Goal: Task Accomplishment & Management: Manage account settings

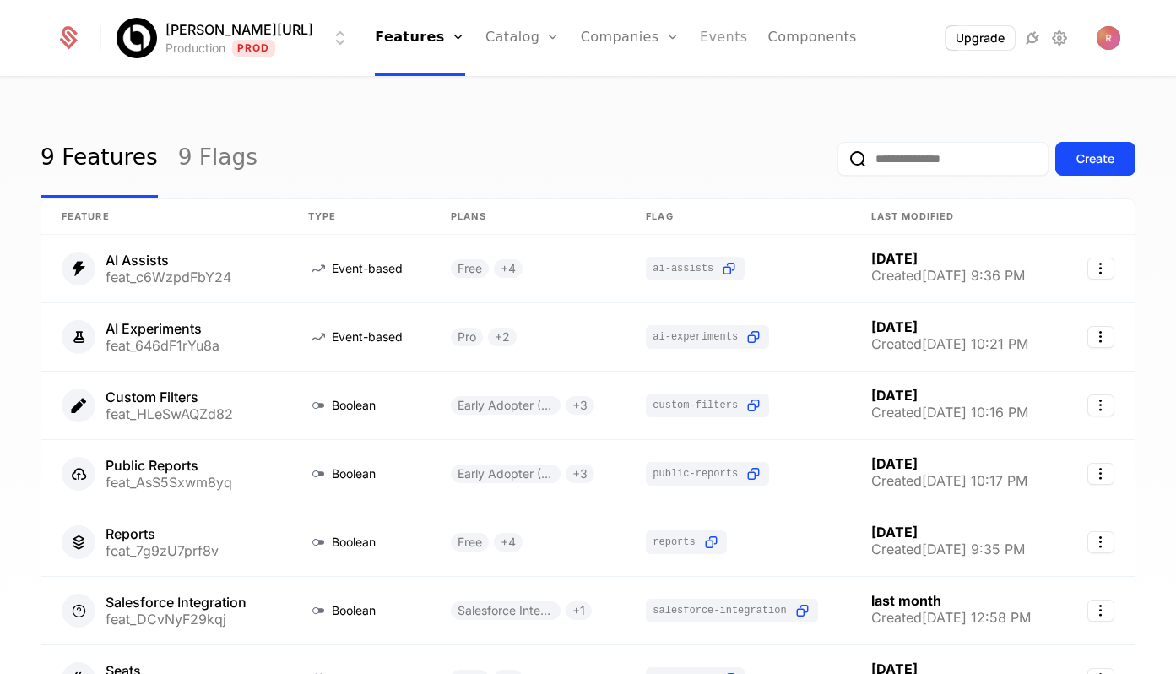
click at [706, 32] on link "Events" at bounding box center [724, 38] width 48 height 76
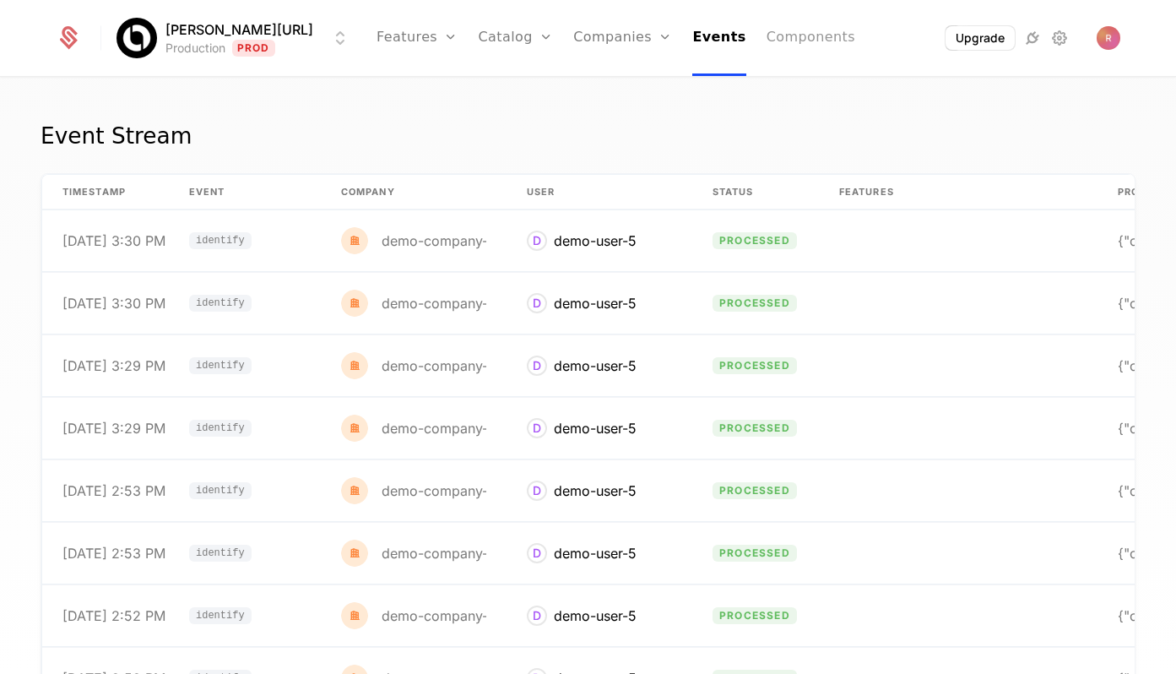
click at [793, 29] on link "Components" at bounding box center [811, 38] width 89 height 76
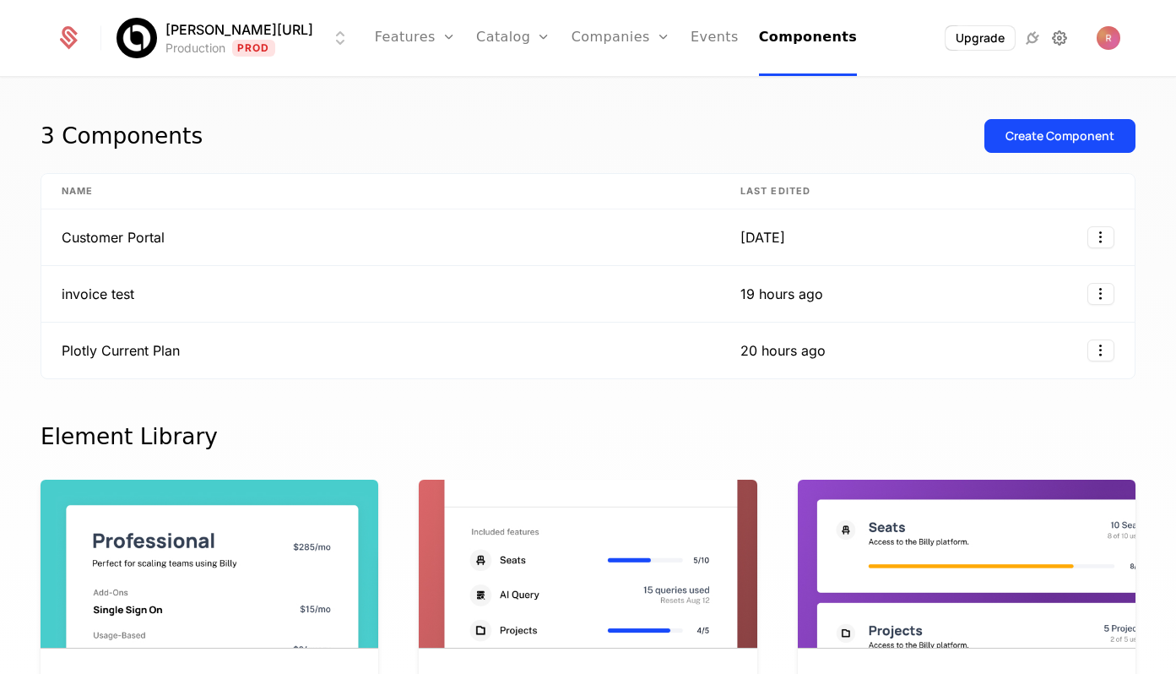
click at [1057, 46] on icon at bounding box center [1060, 38] width 20 height 20
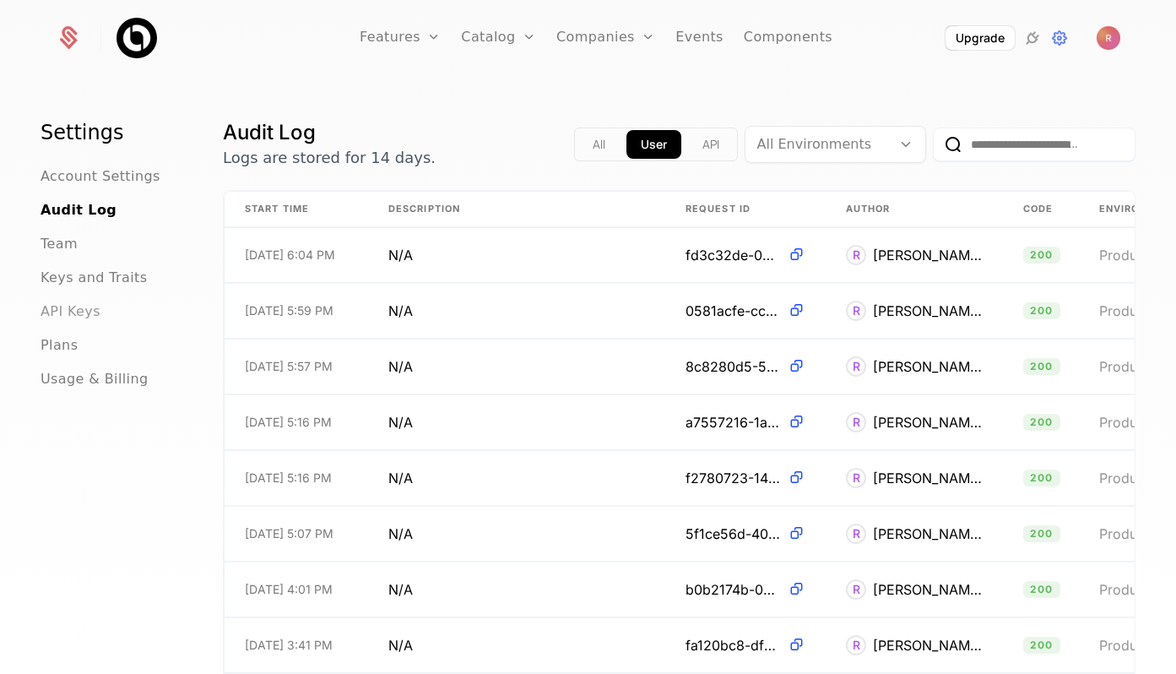
click at [71, 319] on span "API Keys" at bounding box center [71, 312] width 60 height 20
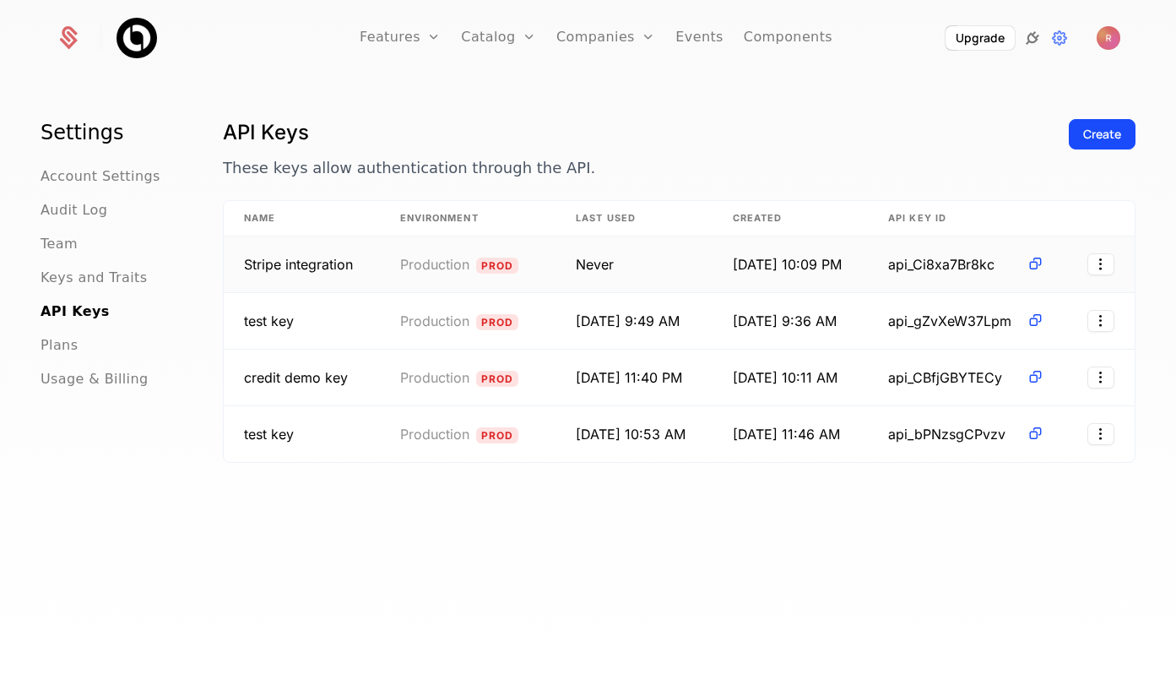
click at [1032, 38] on icon at bounding box center [1033, 38] width 20 height 20
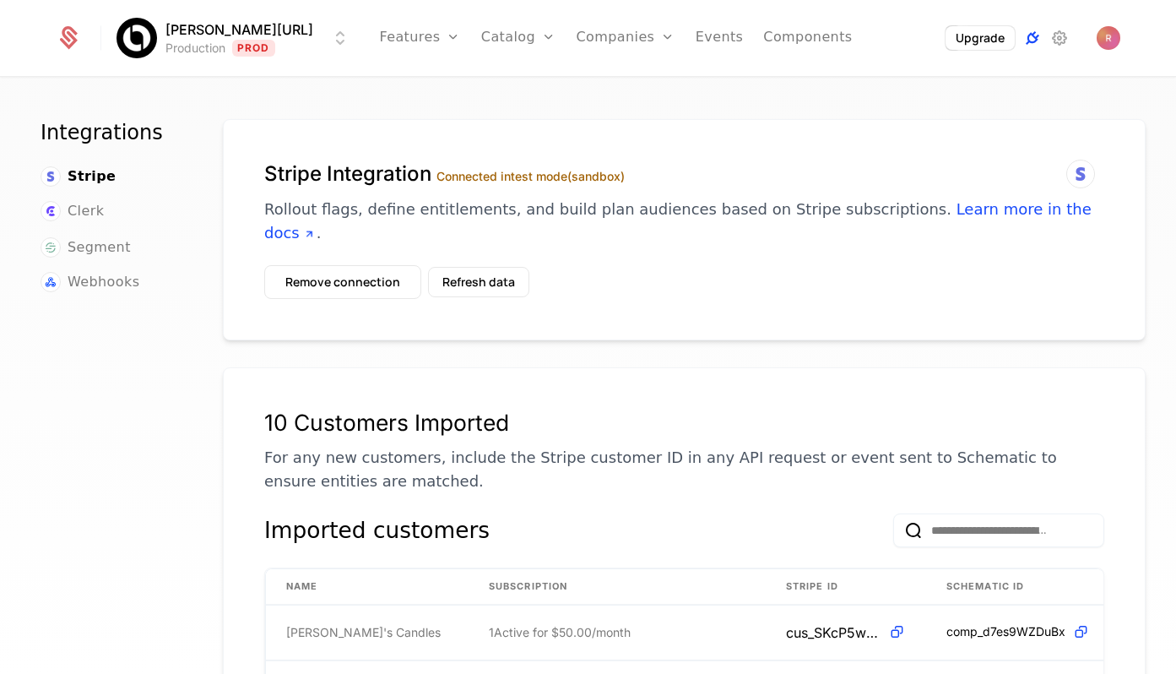
click at [1032, 38] on icon at bounding box center [1033, 38] width 20 height 20
click at [696, 37] on link "Events" at bounding box center [720, 38] width 48 height 76
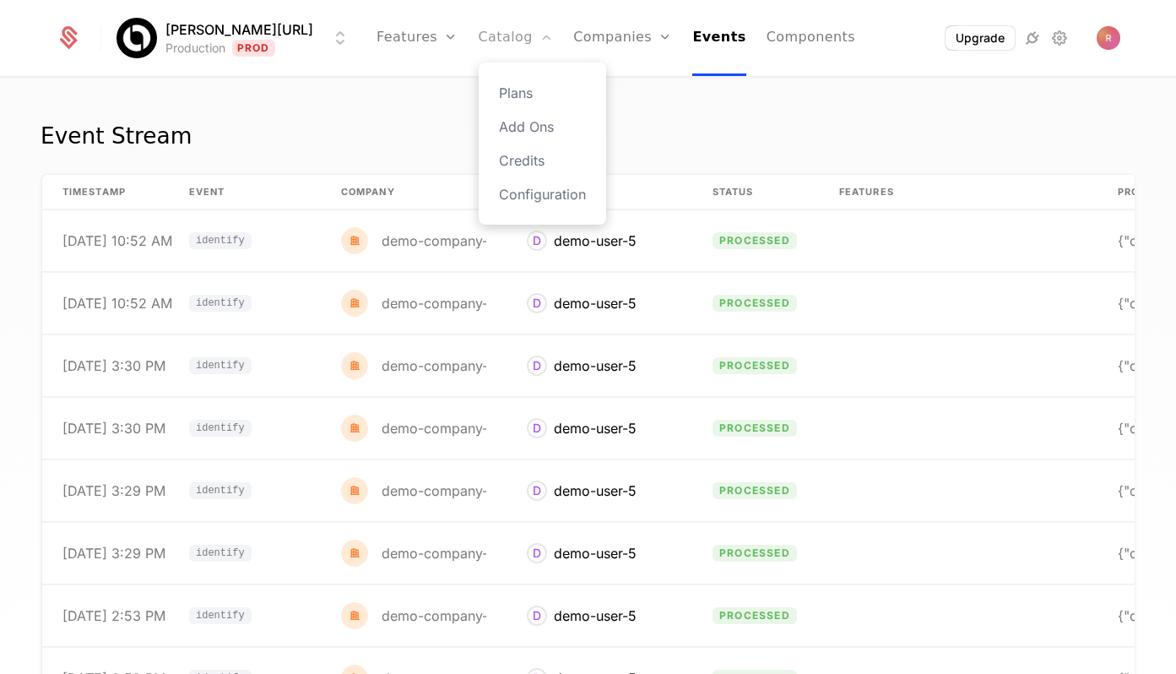
click at [493, 36] on link "Catalog" at bounding box center [516, 38] width 75 height 76
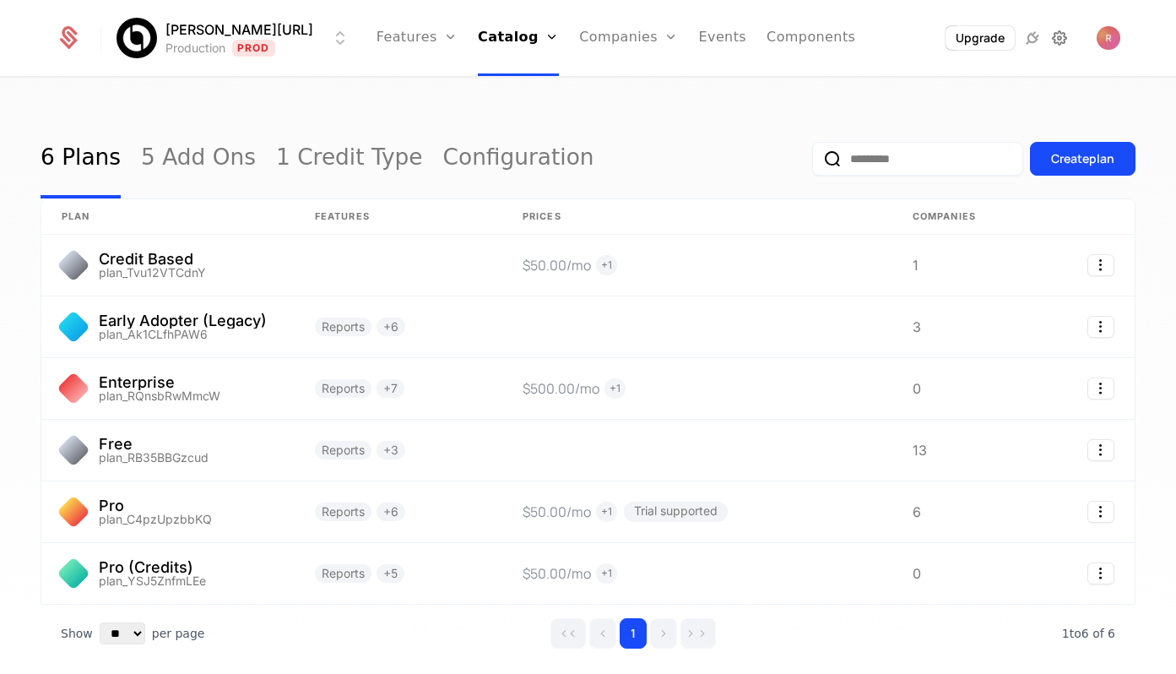
click at [1059, 40] on icon at bounding box center [1060, 38] width 20 height 20
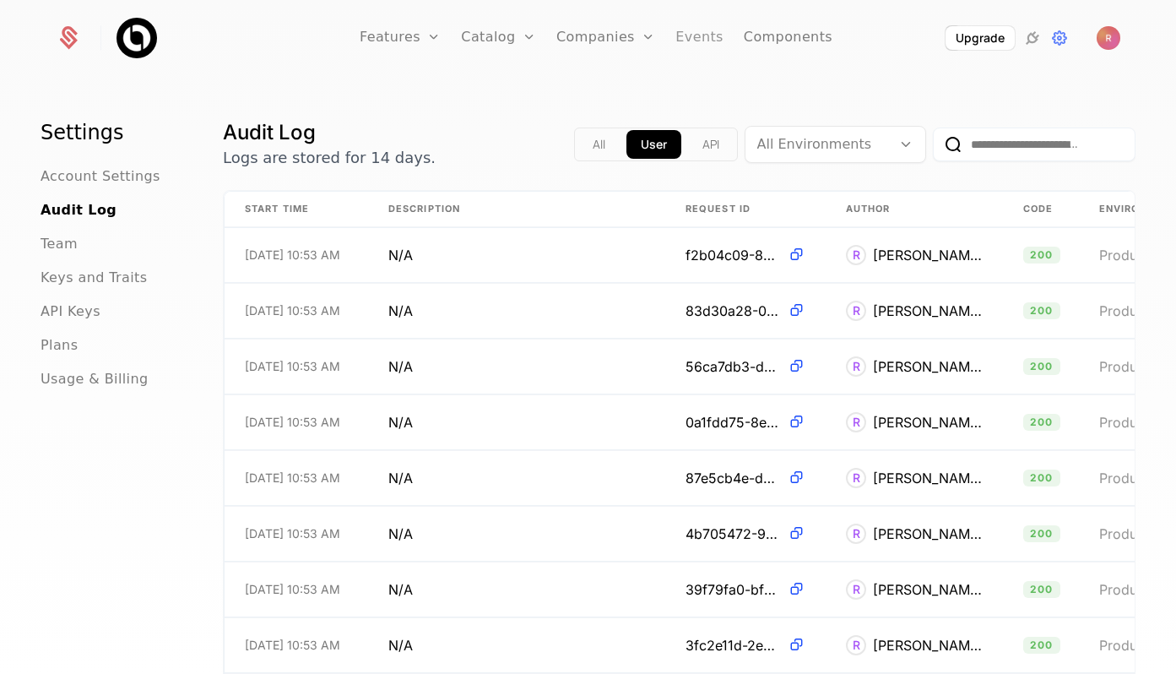
click at [676, 35] on link "Events" at bounding box center [700, 38] width 48 height 76
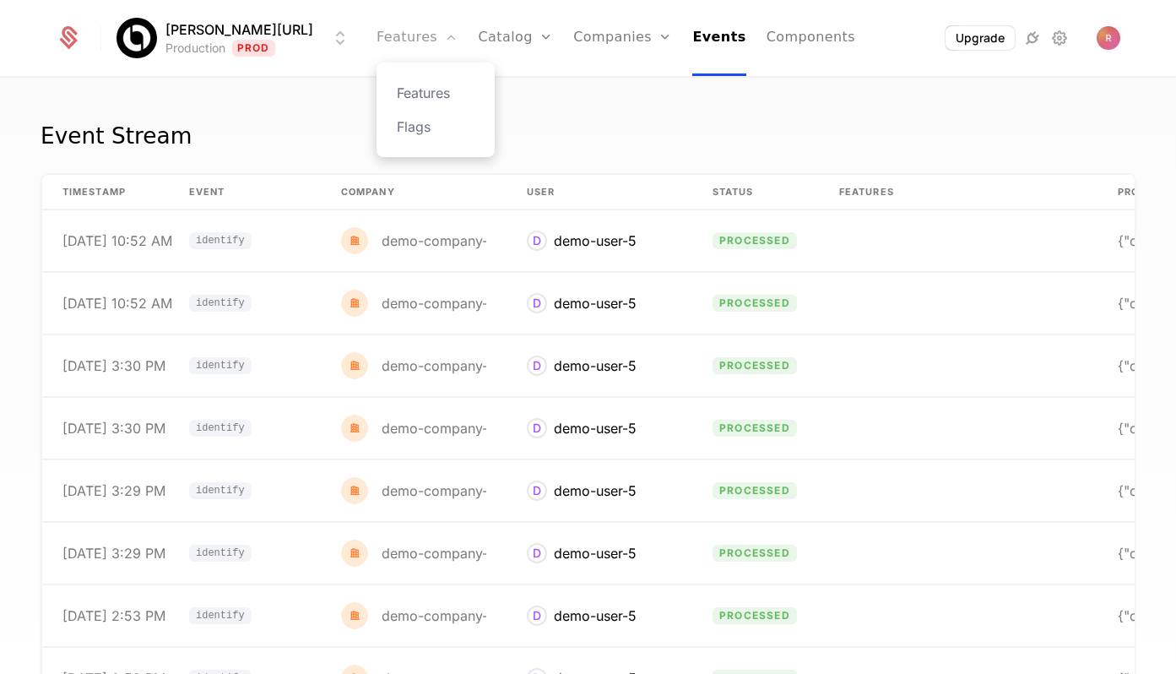
click at [380, 44] on link "Features" at bounding box center [417, 38] width 81 height 76
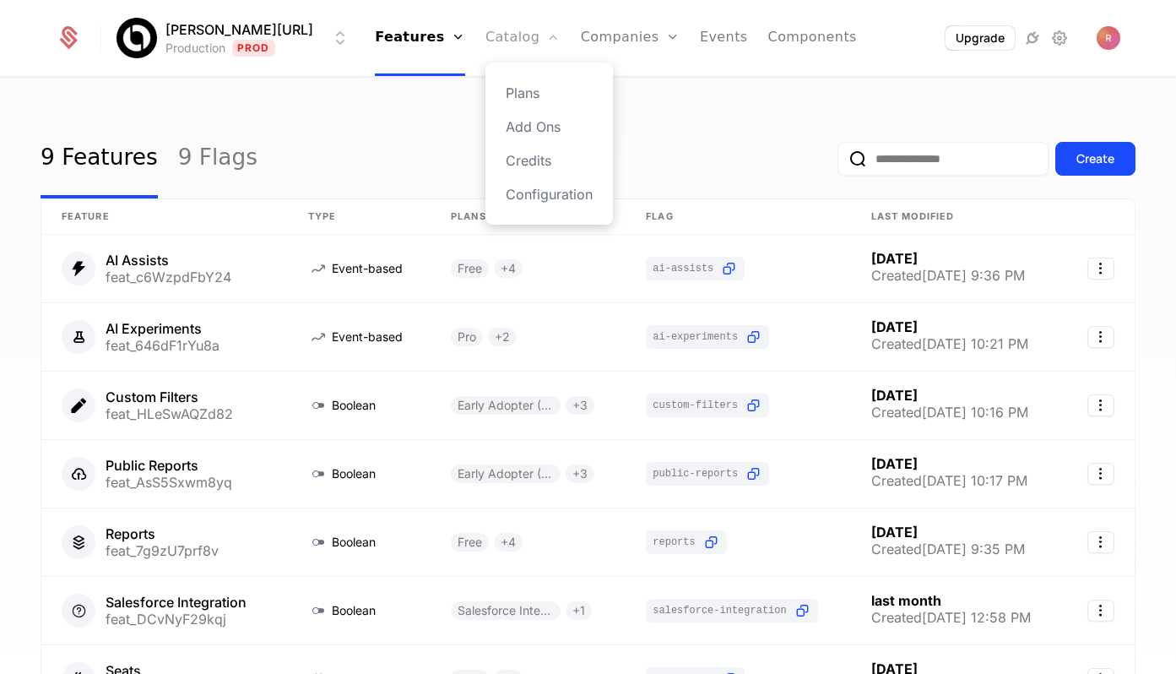
click at [499, 28] on link "Catalog" at bounding box center [523, 38] width 75 height 76
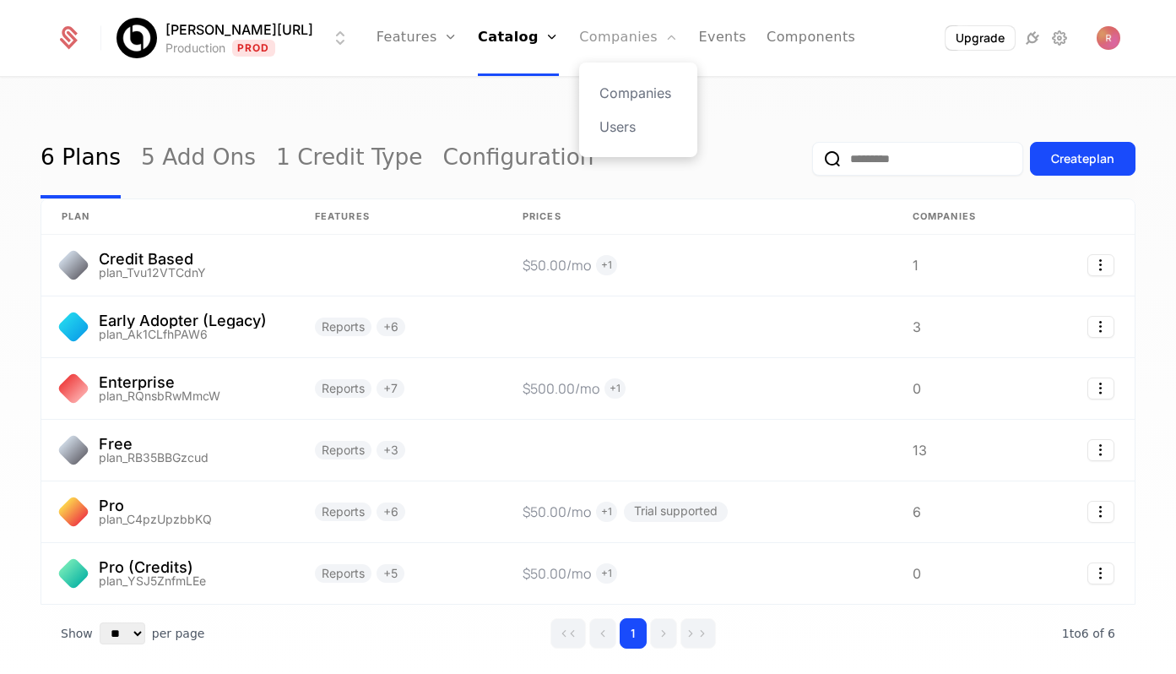
click at [579, 24] on link "Companies" at bounding box center [628, 38] width 99 height 76
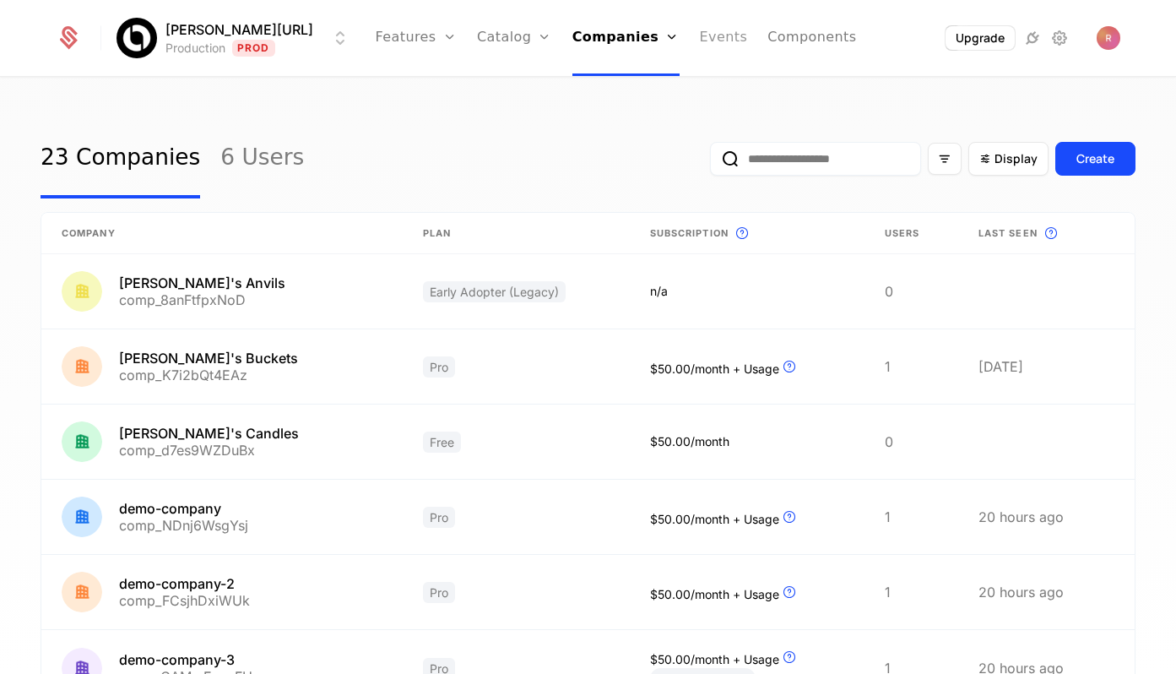
click at [700, 32] on link "Events" at bounding box center [724, 38] width 48 height 76
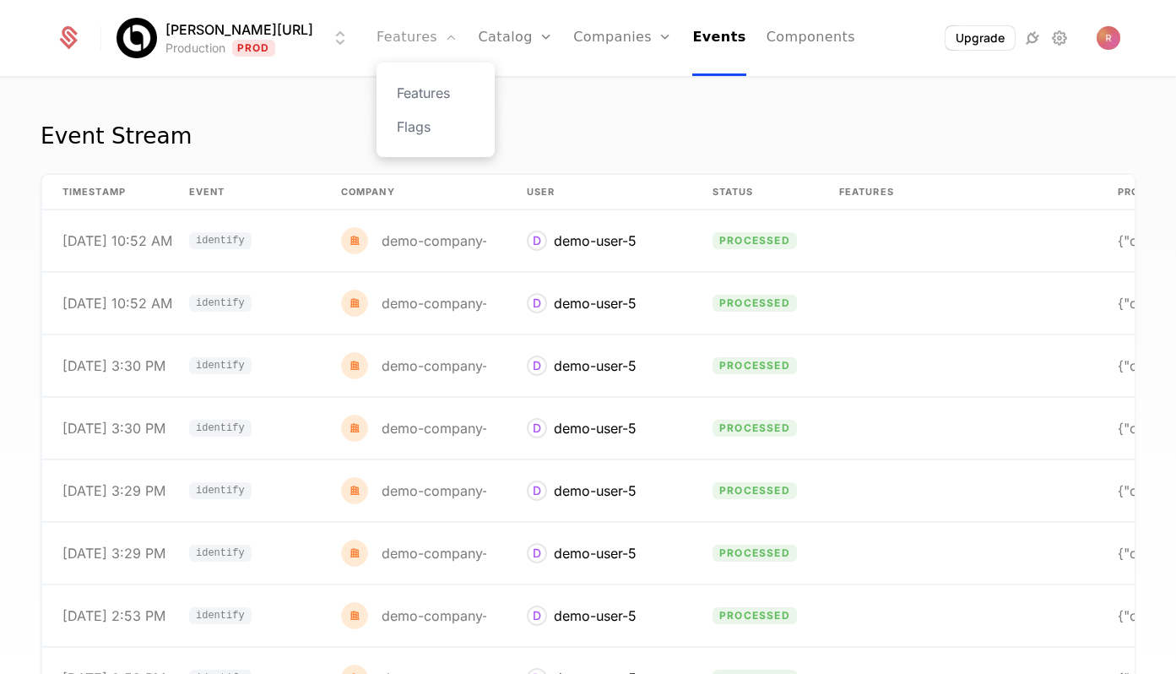
click at [378, 46] on link "Features" at bounding box center [417, 38] width 81 height 76
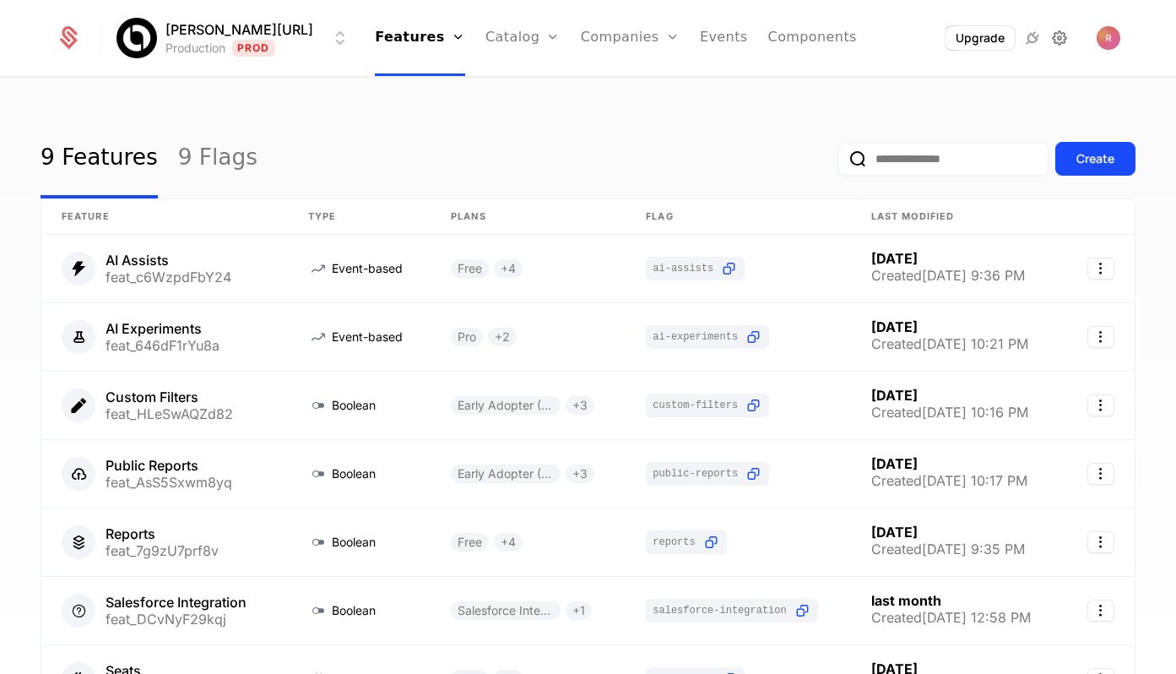
click at [1057, 35] on icon at bounding box center [1060, 38] width 20 height 20
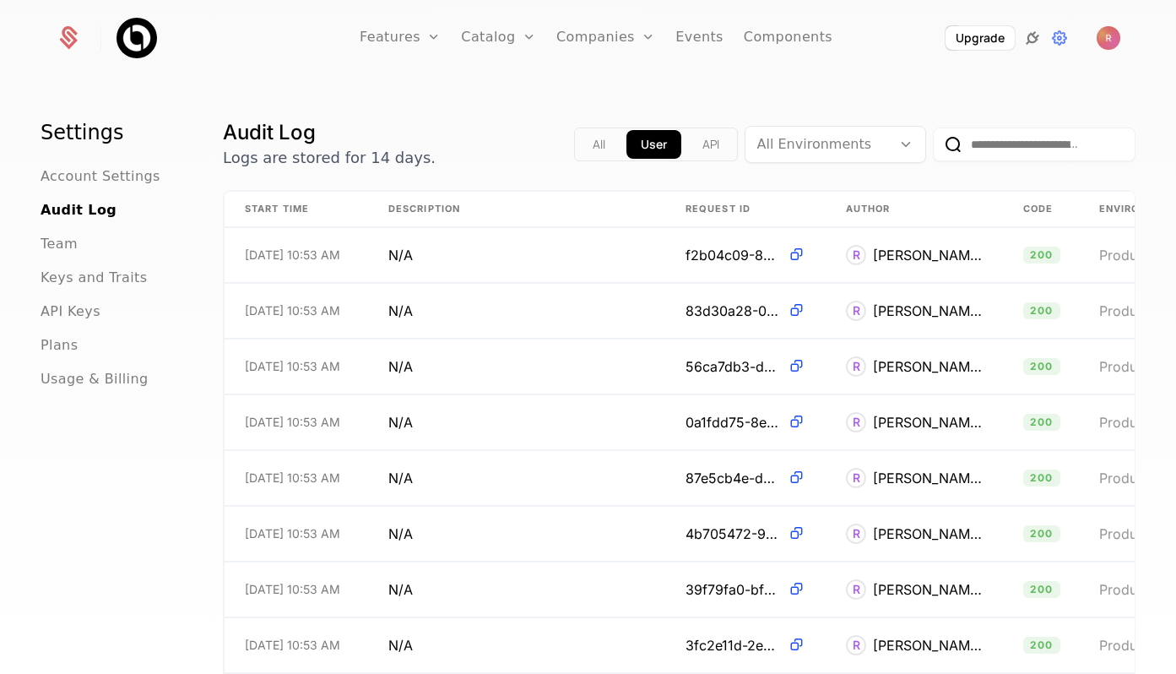
click at [1033, 37] on icon at bounding box center [1033, 38] width 20 height 20
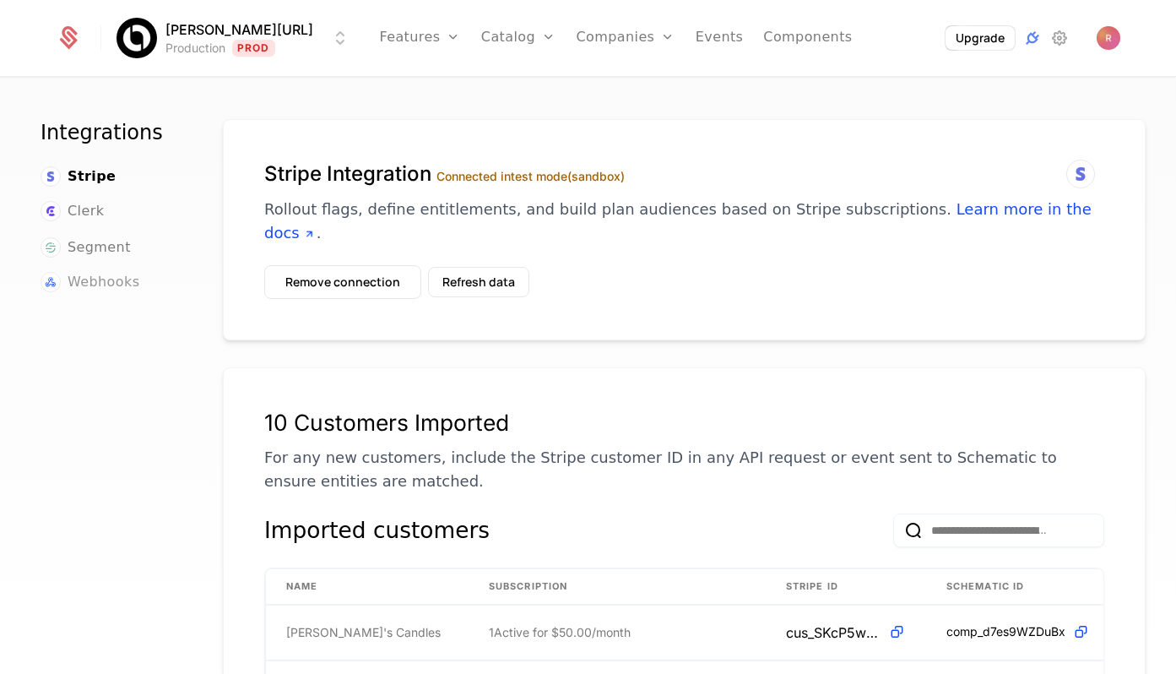
click at [79, 280] on span "Webhooks" at bounding box center [104, 282] width 72 height 20
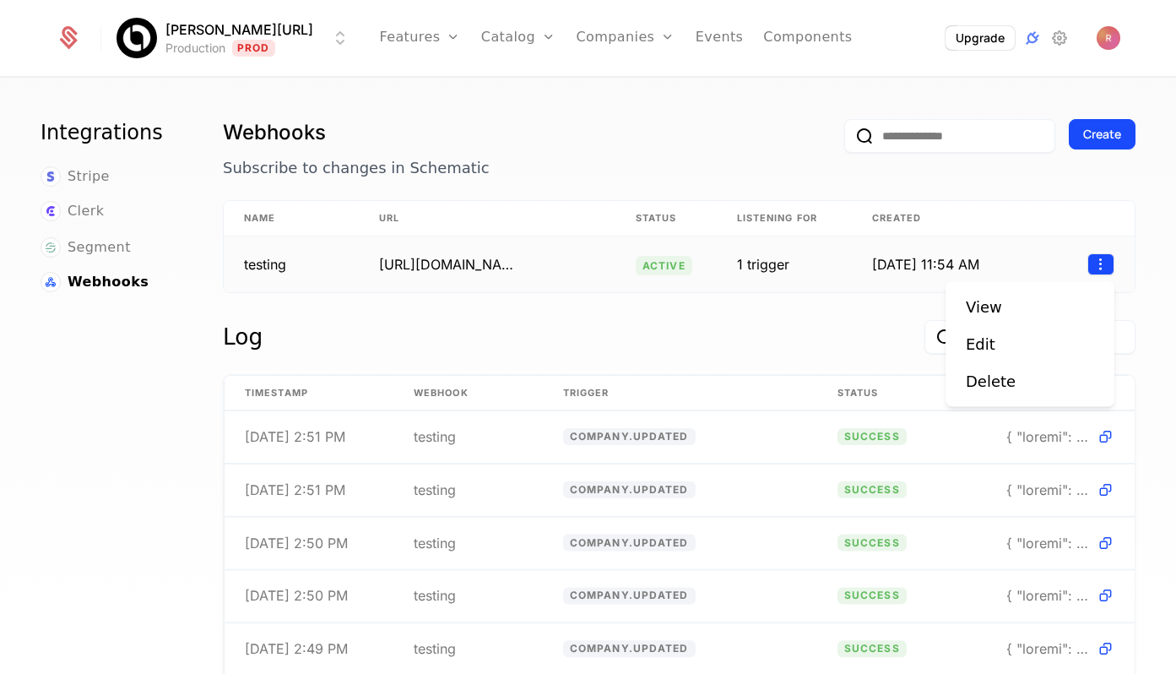
click at [1109, 262] on html "Billy.ai Production Prod Features Features Flags Catalog Plans Add Ons Credits …" at bounding box center [588, 337] width 1176 height 674
click at [918, 192] on html "Billy.ai Production Prod Features Features Flags Catalog Plans Add Ons Credits …" at bounding box center [588, 337] width 1176 height 674
click at [785, 278] on td "1 trigger" at bounding box center [784, 264] width 135 height 56
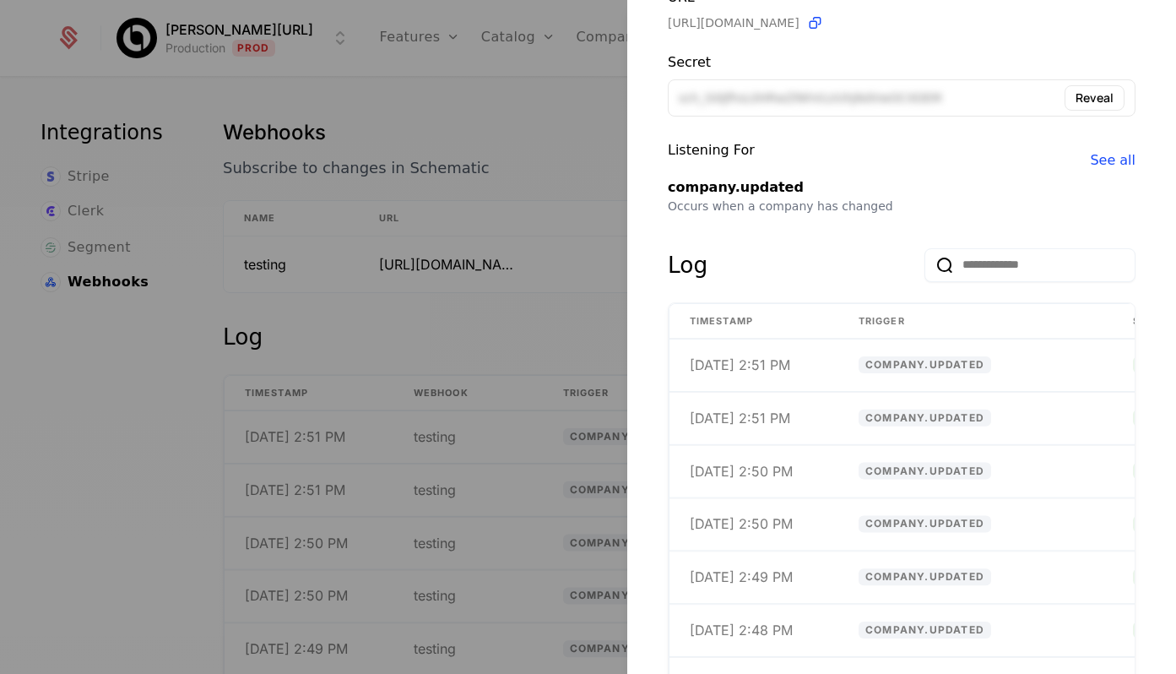
click at [568, 127] on div at bounding box center [588, 337] width 1176 height 674
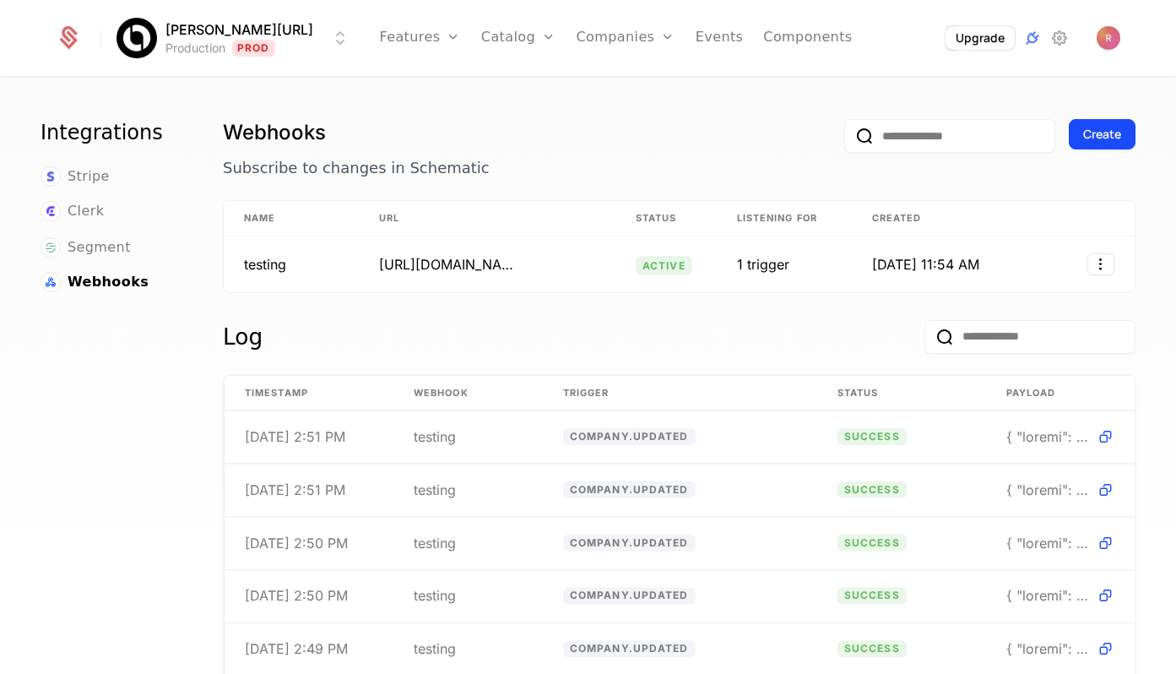
click at [455, 122] on h1 "Webhooks" at bounding box center [527, 132] width 608 height 27
click at [579, 21] on link "Companies" at bounding box center [625, 38] width 99 height 76
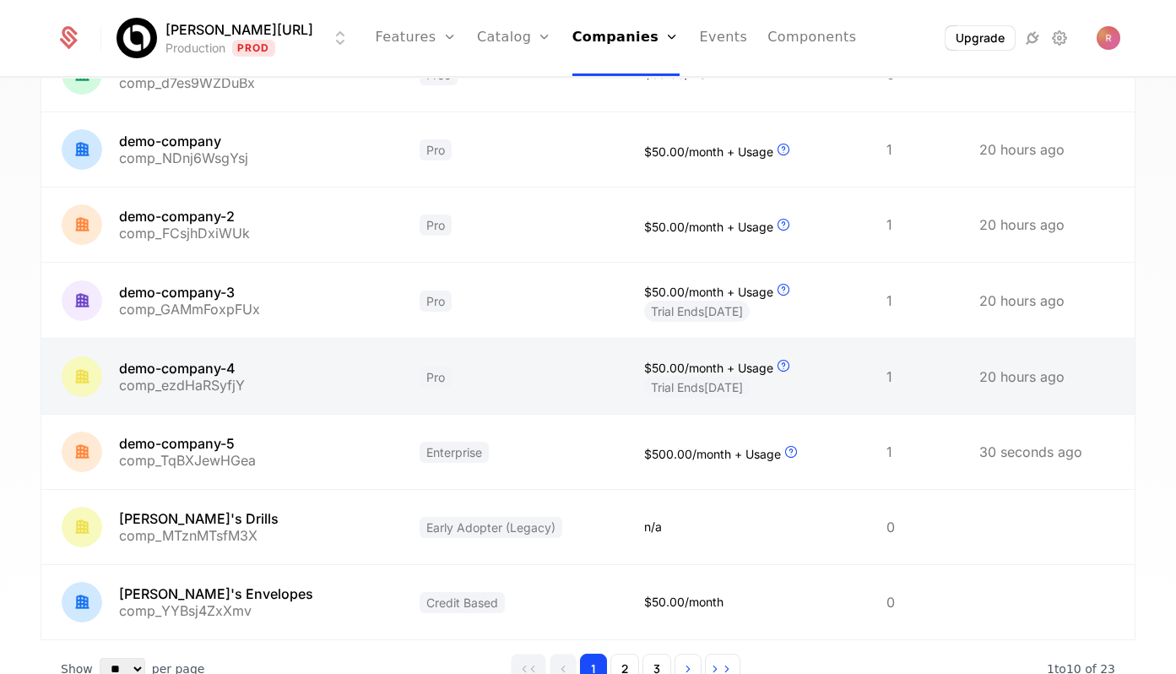
scroll to position [429, 0]
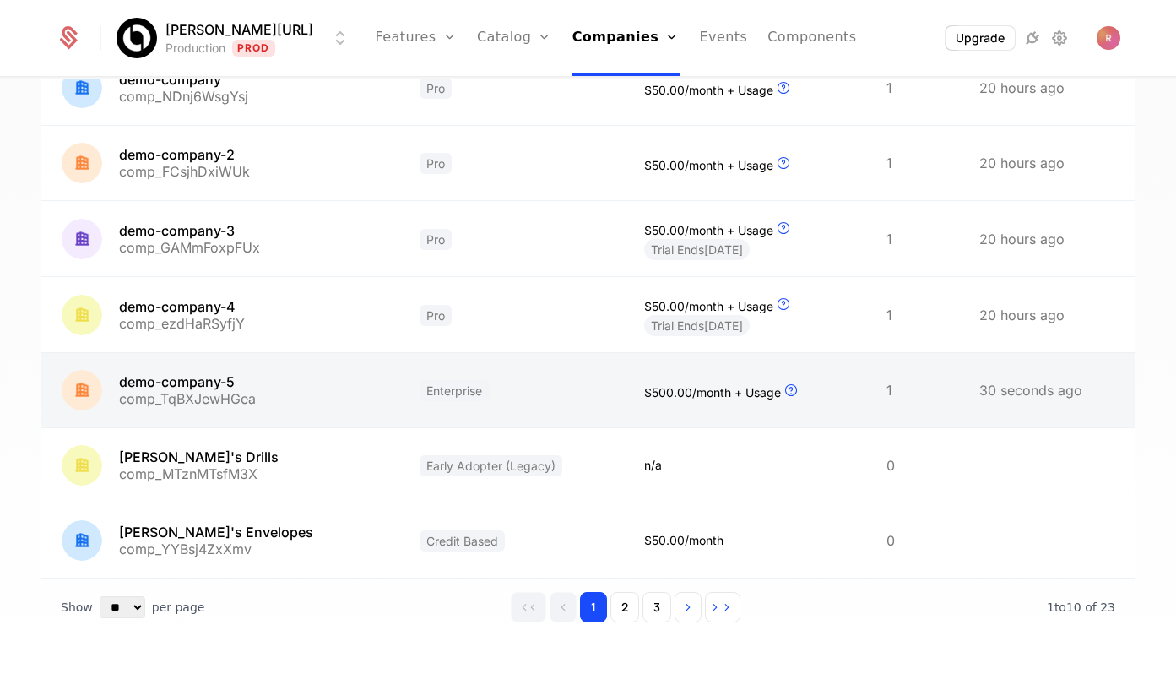
click at [475, 389] on link at bounding box center [511, 390] width 225 height 74
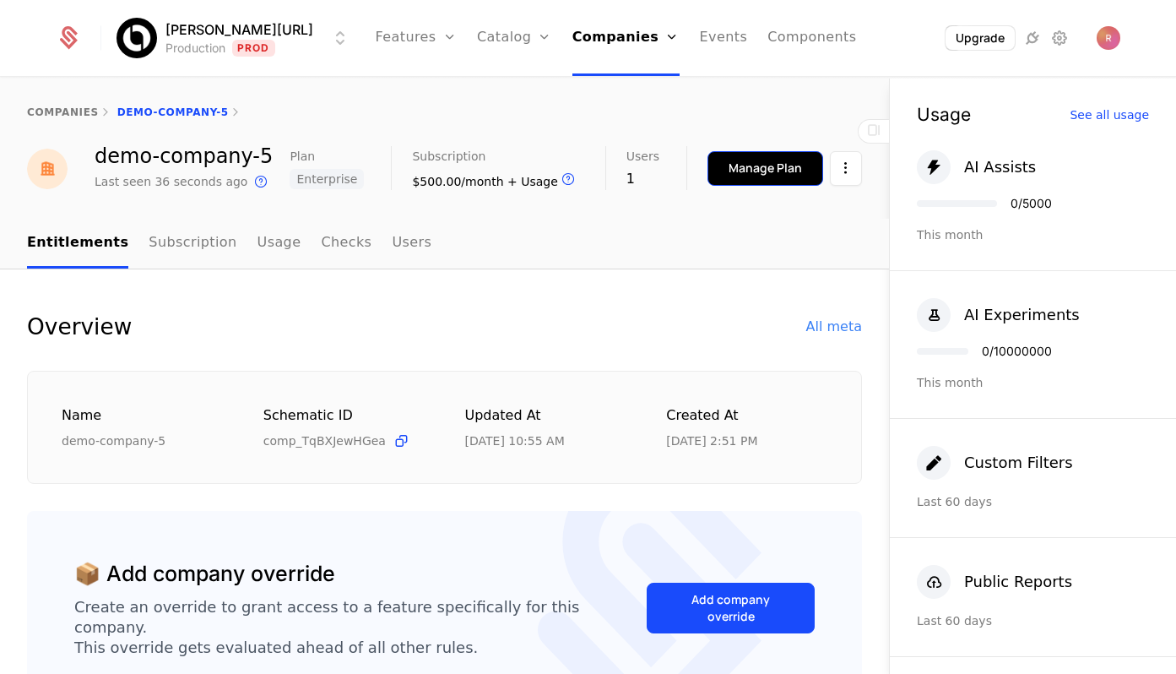
click at [748, 181] on button "Manage Plan" at bounding box center [766, 168] width 116 height 35
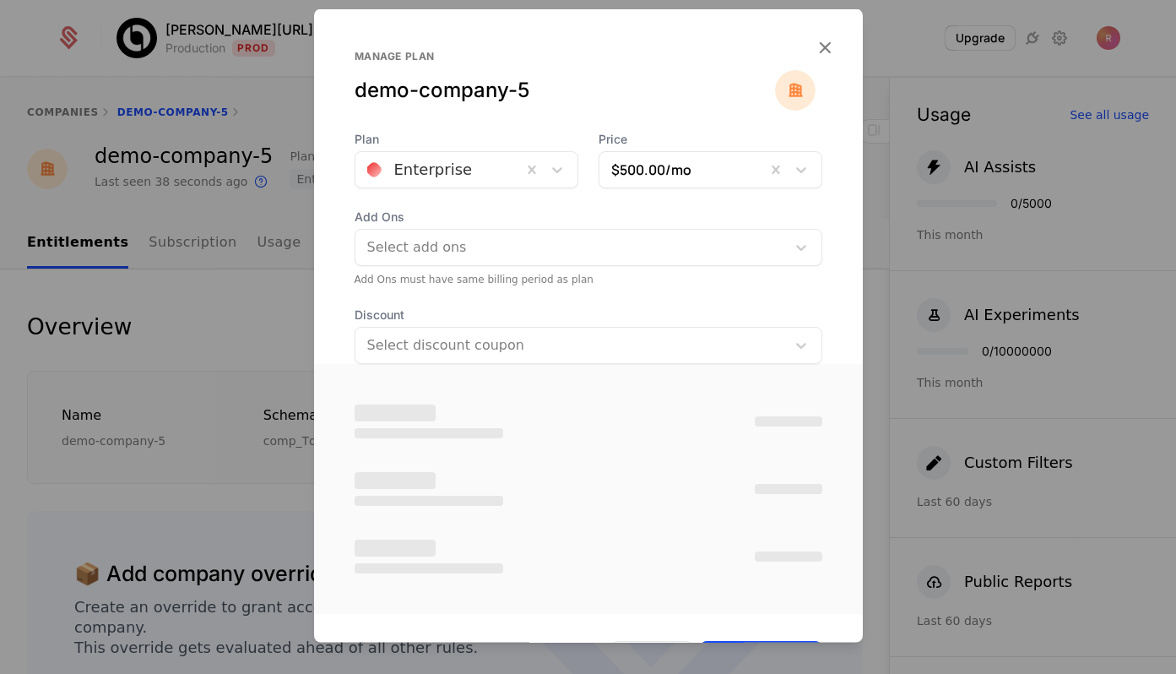
click at [483, 175] on div at bounding box center [438, 170] width 143 height 24
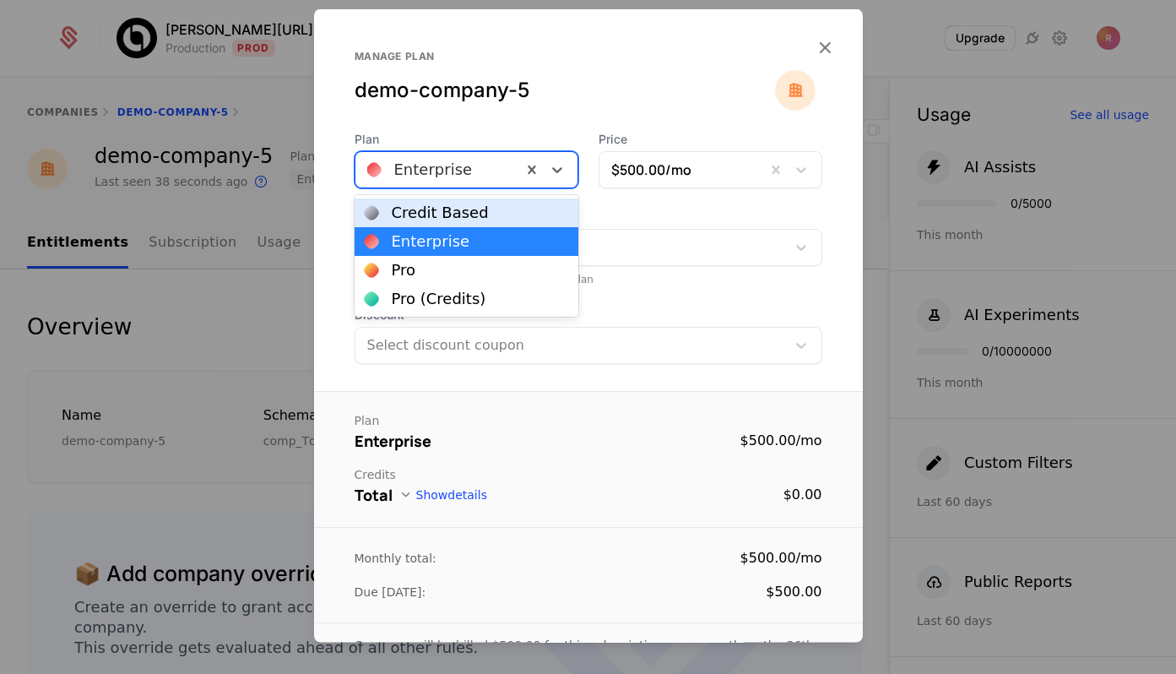
click at [540, 84] on div "demo-company-5" at bounding box center [565, 90] width 421 height 27
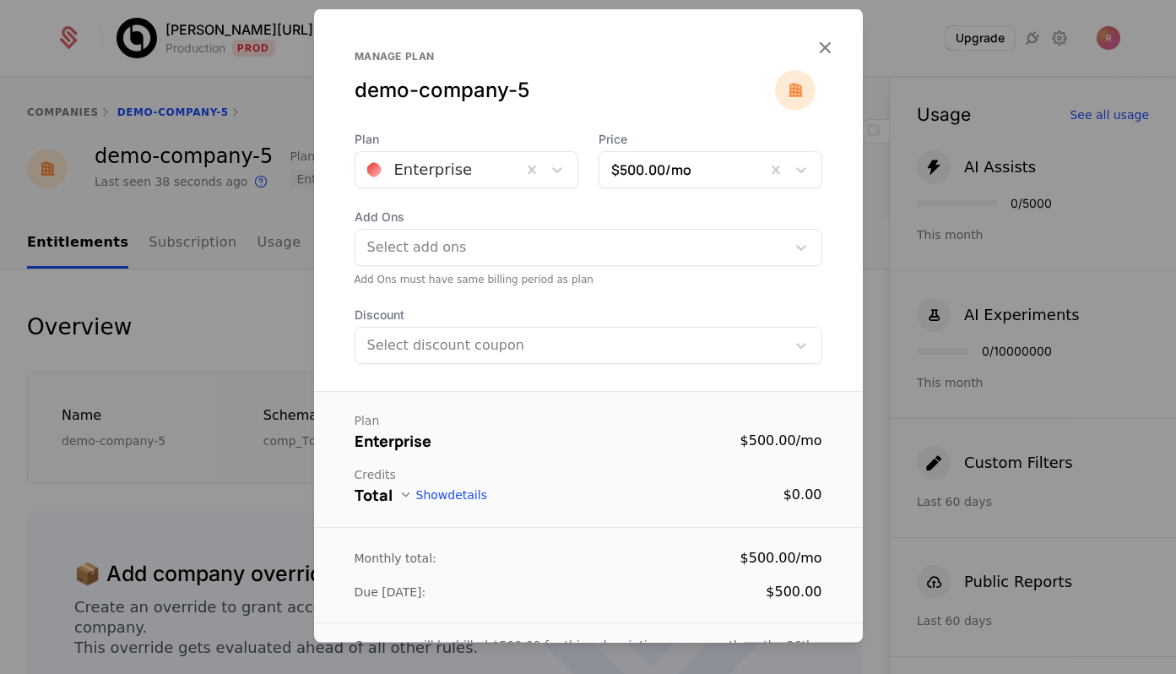
click at [210, 322] on div at bounding box center [588, 337] width 1176 height 674
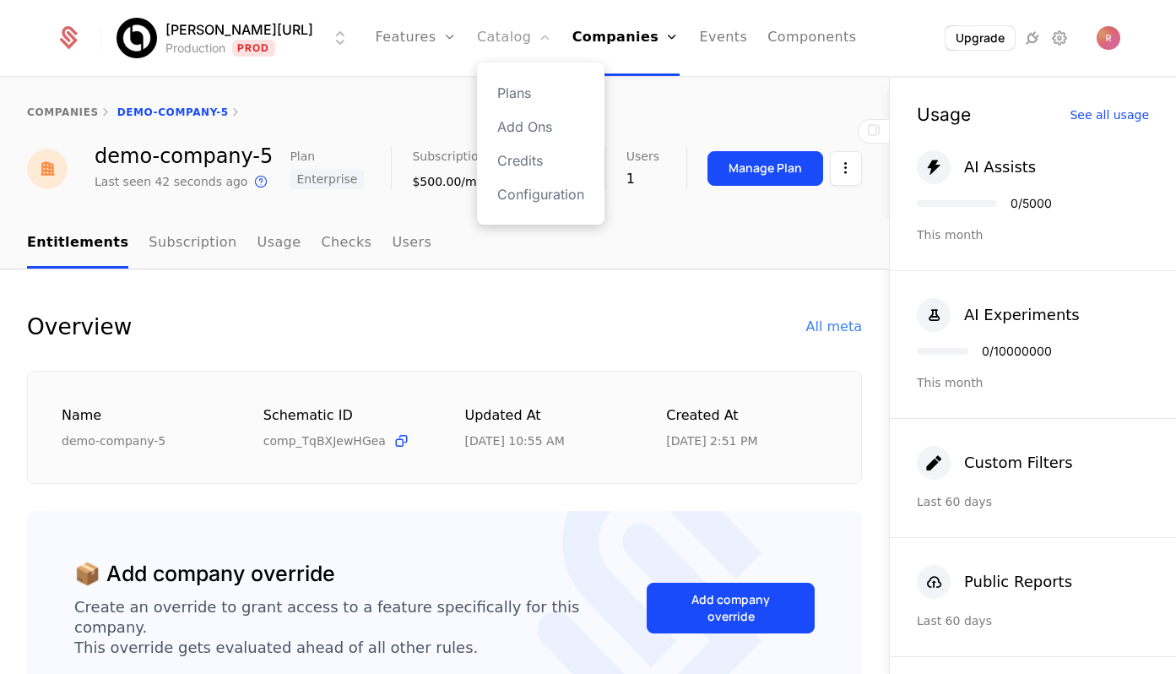
click at [477, 47] on link "Catalog" at bounding box center [514, 38] width 75 height 76
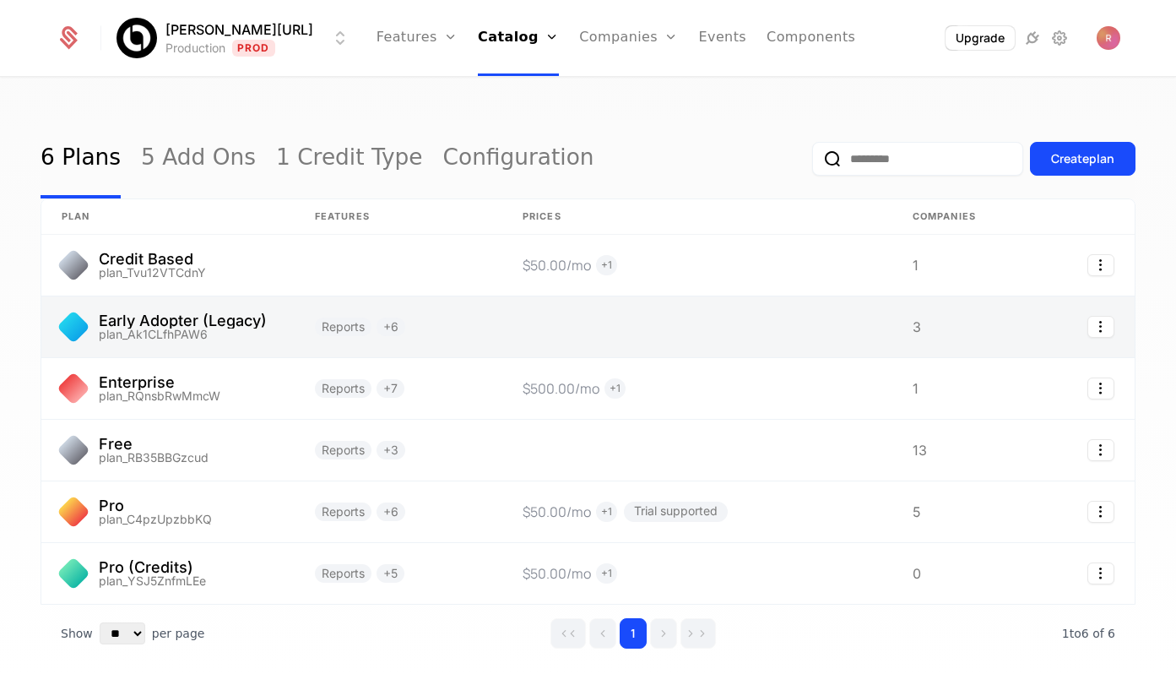
scroll to position [73, 0]
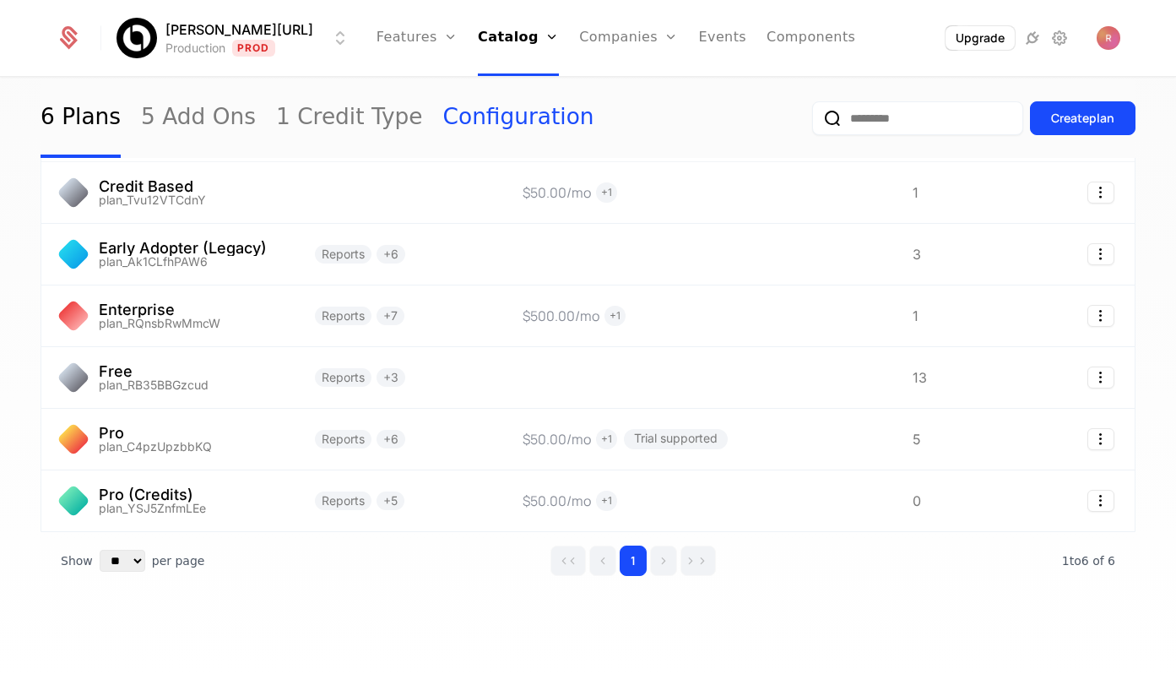
click at [522, 117] on link "Configuration" at bounding box center [518, 118] width 151 height 79
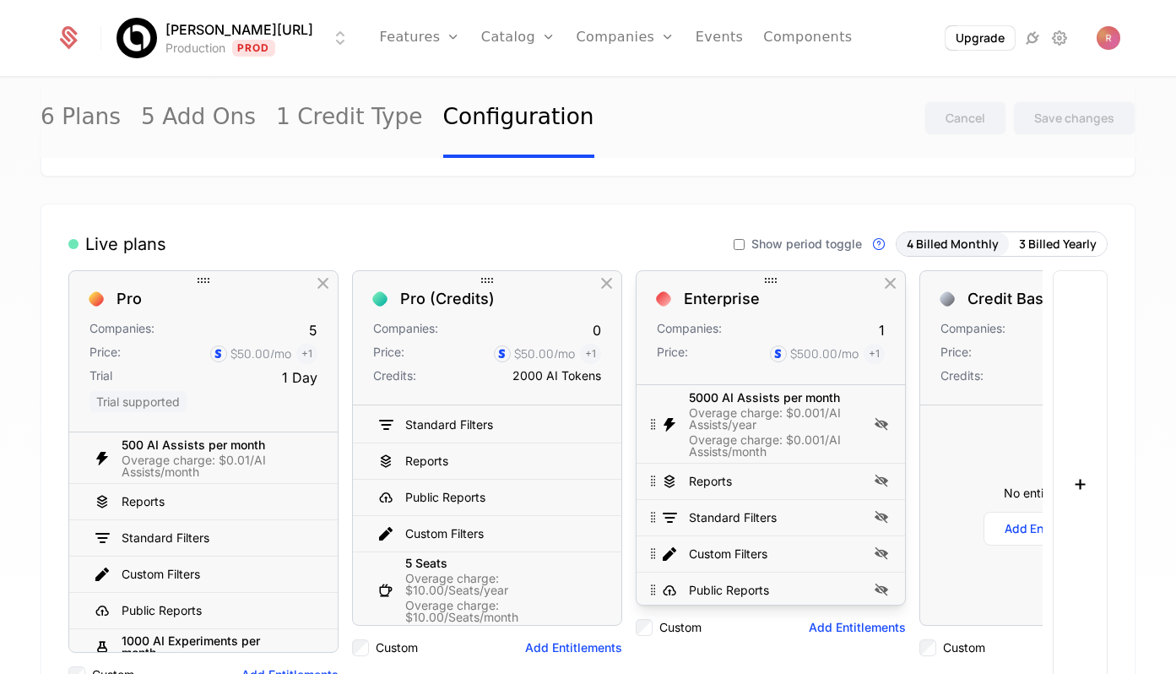
scroll to position [156, 0]
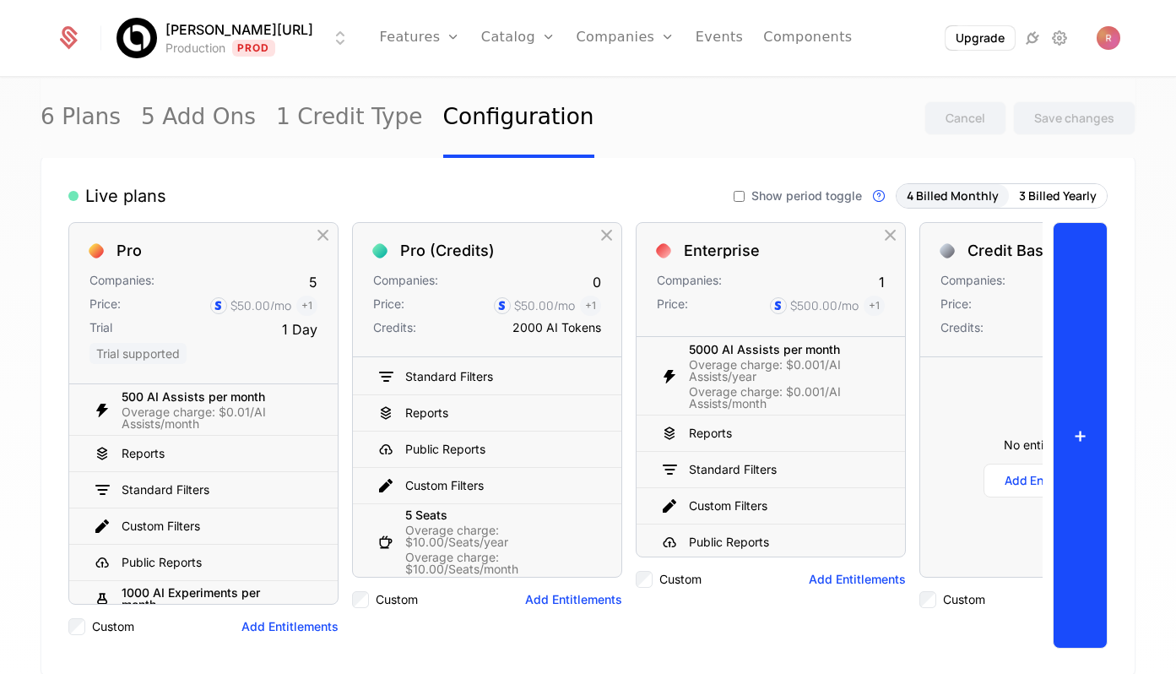
click at [1066, 429] on button "+" at bounding box center [1080, 435] width 55 height 426
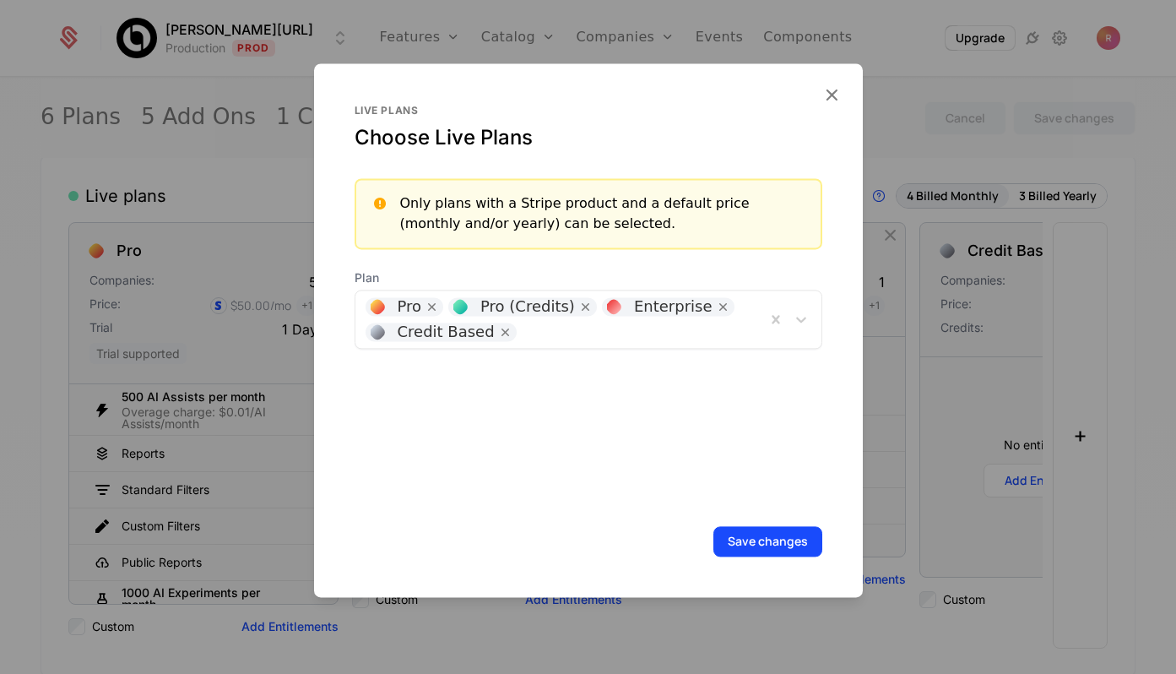
click at [531, 332] on div at bounding box center [640, 330] width 231 height 24
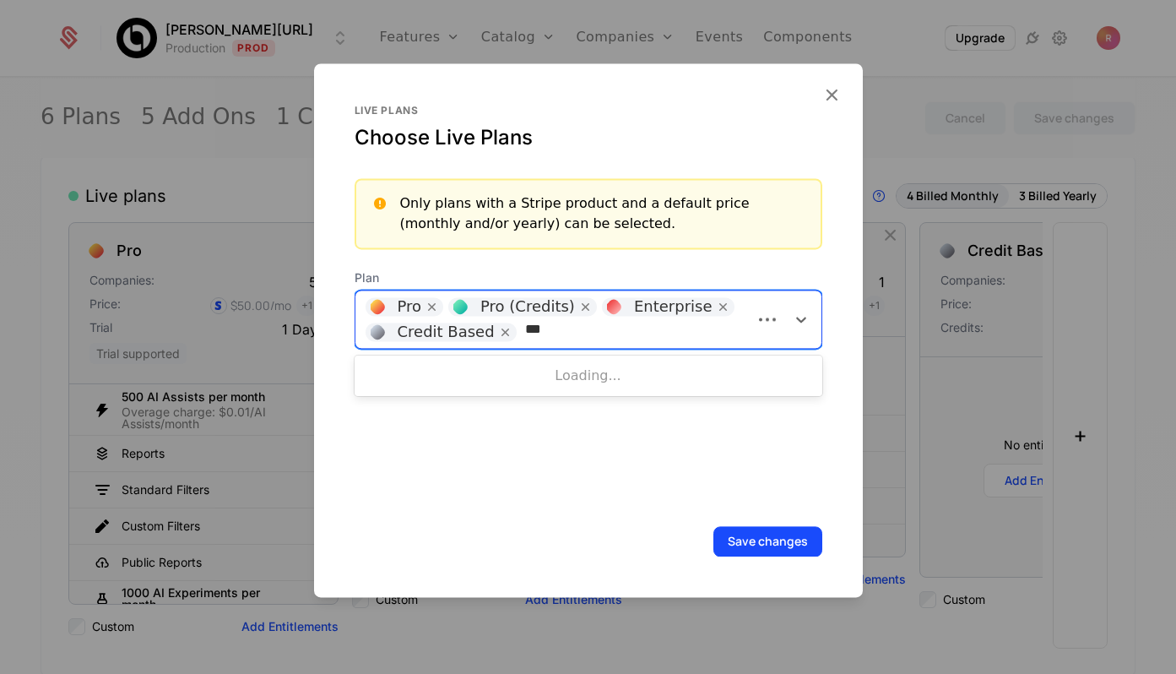
type input "****"
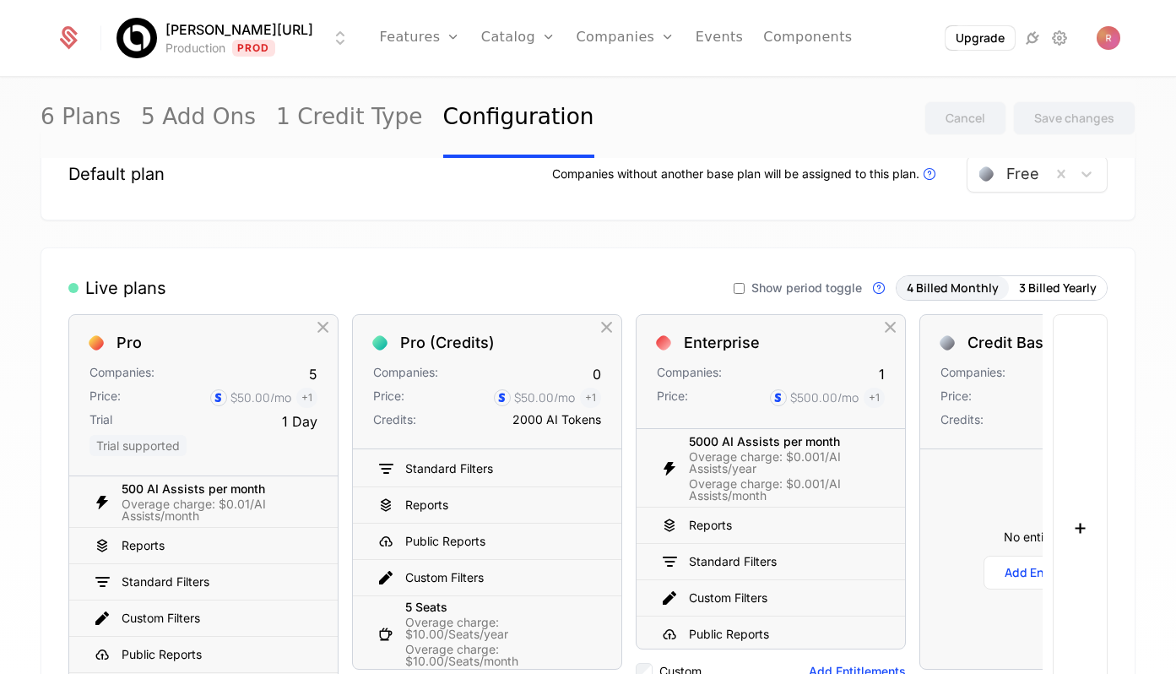
scroll to position [0, 0]
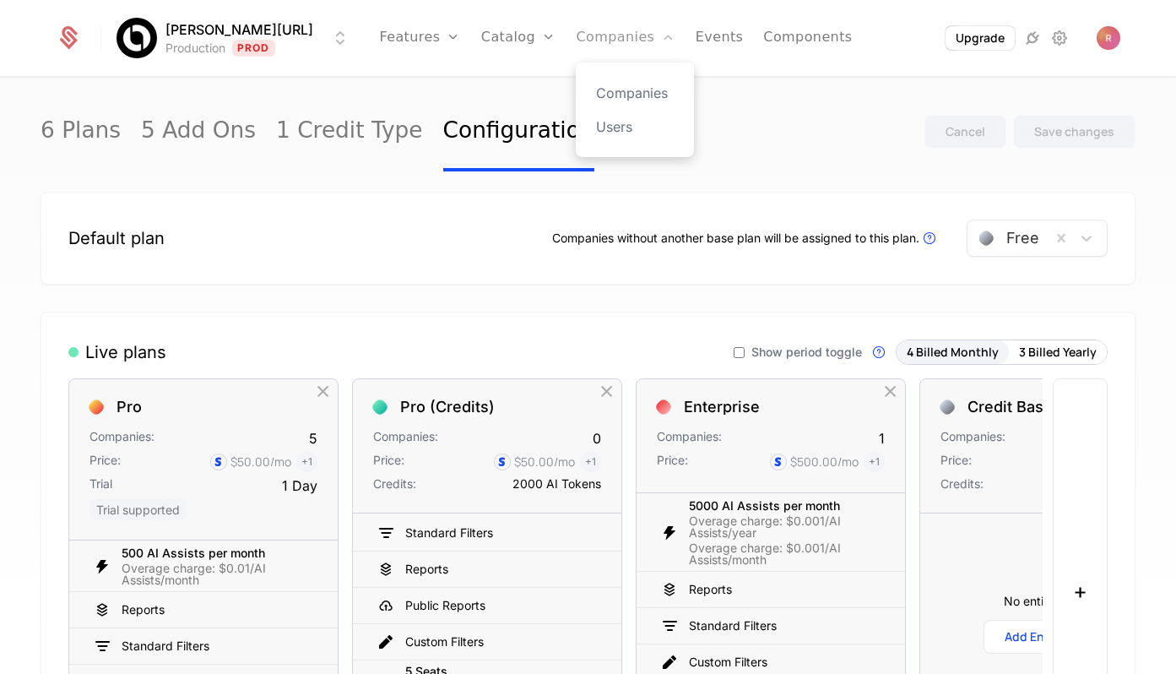
click at [576, 42] on link "Companies" at bounding box center [625, 38] width 99 height 76
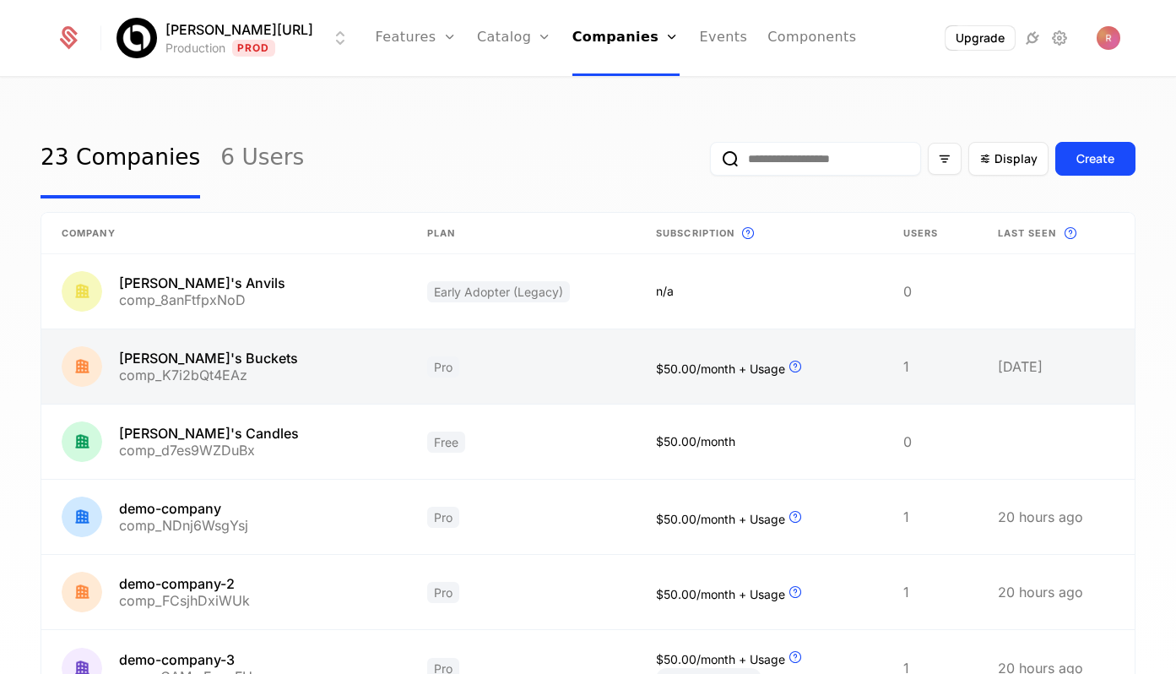
scroll to position [36, 0]
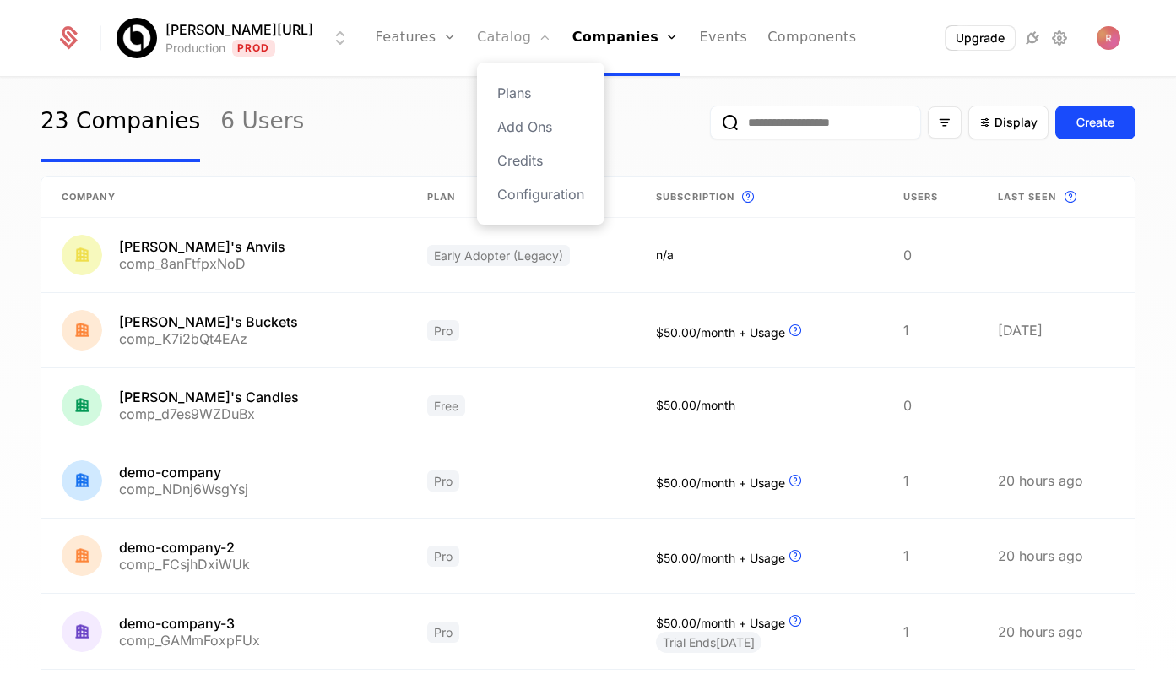
click at [506, 47] on link "Catalog" at bounding box center [514, 38] width 75 height 76
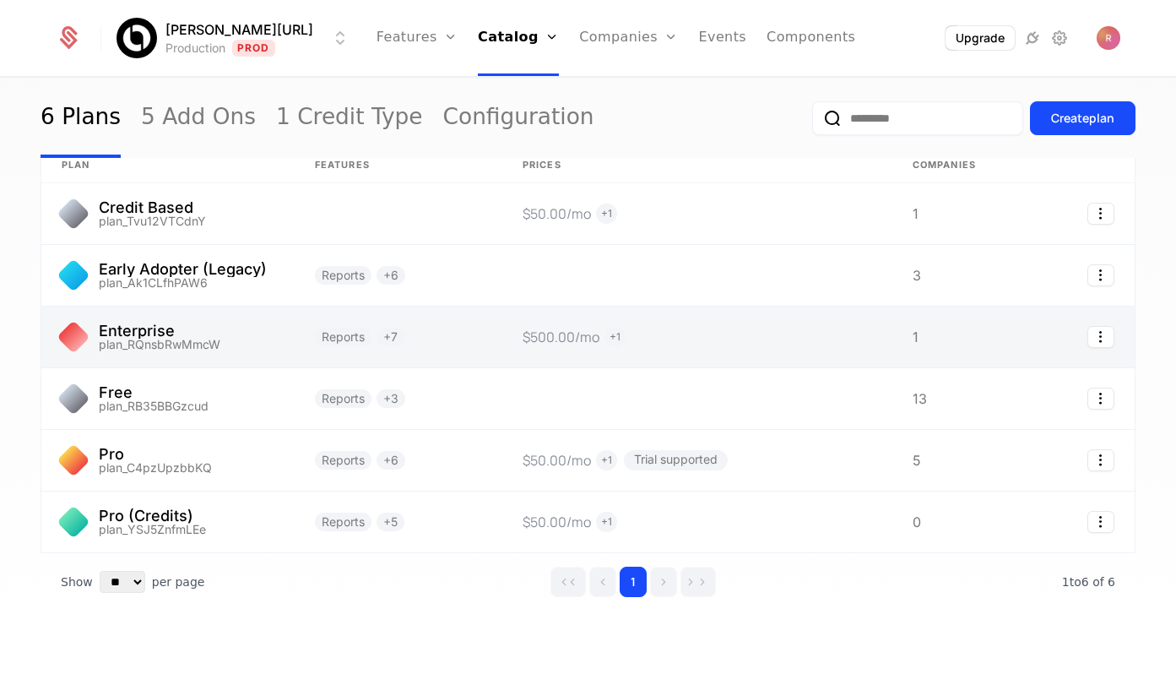
scroll to position [62, 0]
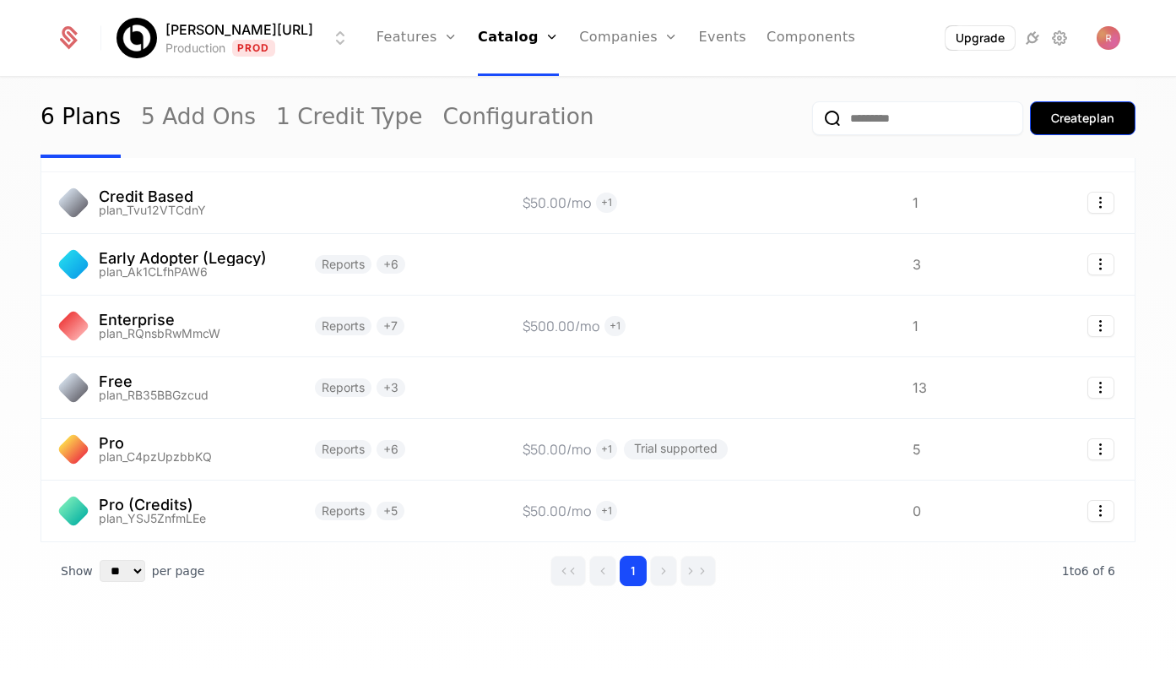
click at [1067, 111] on div "Create plan" at bounding box center [1082, 118] width 63 height 17
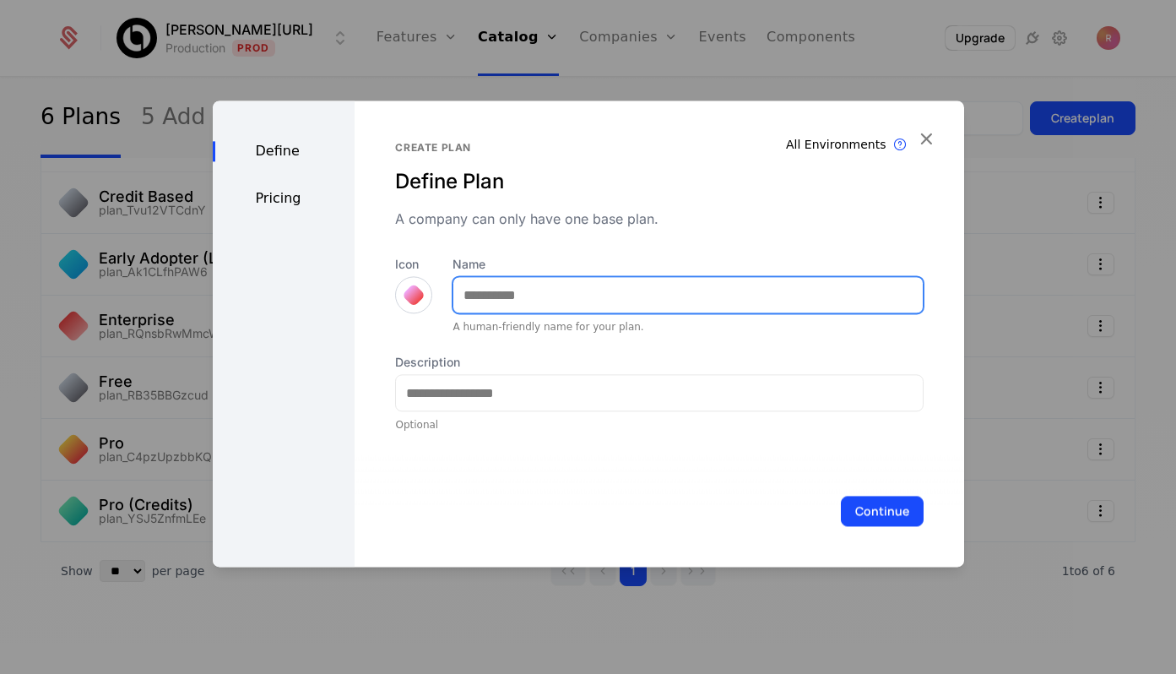
click at [459, 309] on input "Name" at bounding box center [688, 294] width 469 height 35
type input "*"
type input "**********"
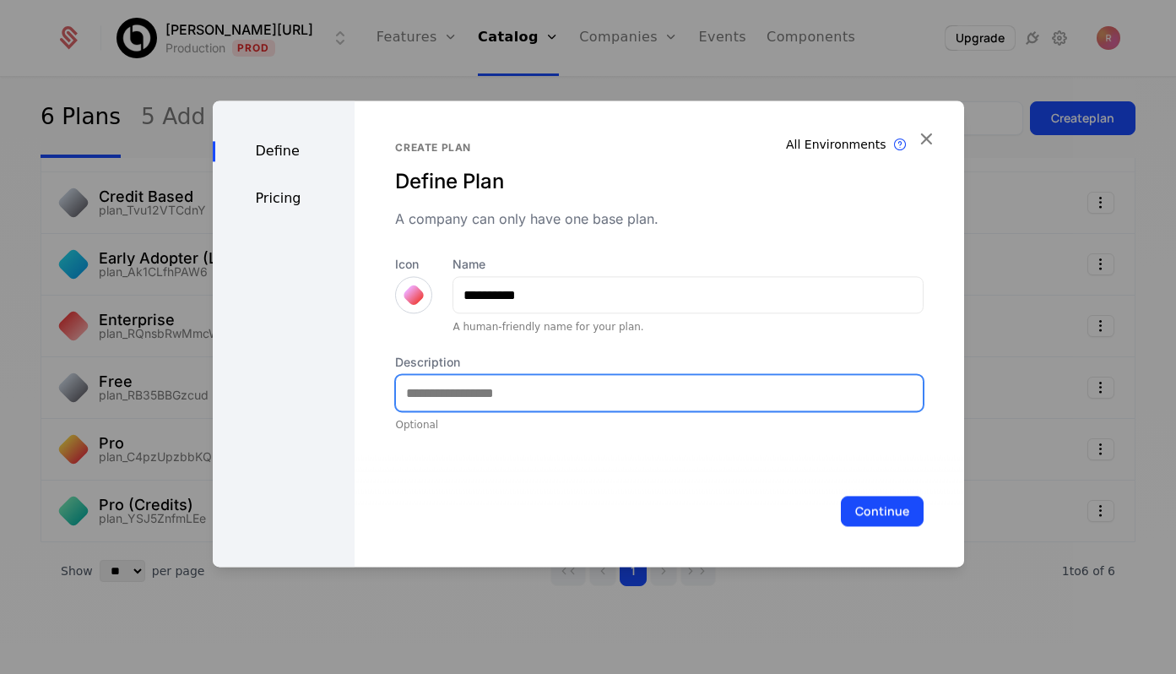
click at [552, 381] on input "Description" at bounding box center [659, 392] width 526 height 35
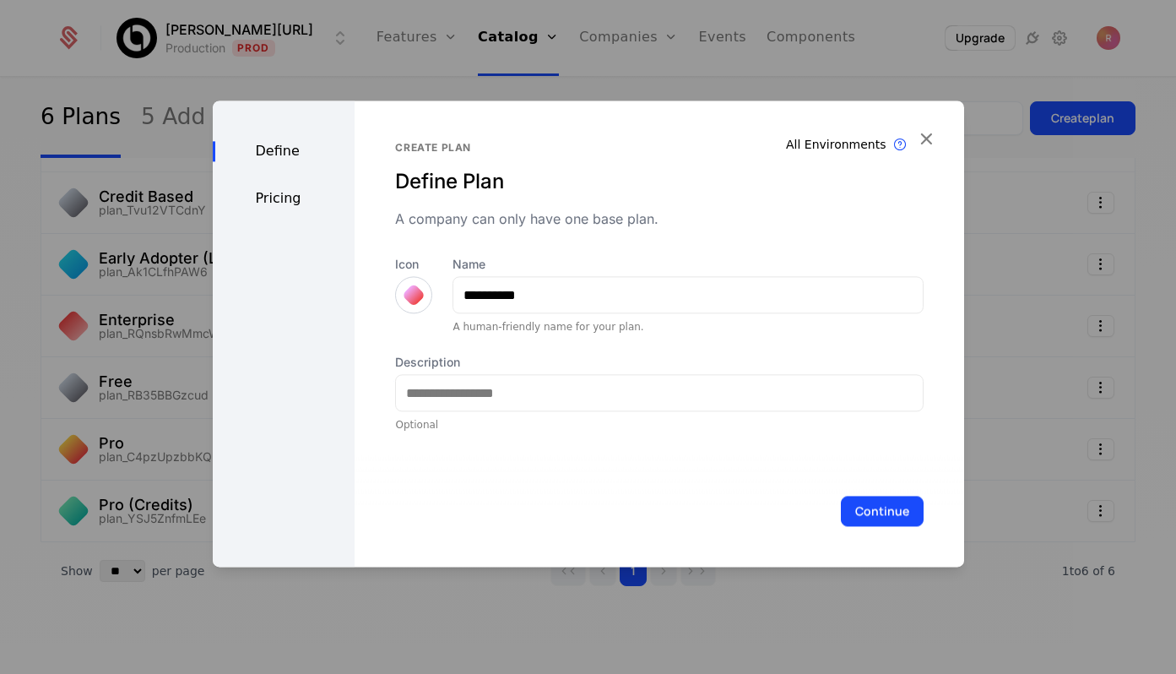
click at [590, 349] on div "**********" at bounding box center [659, 344] width 528 height 176
click at [922, 137] on icon "button" at bounding box center [926, 139] width 22 height 22
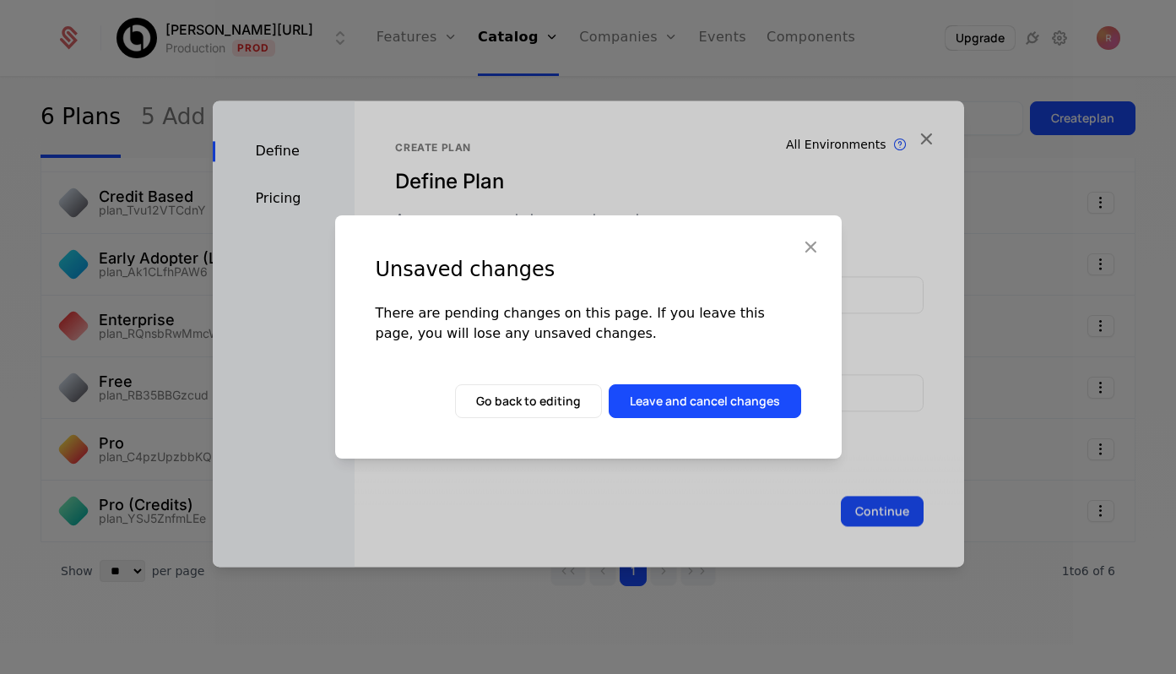
click at [745, 378] on div "Unsaved changes There are pending changes on this page. If you leave this page,…" at bounding box center [588, 336] width 507 height 243
click at [728, 403] on button "Leave and cancel changes" at bounding box center [705, 401] width 193 height 34
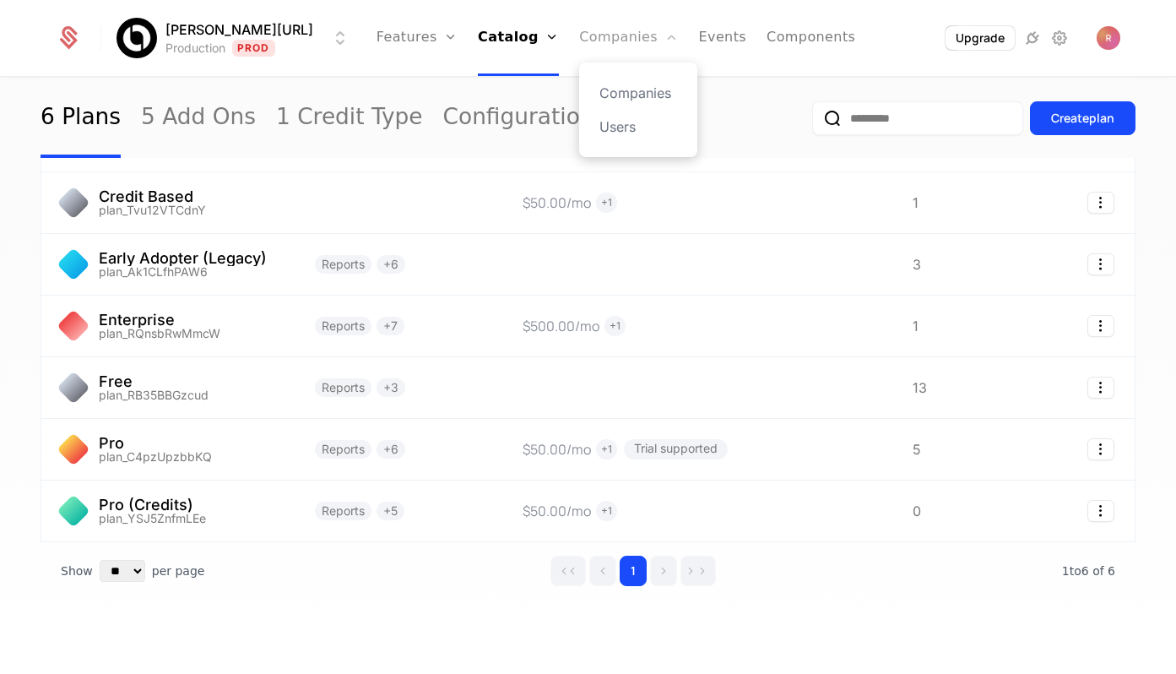
click at [589, 42] on link "Companies" at bounding box center [628, 38] width 99 height 76
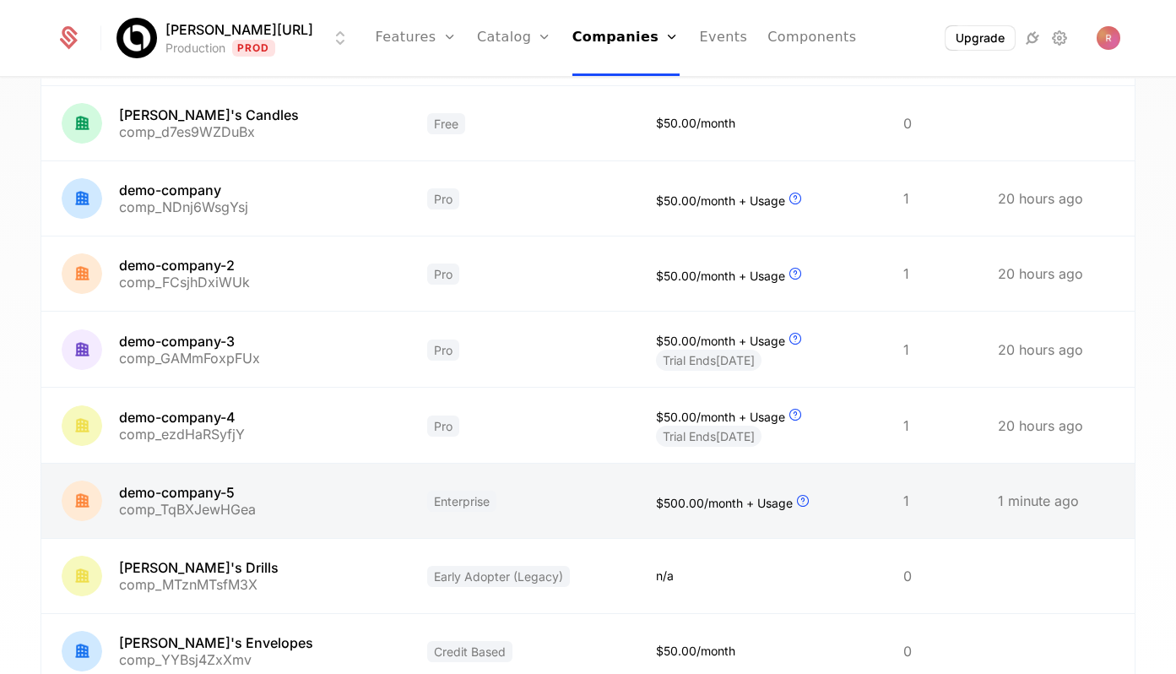
scroll to position [407, 0]
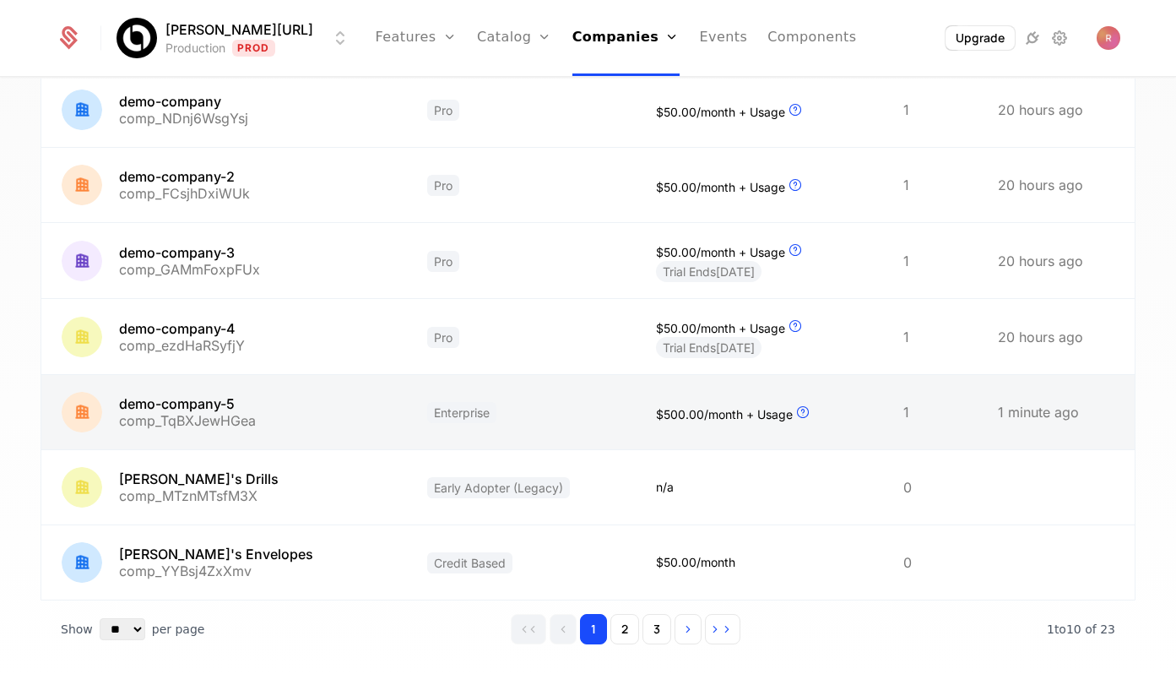
click at [290, 398] on link at bounding box center [224, 412] width 366 height 74
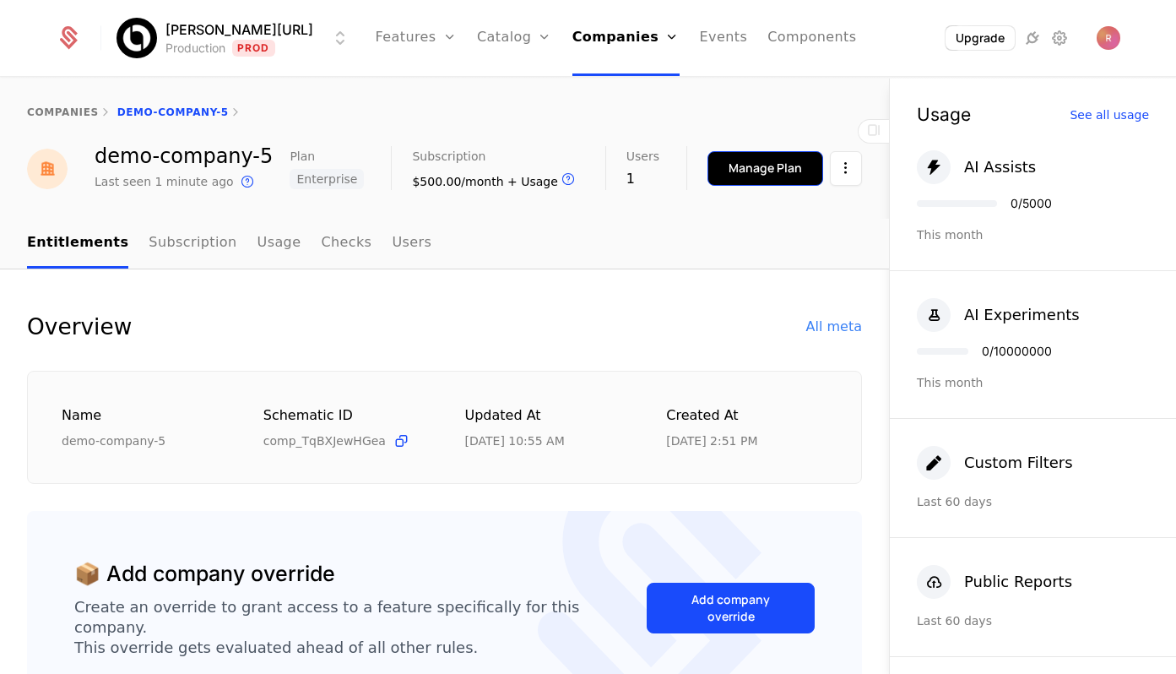
click at [752, 160] on div "Manage Plan" at bounding box center [765, 168] width 73 height 17
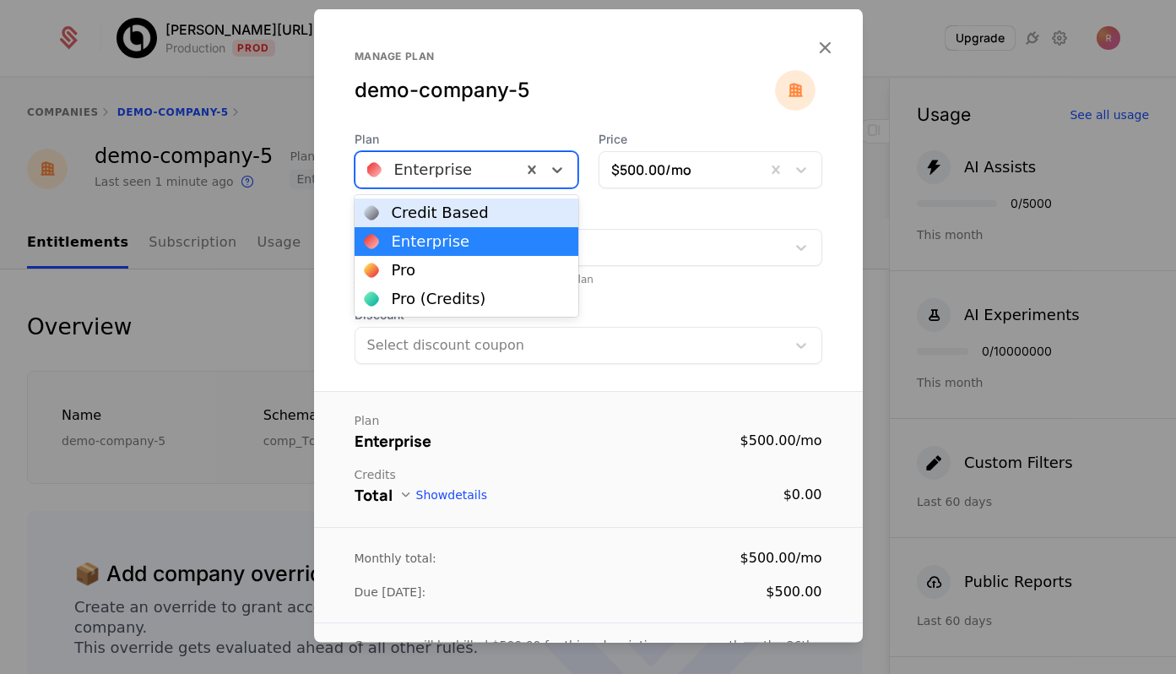
click at [485, 160] on div at bounding box center [438, 170] width 143 height 24
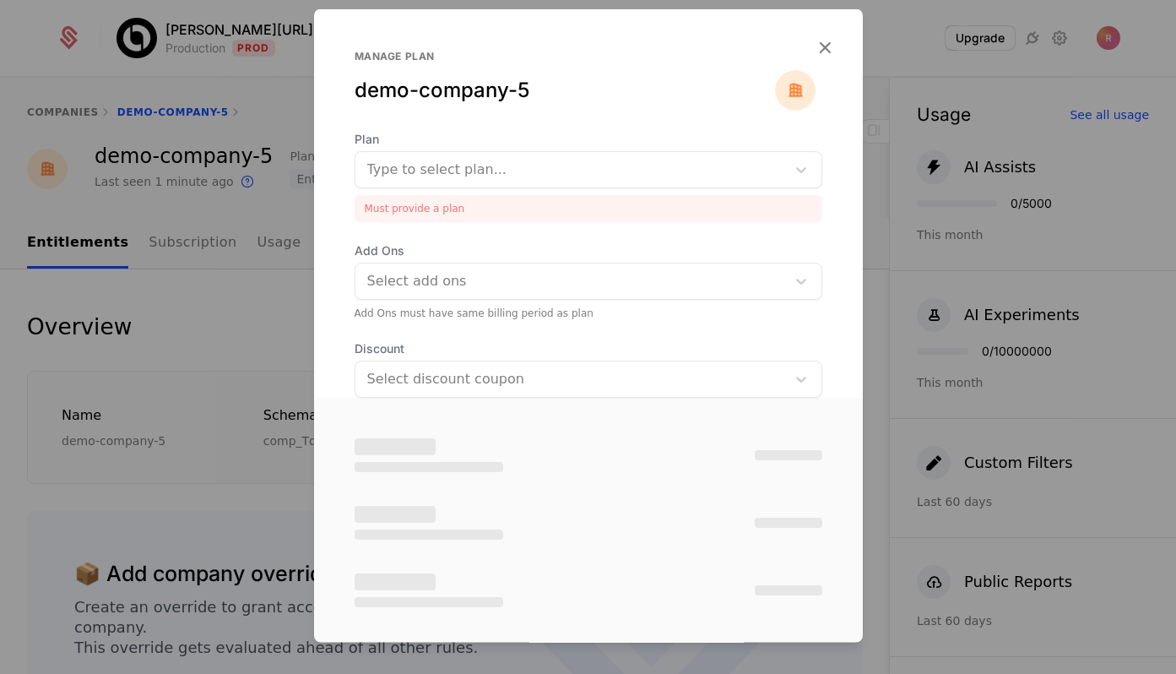
click at [557, 93] on div "demo-company-5" at bounding box center [565, 90] width 421 height 27
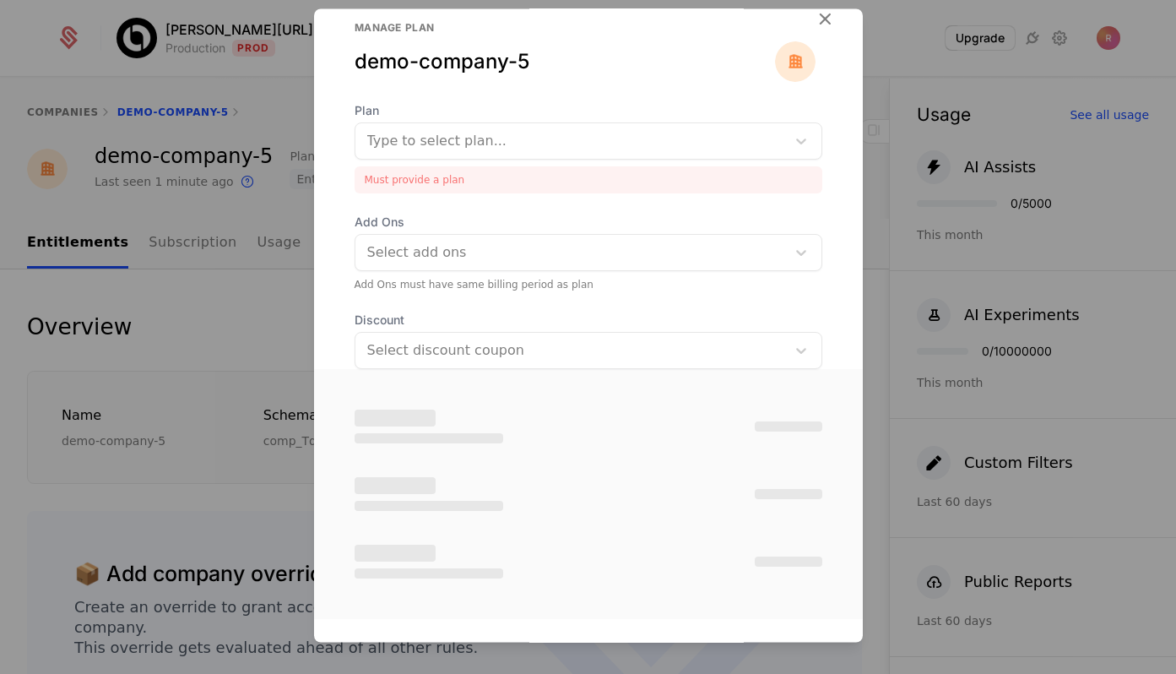
scroll to position [86, 0]
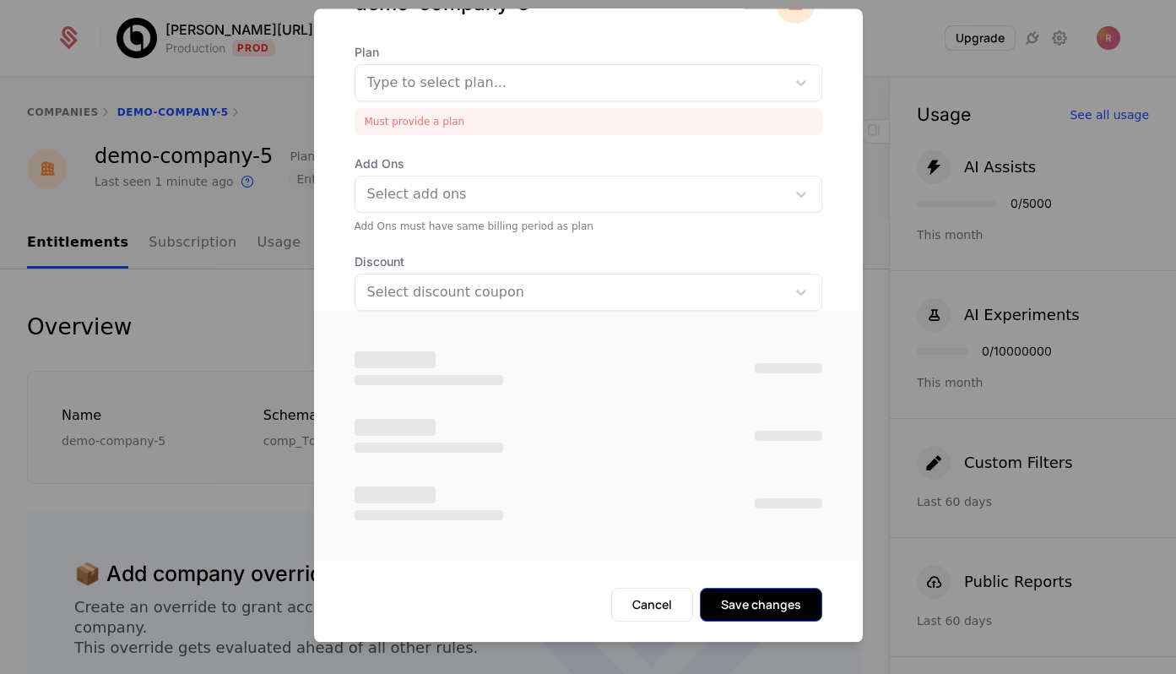
click at [737, 606] on button "Save changes" at bounding box center [761, 606] width 122 height 34
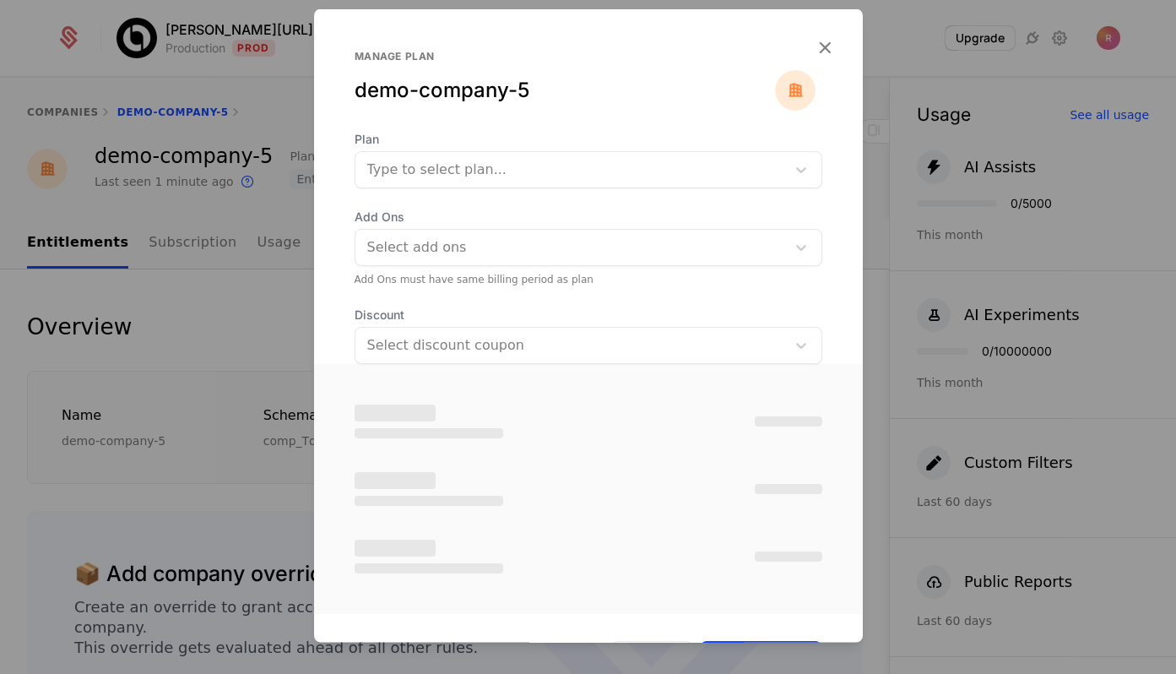
scroll to position [52, 0]
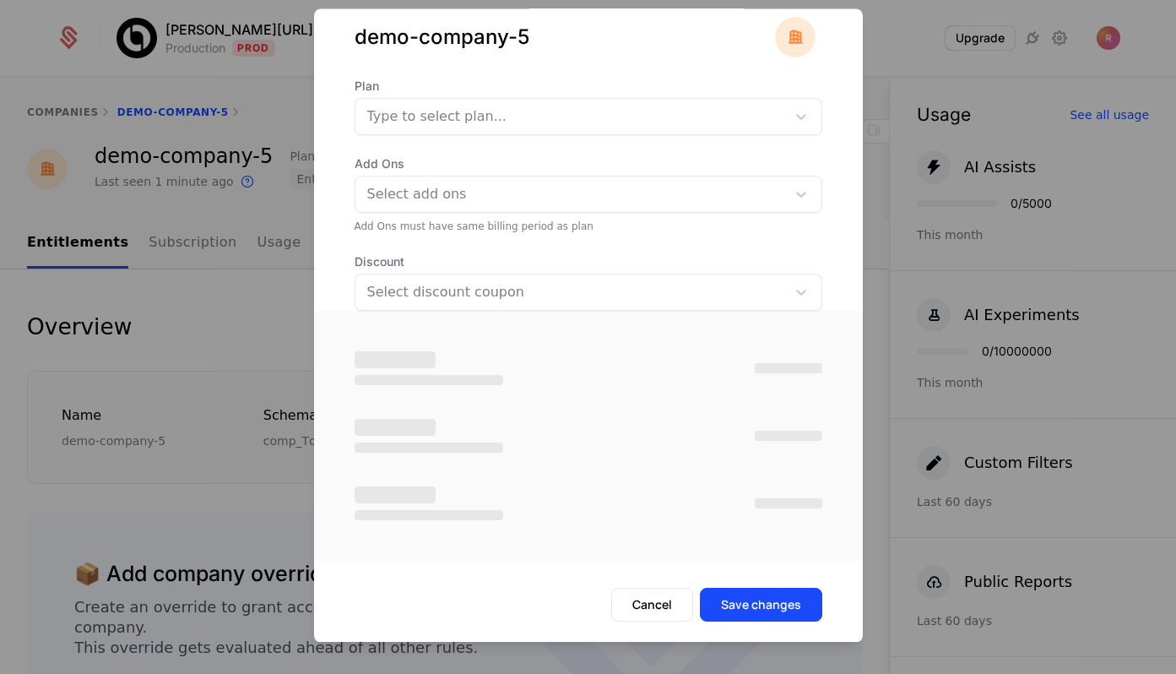
click at [222, 247] on div at bounding box center [588, 337] width 1176 height 674
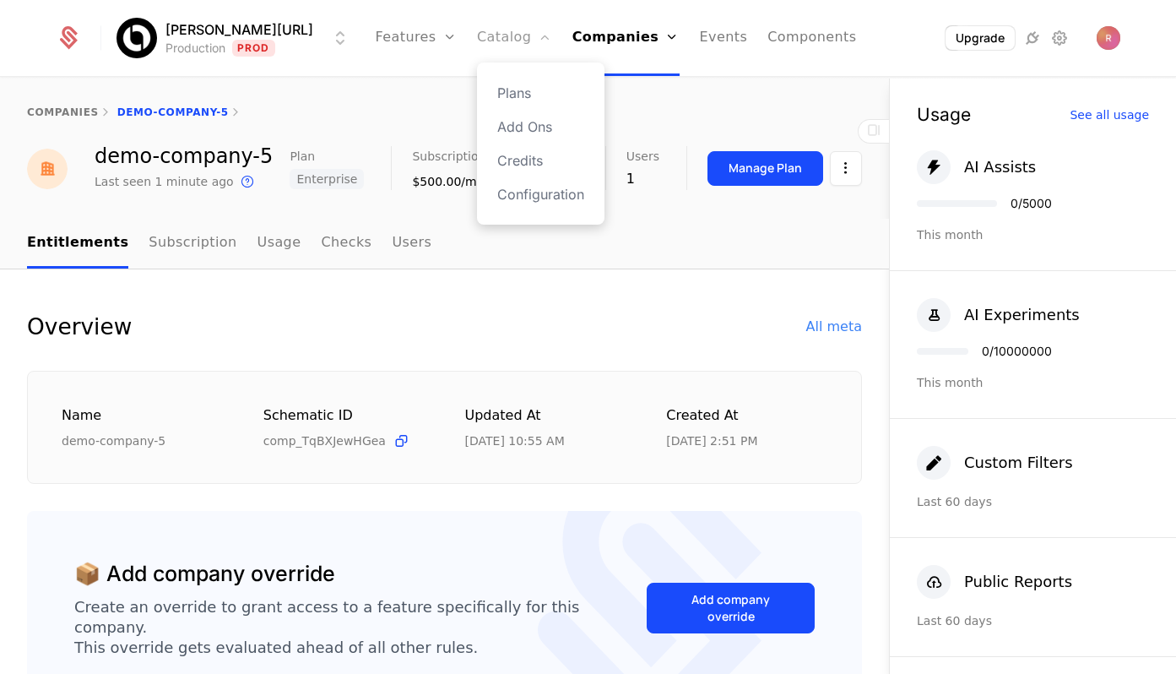
click at [497, 44] on link "Catalog" at bounding box center [514, 38] width 75 height 76
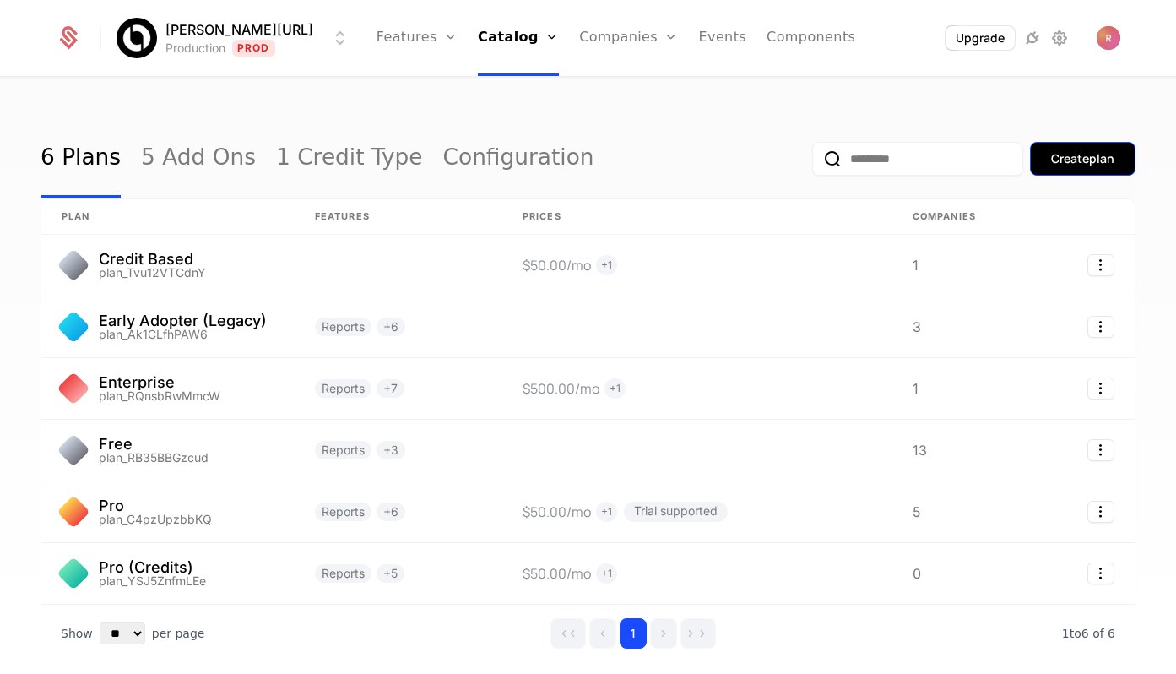
click at [1079, 159] on div "Create plan" at bounding box center [1082, 158] width 63 height 17
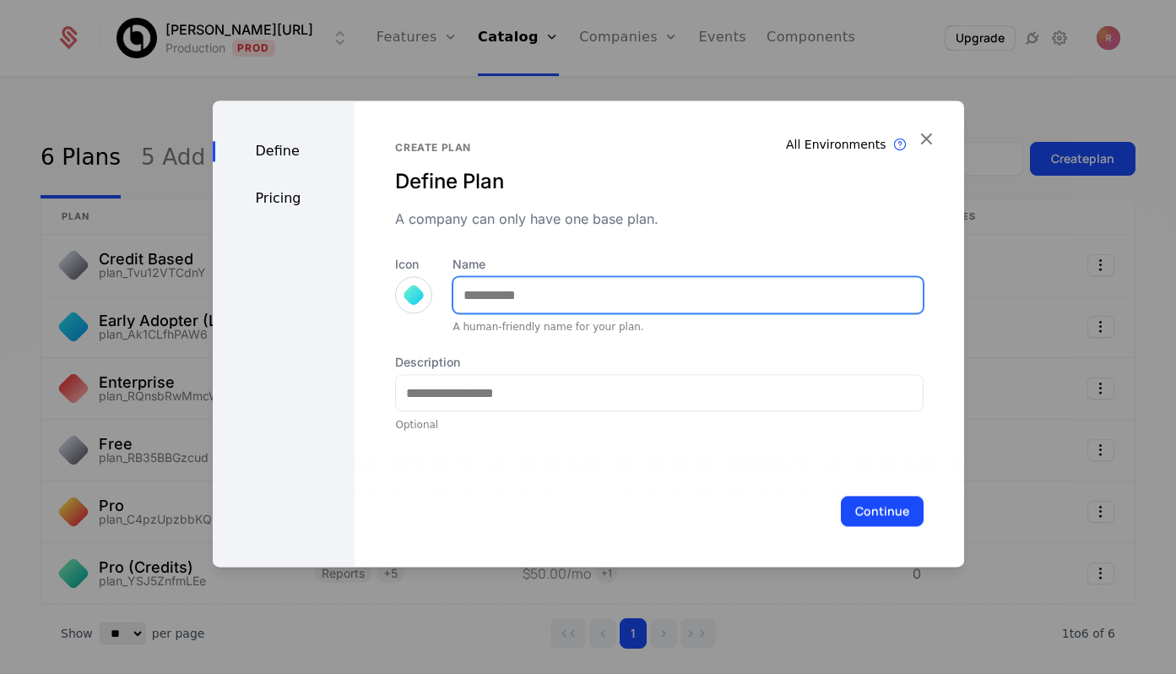
click at [498, 312] on input "Name" at bounding box center [688, 294] width 469 height 35
type input "*"
type input "**********"
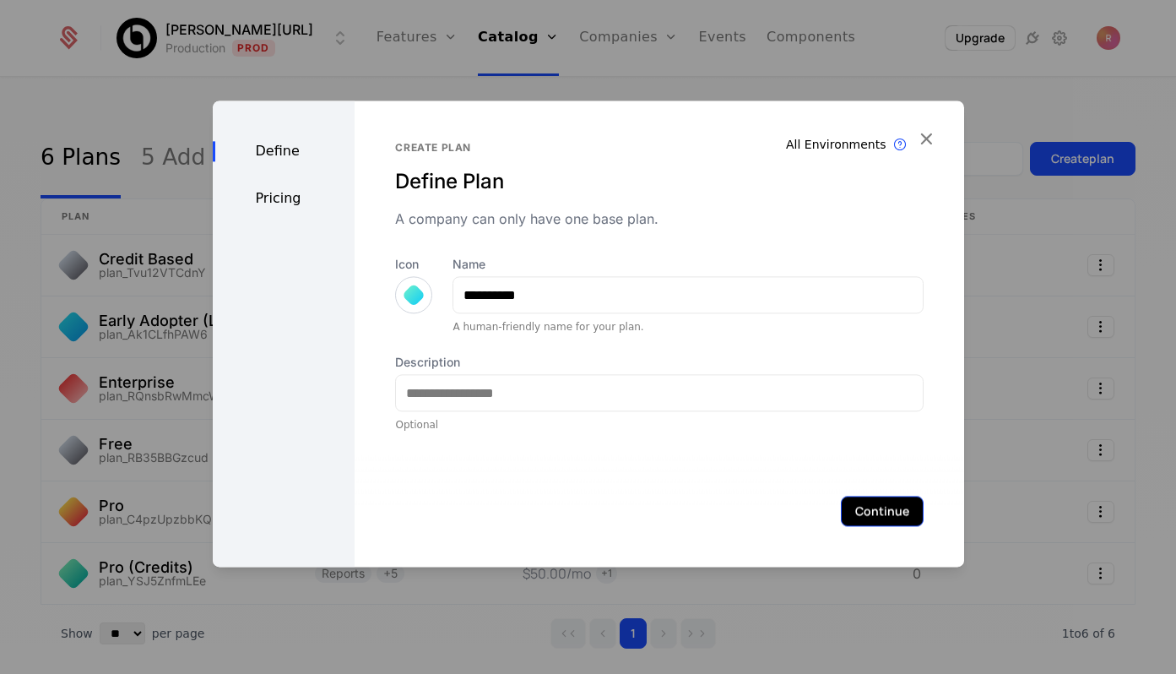
click at [900, 520] on button "Continue" at bounding box center [882, 511] width 83 height 30
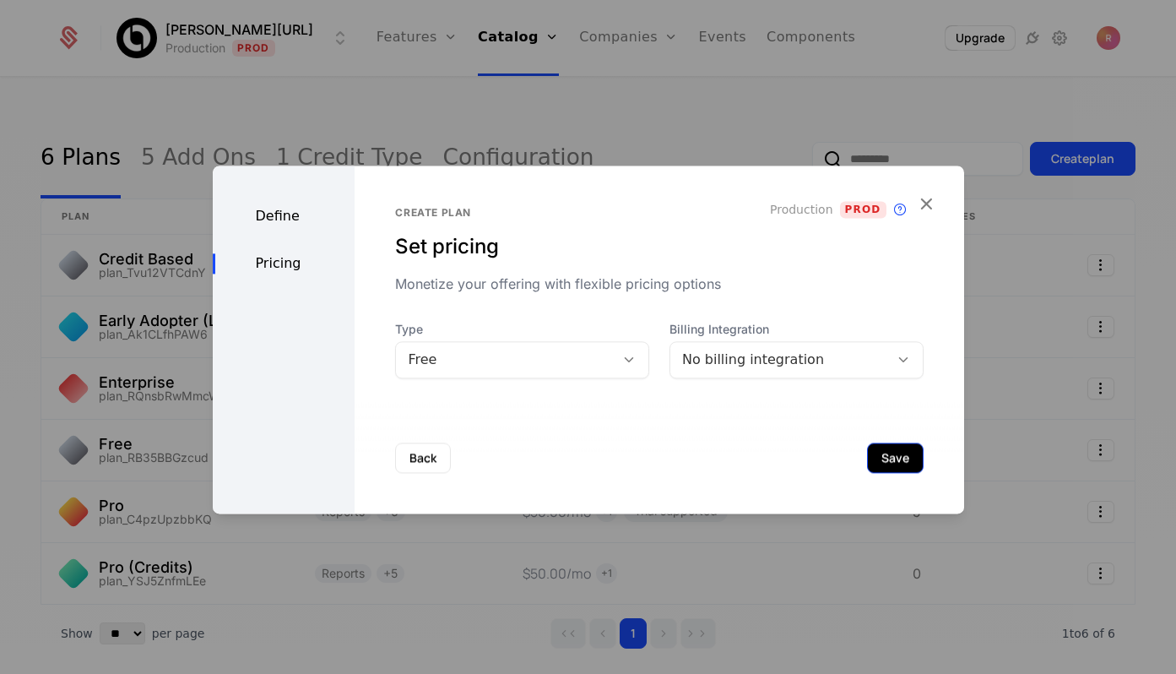
click at [907, 449] on button "Save" at bounding box center [895, 458] width 57 height 30
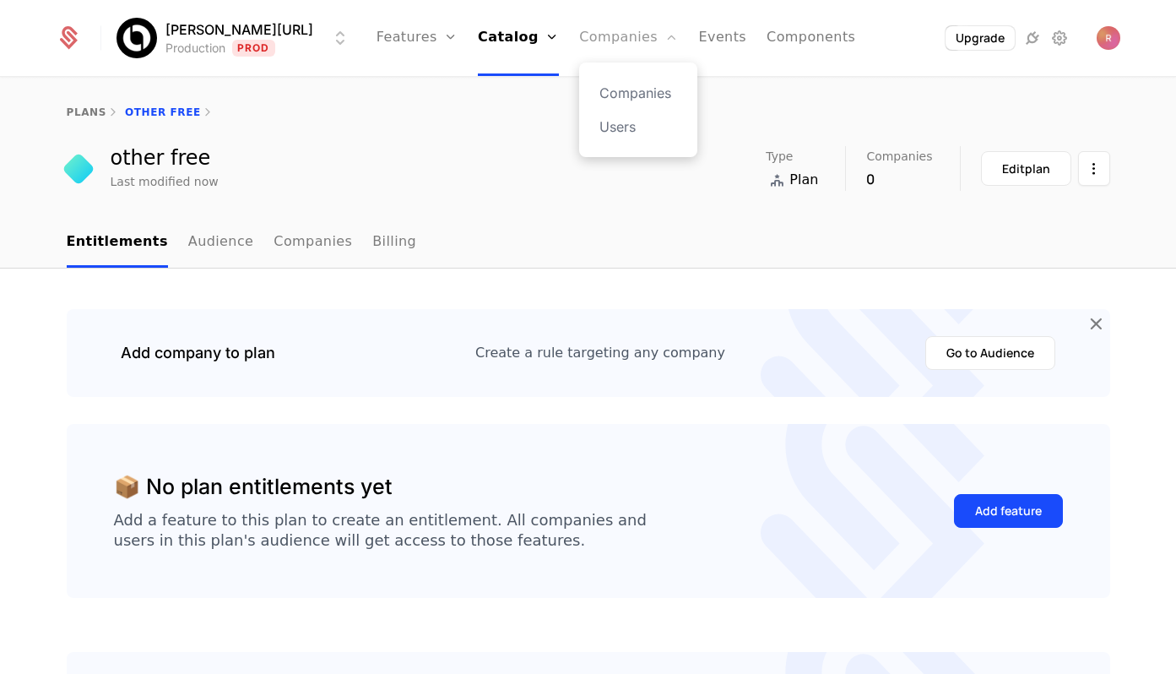
click at [589, 49] on link "Companies" at bounding box center [628, 38] width 99 height 76
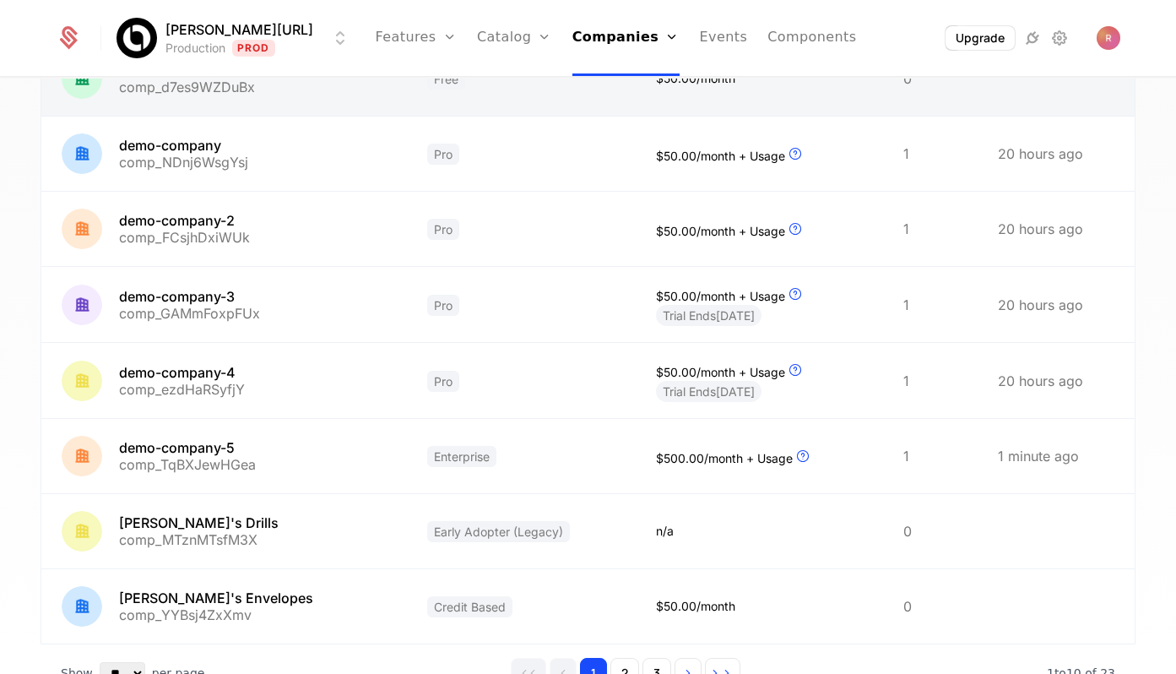
scroll to position [367, 0]
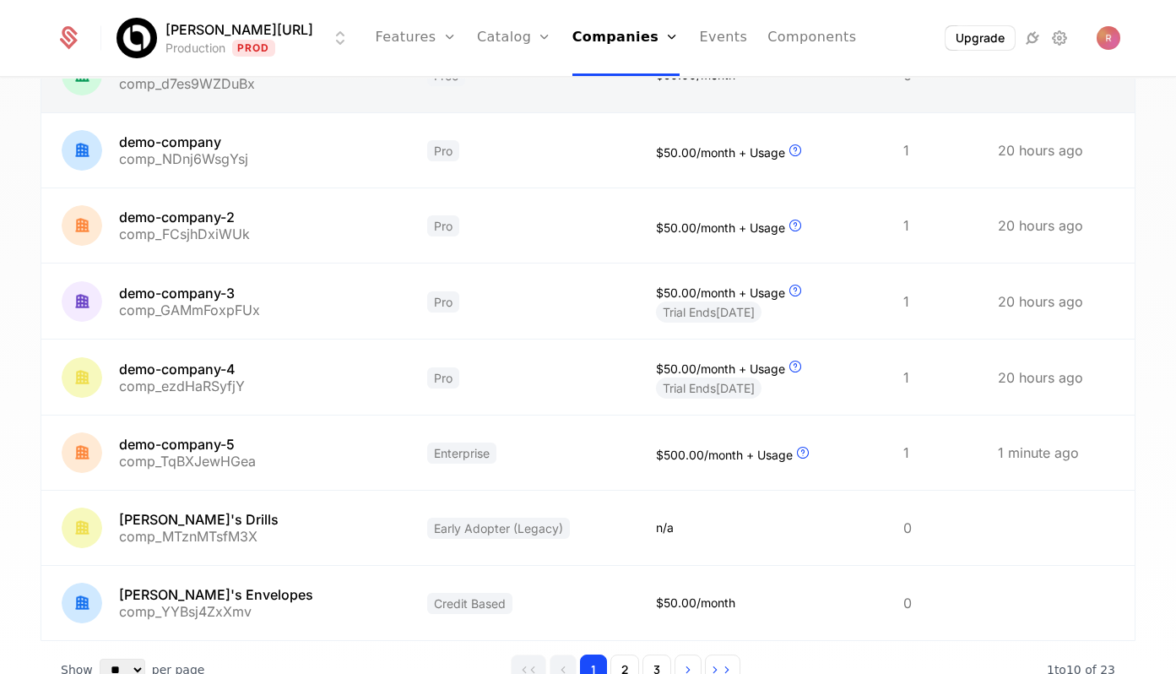
click at [407, 429] on link at bounding box center [521, 453] width 229 height 74
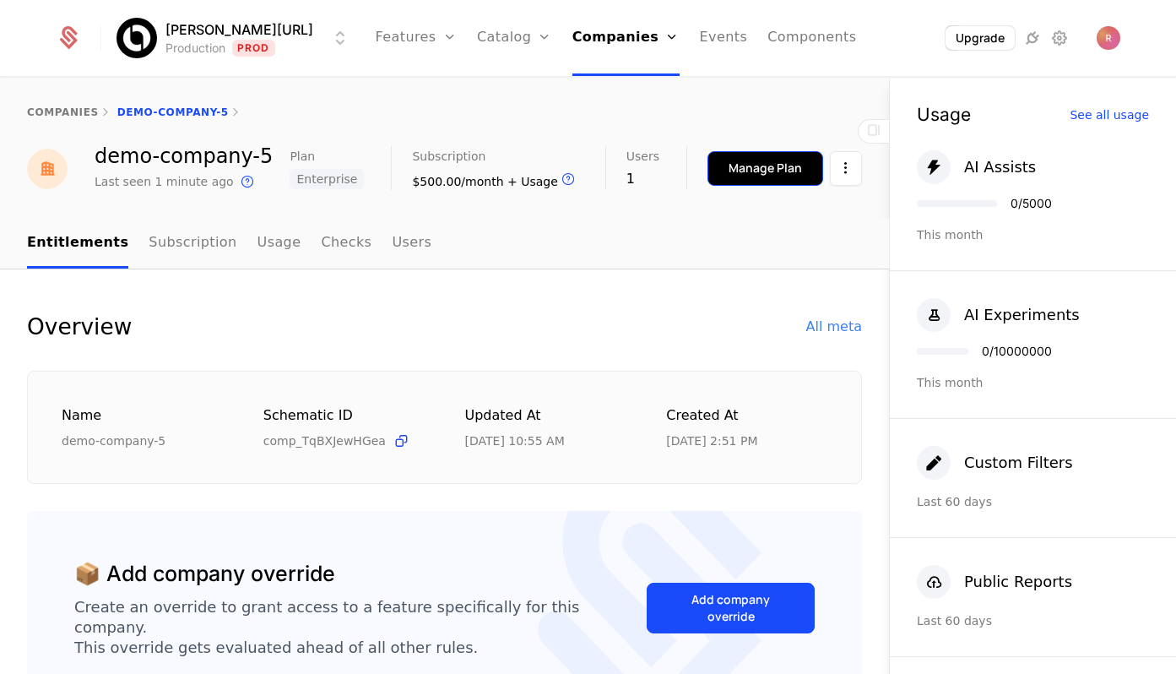
click at [735, 160] on div "Manage Plan" at bounding box center [765, 168] width 73 height 17
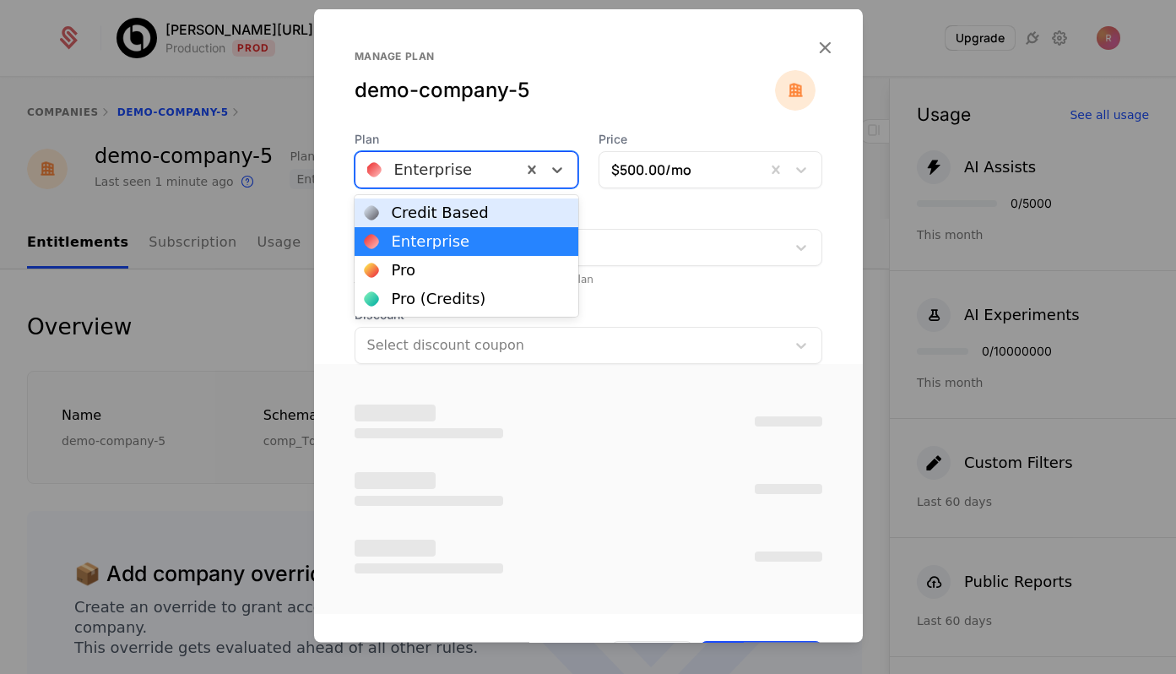
click at [443, 178] on div at bounding box center [438, 170] width 143 height 24
click at [213, 279] on div at bounding box center [588, 337] width 1176 height 674
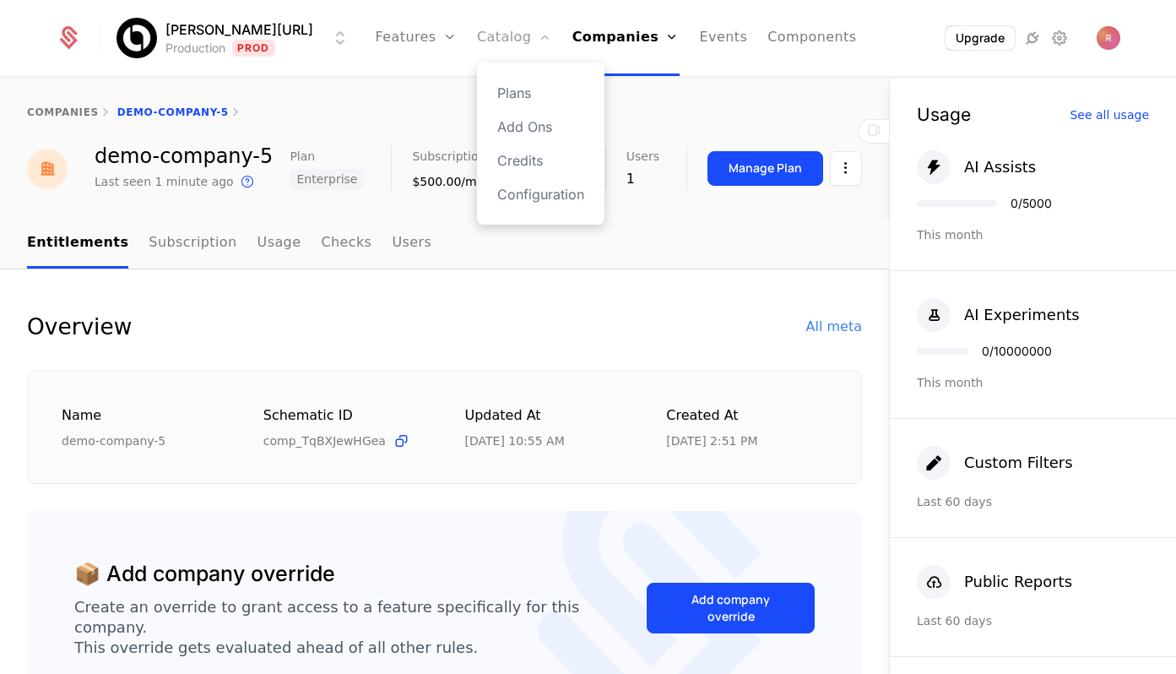
click at [505, 41] on link "Catalog" at bounding box center [514, 38] width 75 height 76
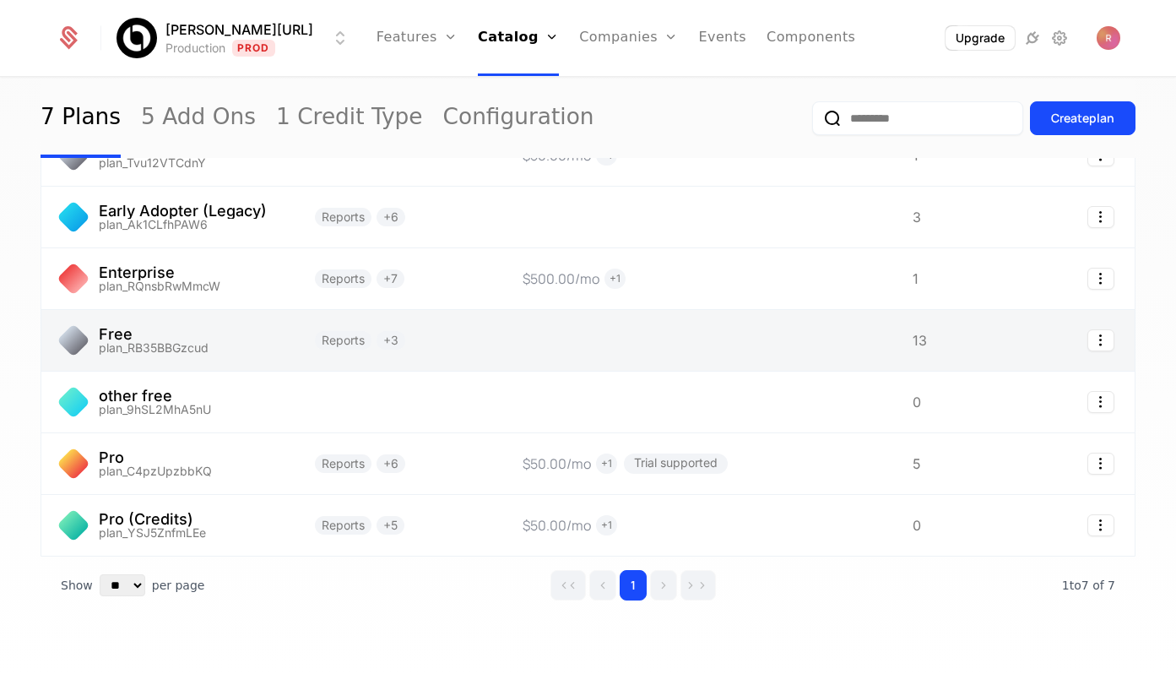
scroll to position [130, 0]
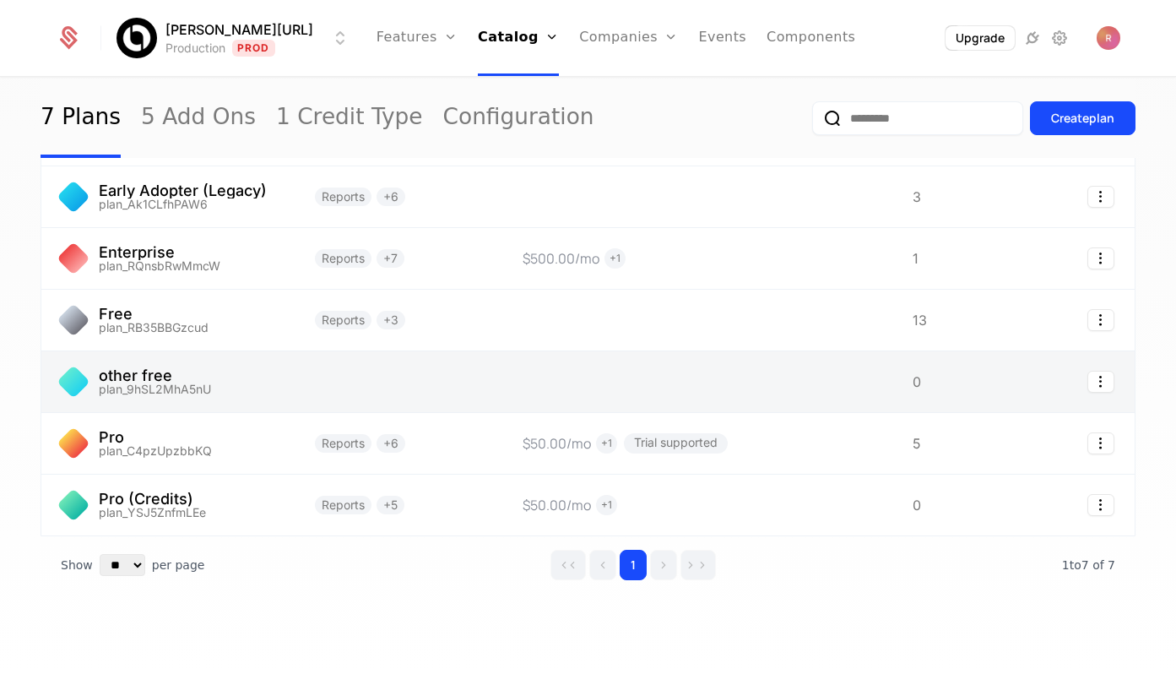
click at [189, 396] on link at bounding box center [167, 381] width 253 height 61
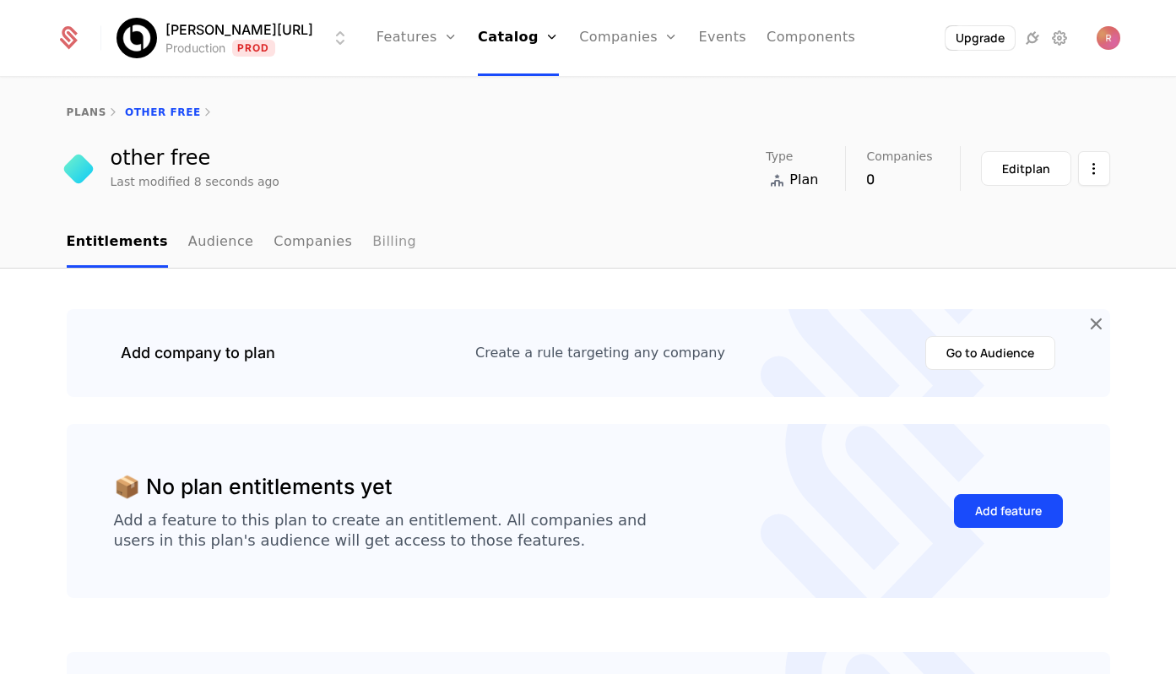
click at [372, 236] on link "Billing" at bounding box center [394, 243] width 44 height 50
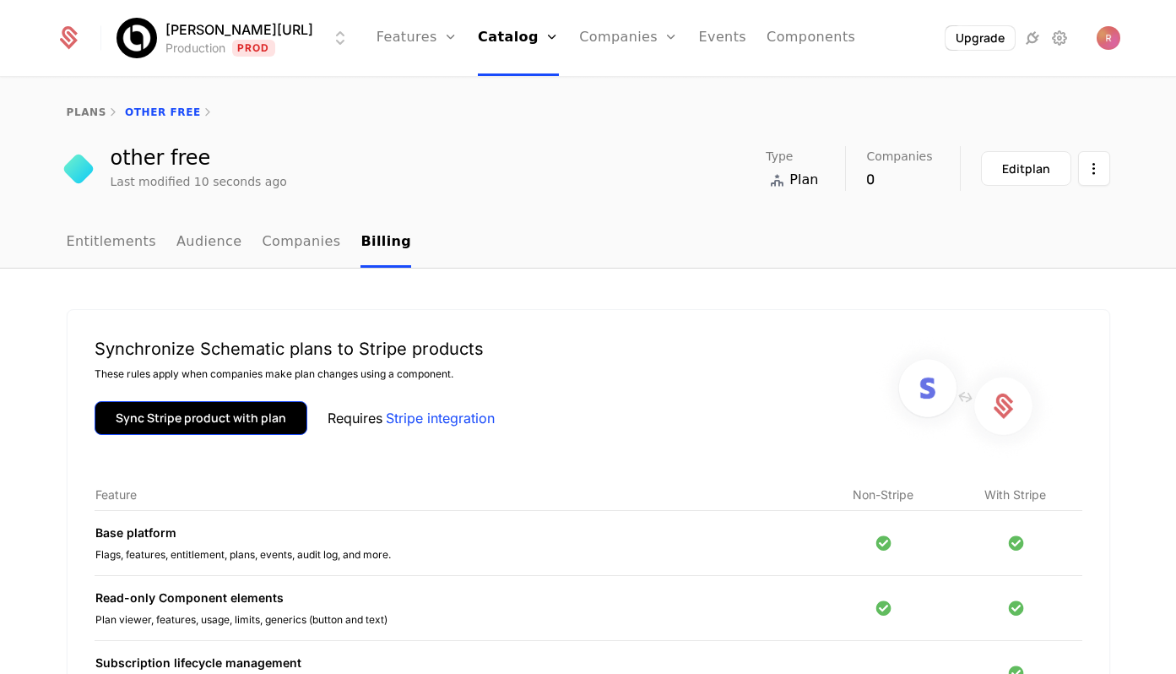
click at [223, 431] on button "Sync Stripe product with plan" at bounding box center [201, 418] width 213 height 34
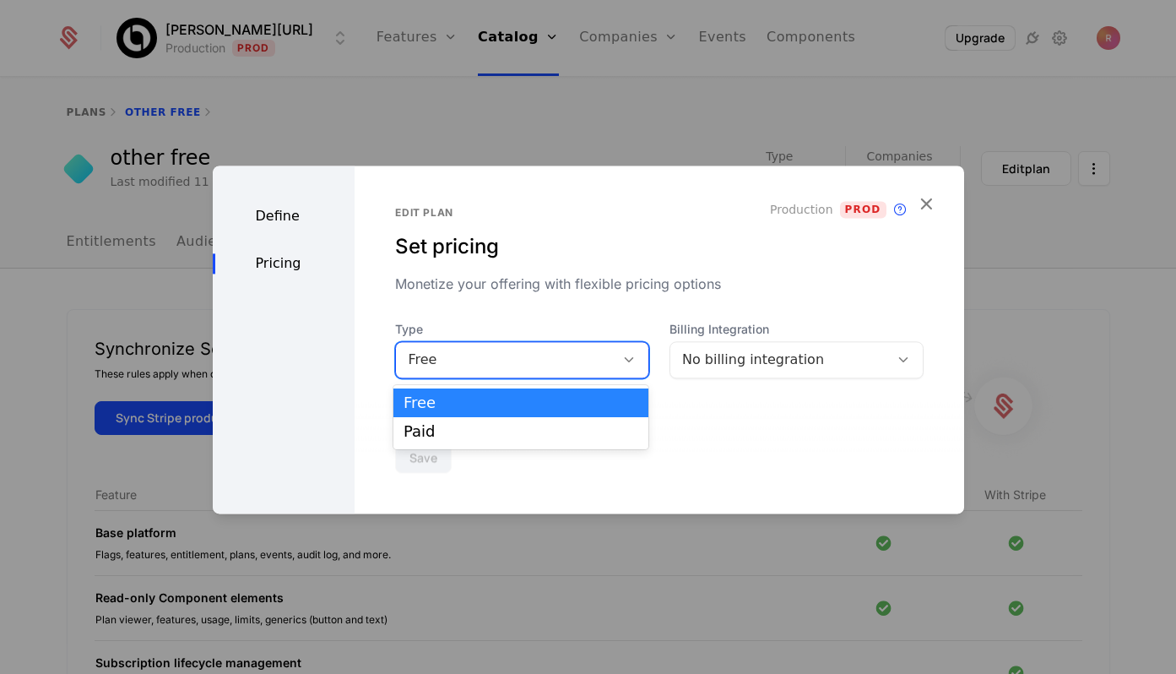
click at [545, 343] on div "Free" at bounding box center [522, 359] width 254 height 37
click at [478, 398] on div "Free" at bounding box center [521, 402] width 235 height 15
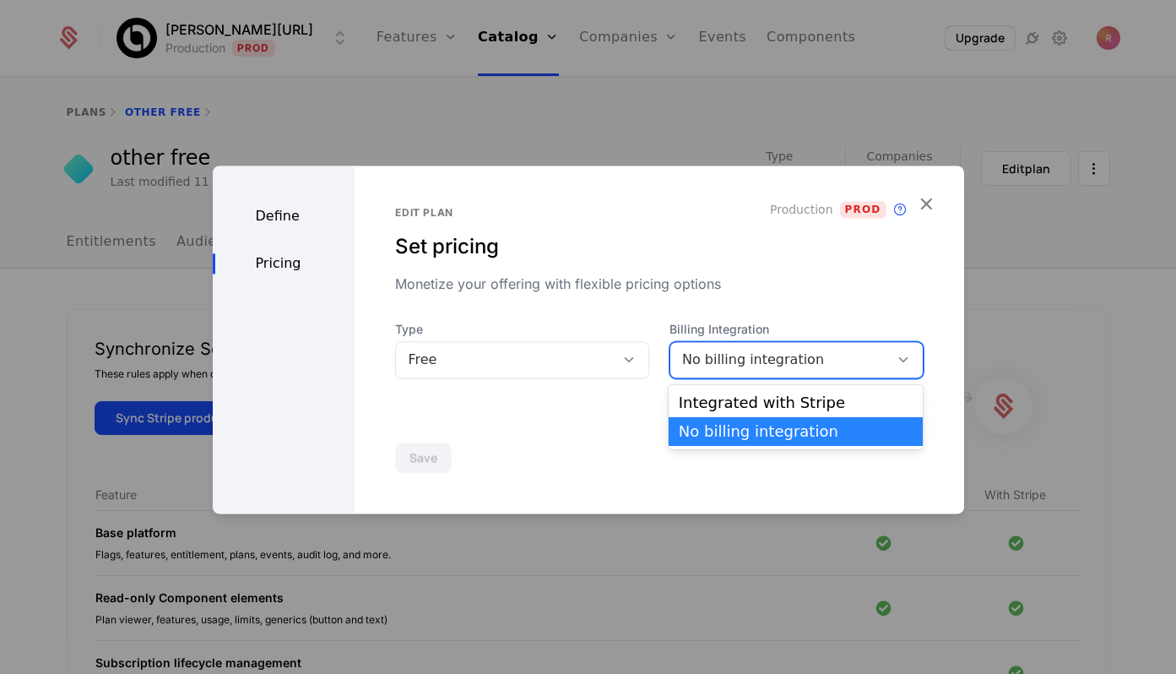
click at [730, 345] on div "No billing integration" at bounding box center [797, 359] width 254 height 37
click at [717, 383] on div "Edit plan Set pricing Monetize your offering with flexible pricing options Prod…" at bounding box center [659, 340] width 609 height 348
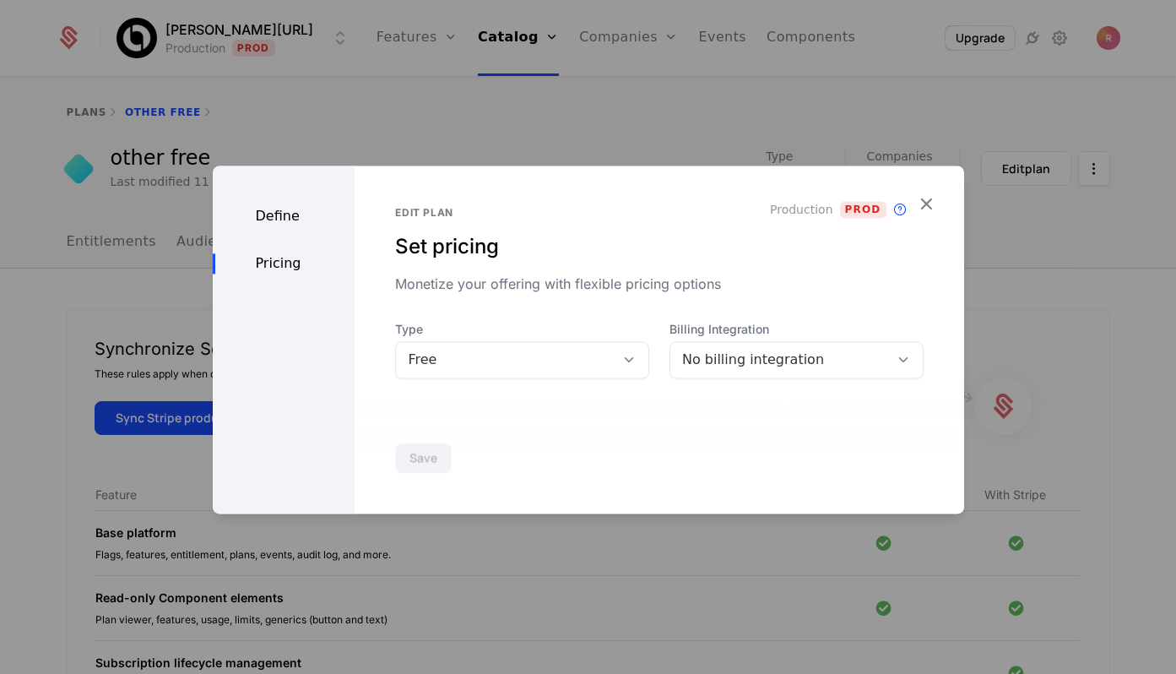
click at [702, 367] on div "No billing integration" at bounding box center [779, 360] width 195 height 20
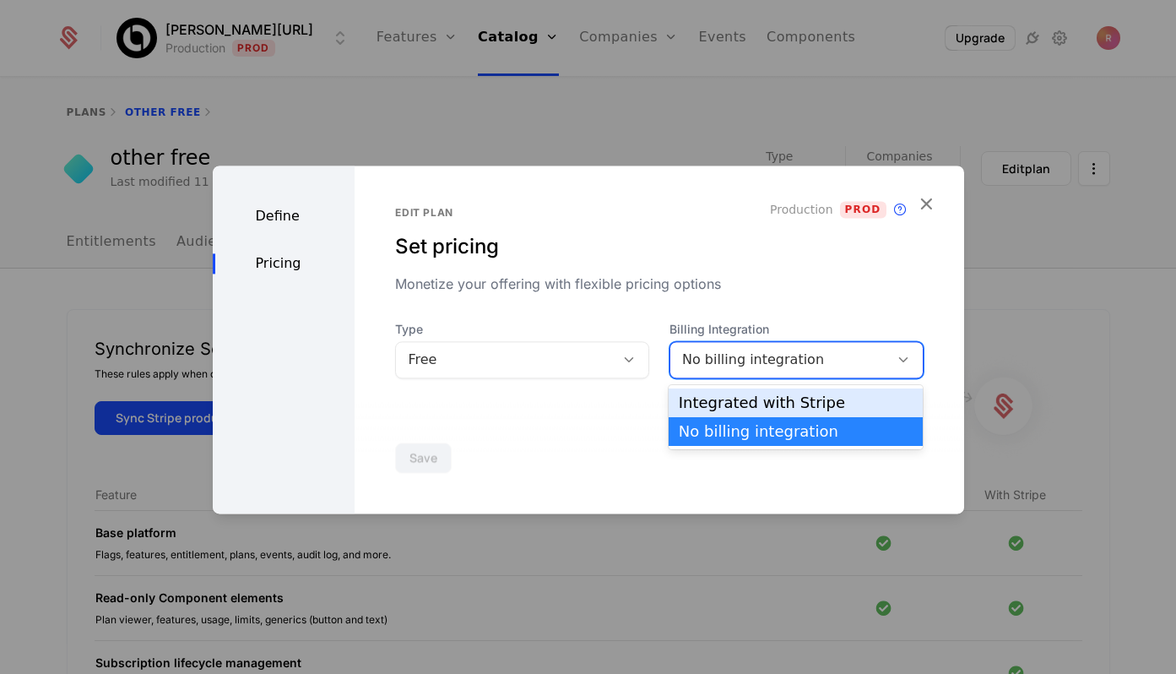
click at [702, 390] on div "Integrated with Stripe" at bounding box center [796, 402] width 255 height 29
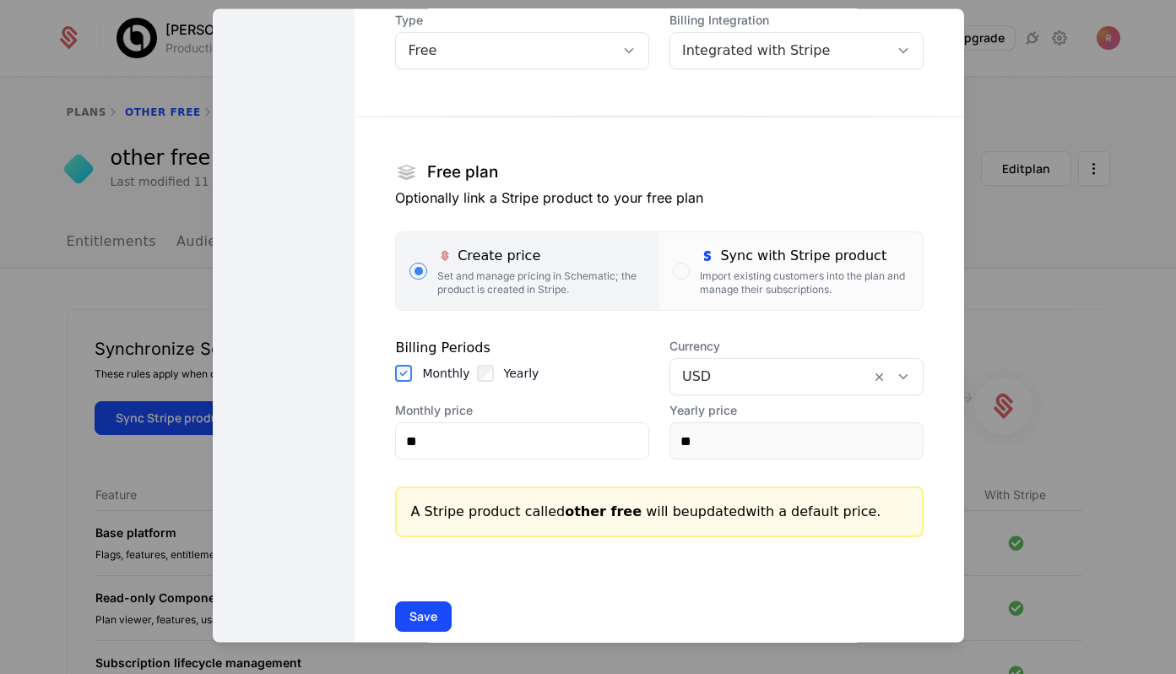
scroll to position [182, 0]
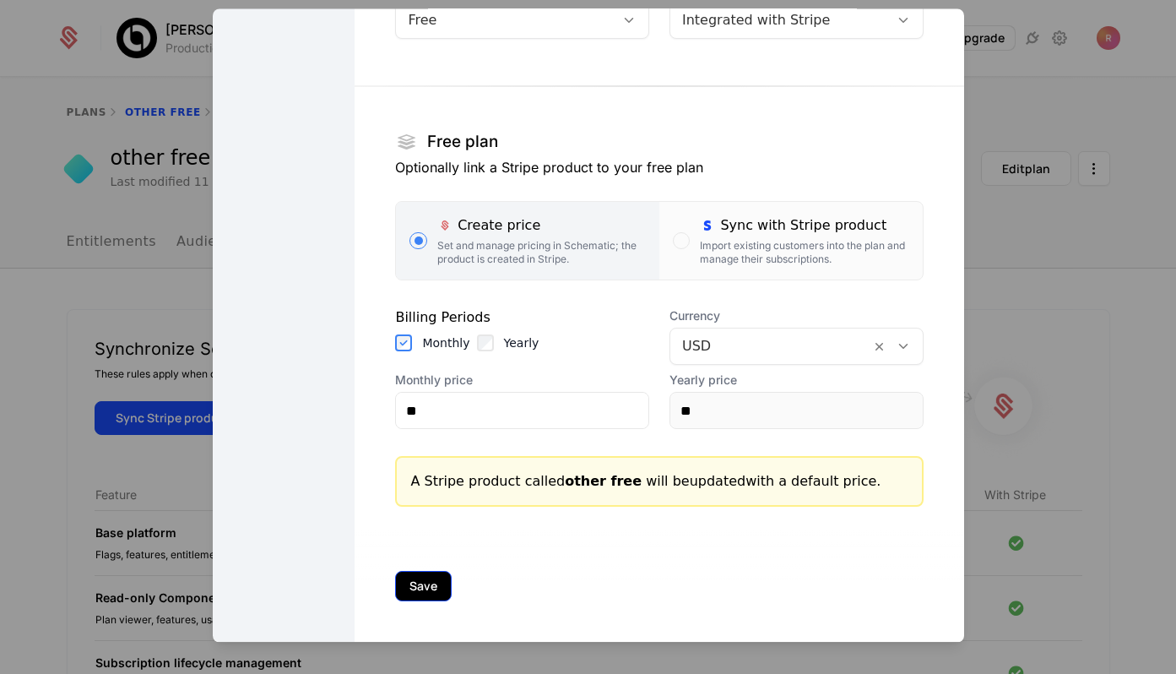
click at [418, 590] on button "Save" at bounding box center [423, 587] width 57 height 30
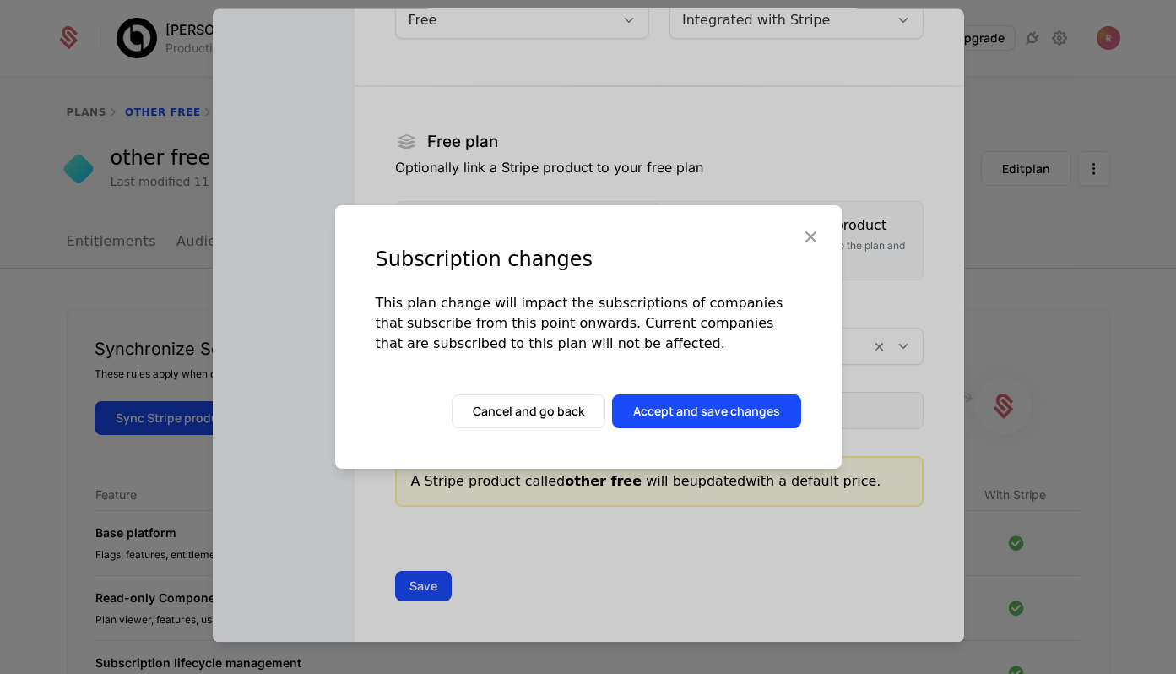
click at [689, 373] on div "Subscription changes This plan change will impact the subscriptions of companie…" at bounding box center [588, 337] width 507 height 264
click at [674, 407] on button "Accept and save changes" at bounding box center [706, 411] width 189 height 34
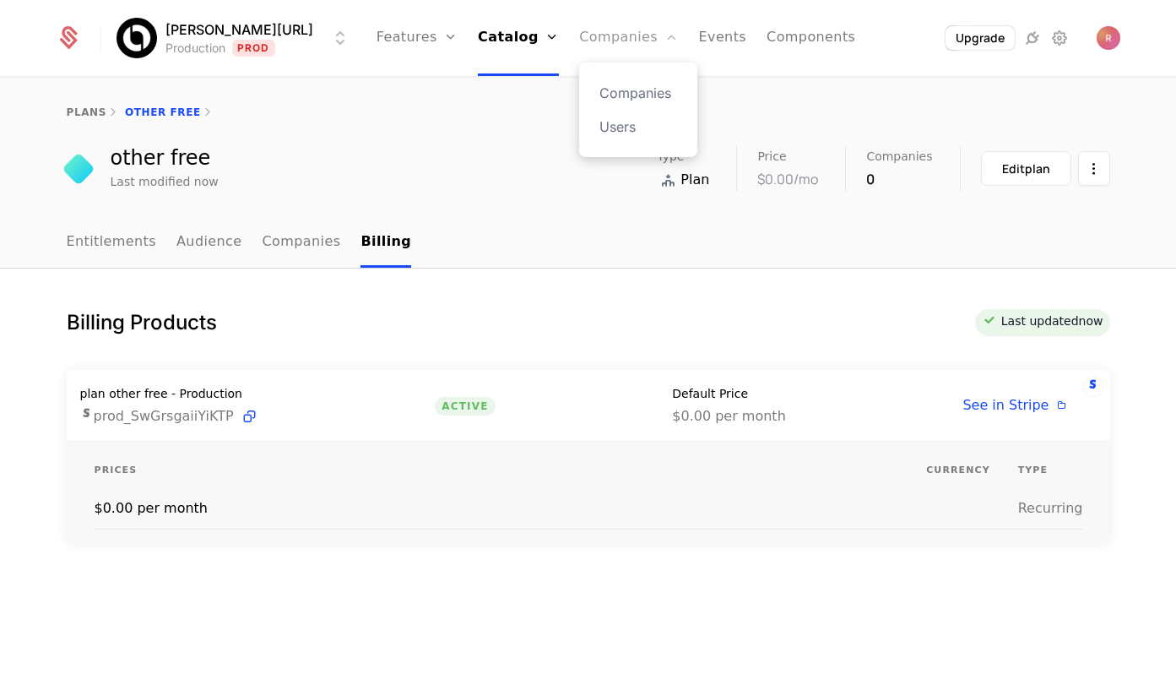
click at [579, 34] on link "Companies" at bounding box center [628, 38] width 99 height 76
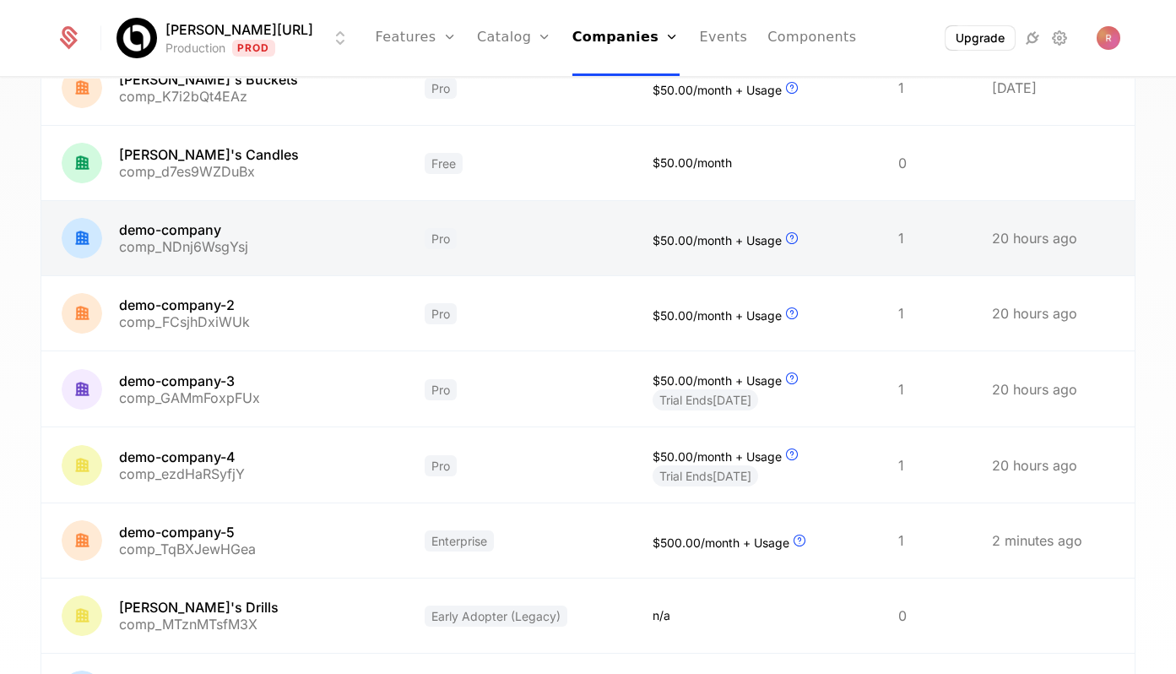
scroll to position [448, 0]
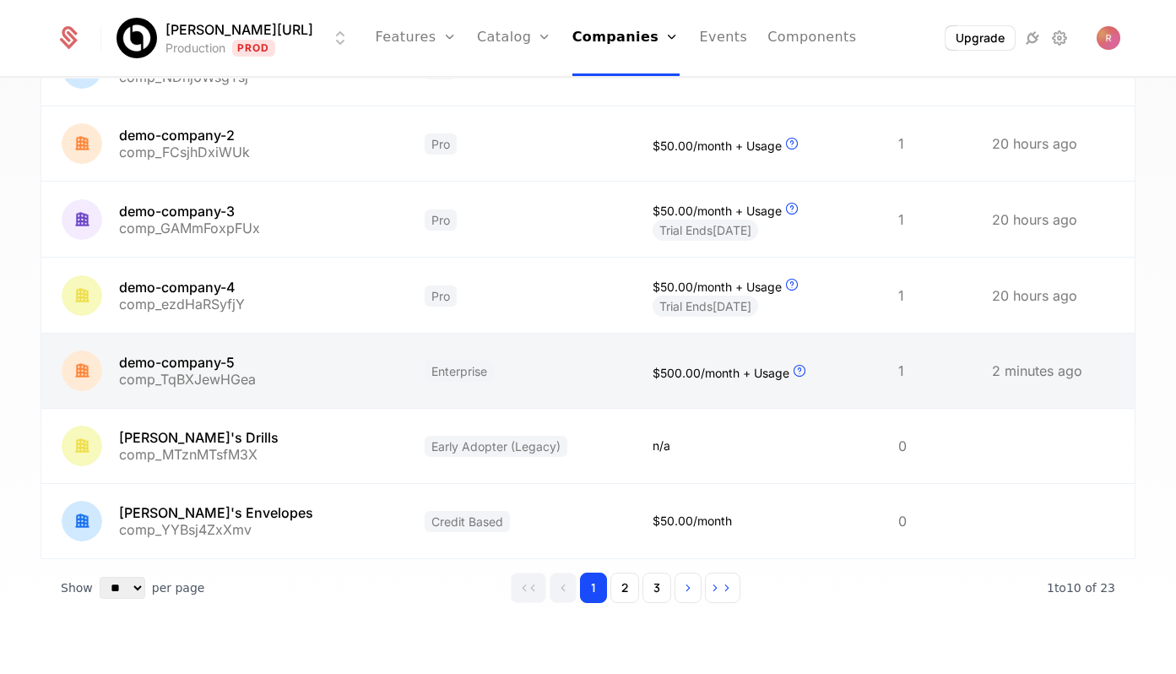
click at [405, 362] on link at bounding box center [519, 371] width 228 height 74
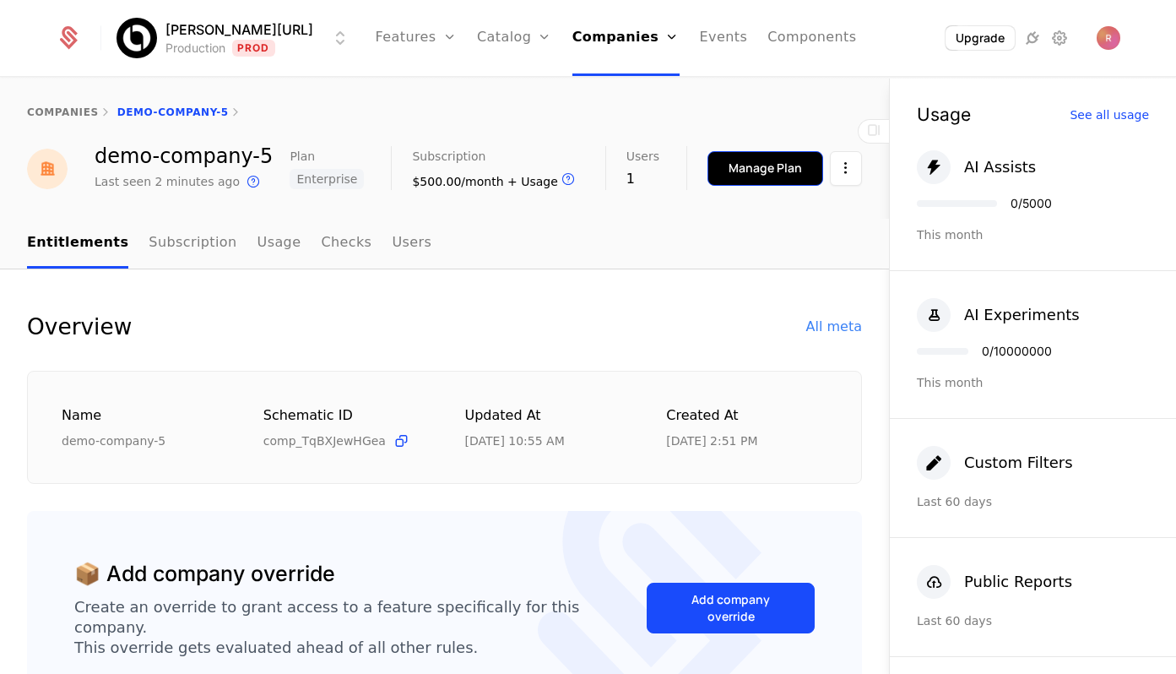
click at [745, 153] on button "Manage Plan" at bounding box center [766, 168] width 116 height 35
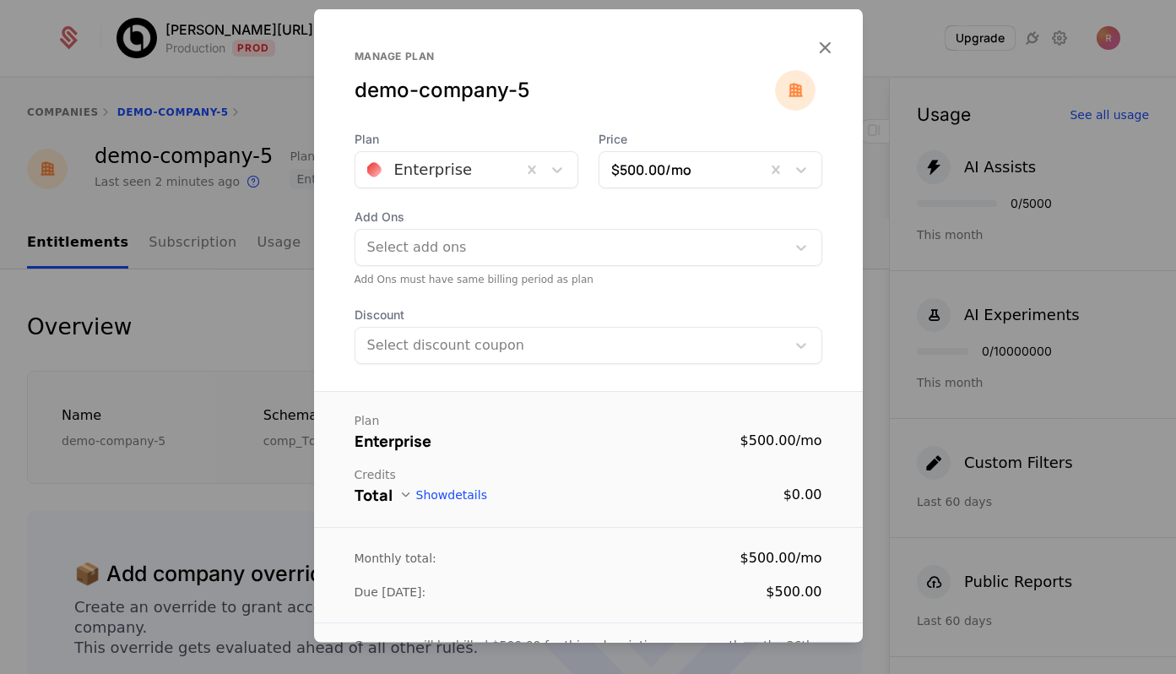
click at [404, 202] on div "Plan Enterprise Price $500.00 /mo Add Ons Select add ons Add Ons must have same…" at bounding box center [588, 247] width 549 height 233
click at [408, 176] on div at bounding box center [438, 170] width 143 height 24
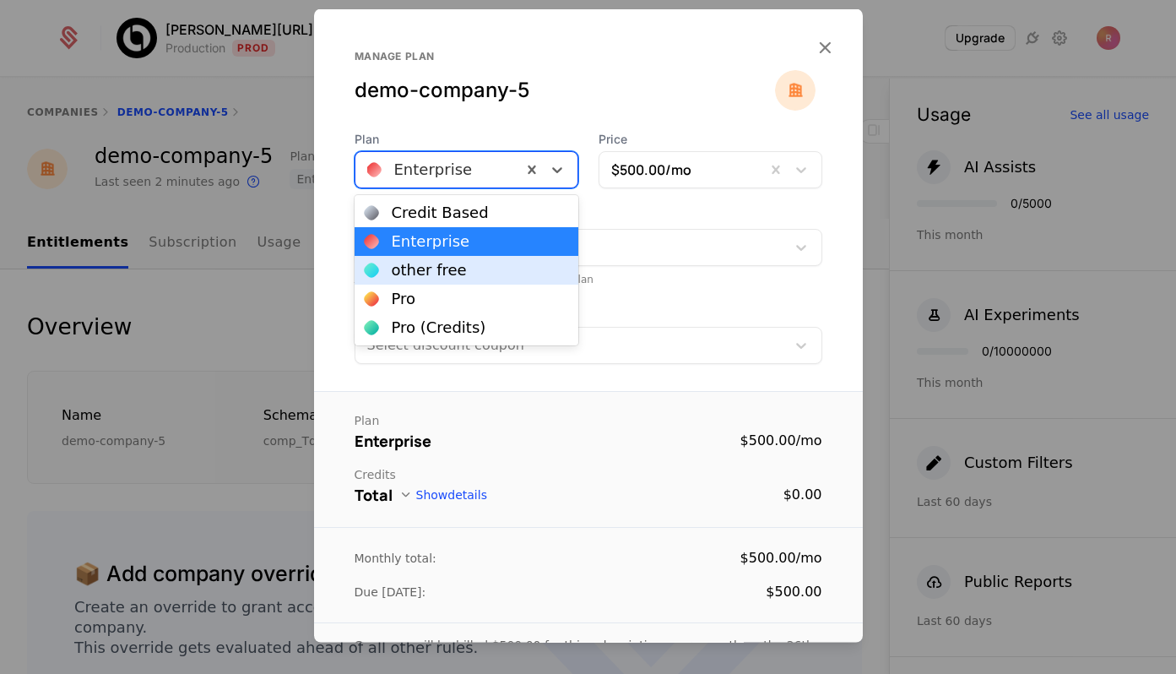
click at [431, 271] on div "other free" at bounding box center [429, 270] width 75 height 15
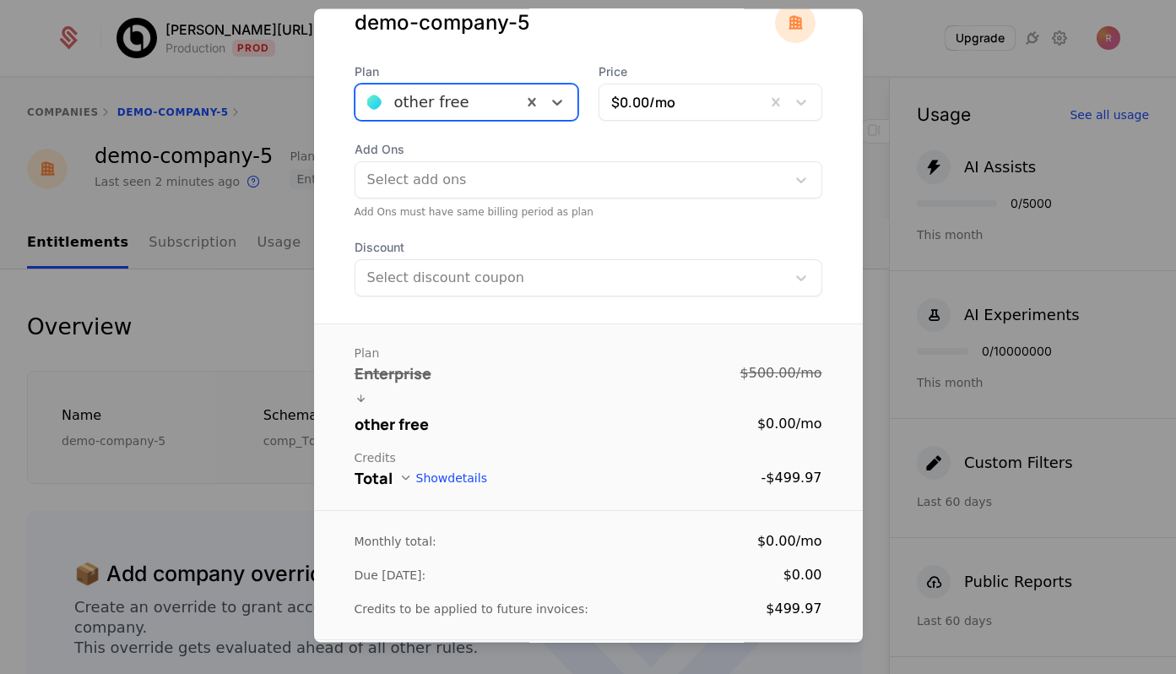
scroll to position [208, 0]
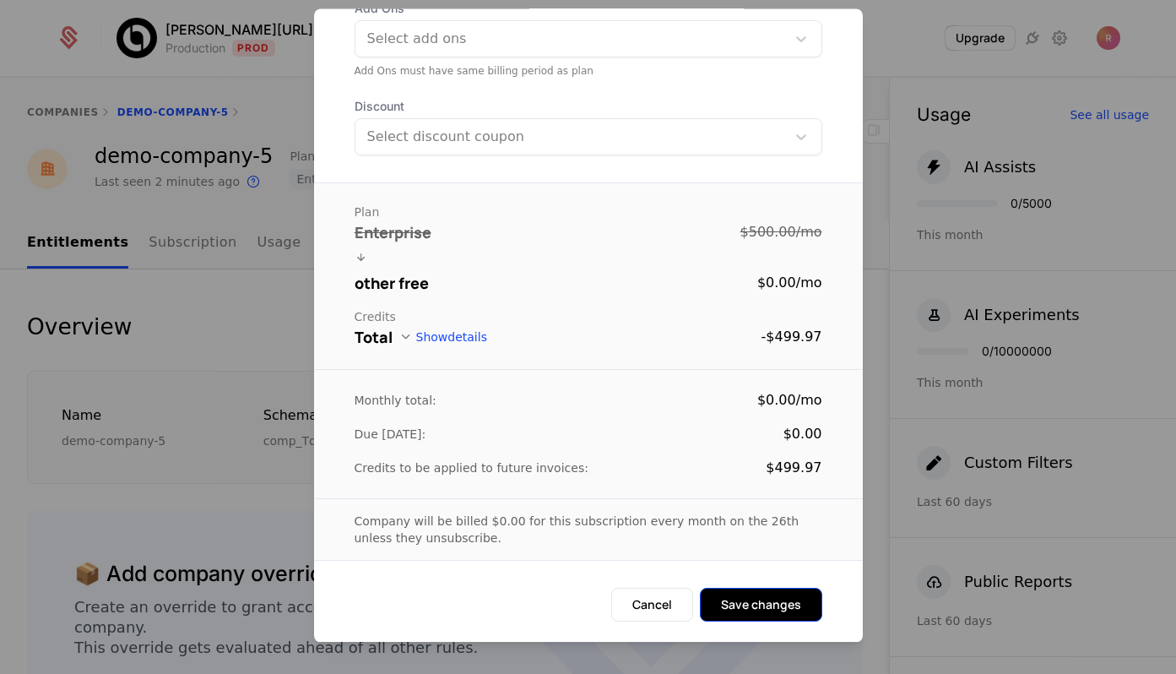
click at [769, 606] on button "Save changes" at bounding box center [761, 606] width 122 height 34
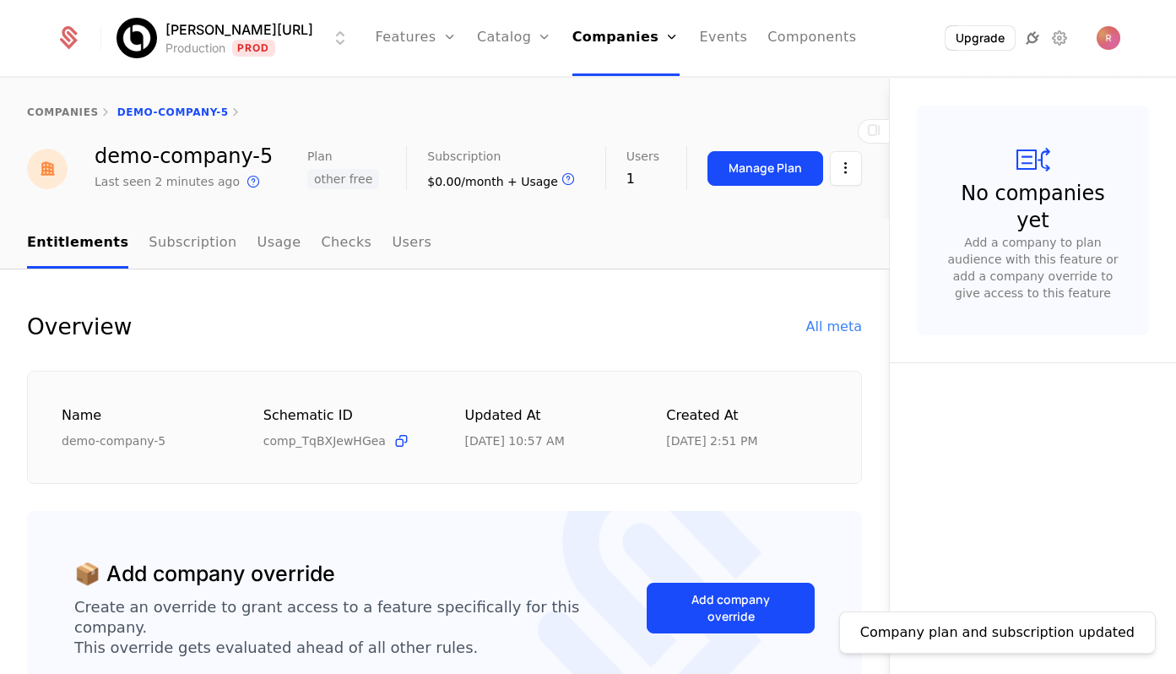
click at [1040, 32] on icon at bounding box center [1033, 38] width 20 height 20
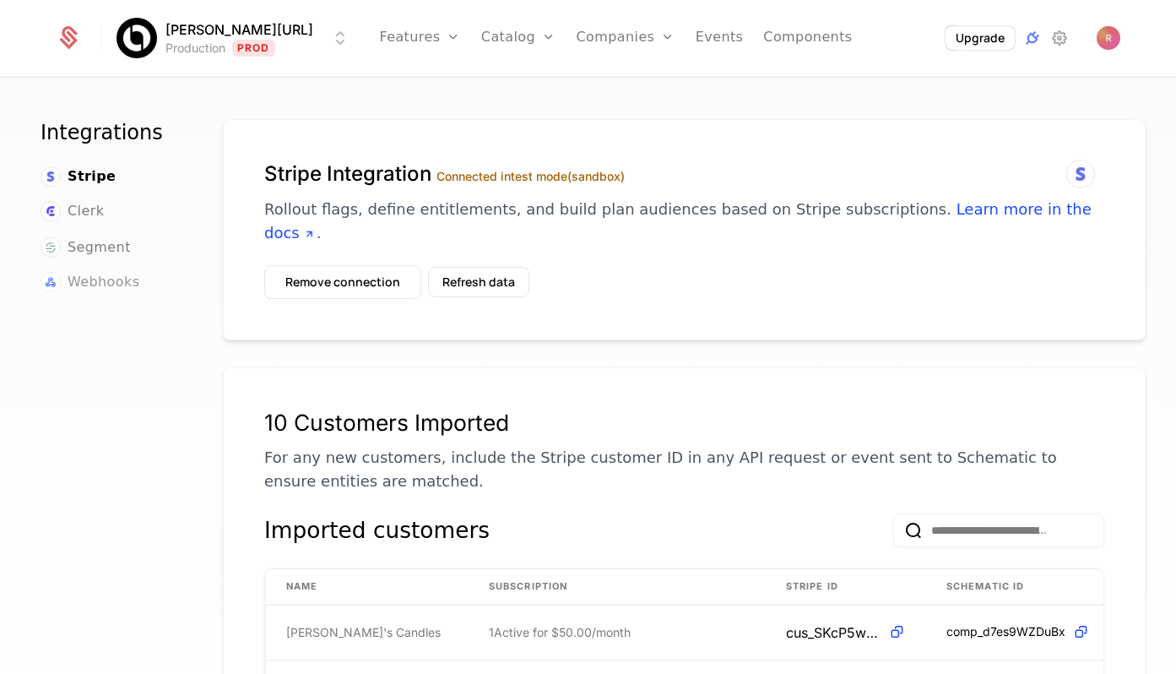
click at [101, 285] on span "Webhooks" at bounding box center [104, 282] width 72 height 20
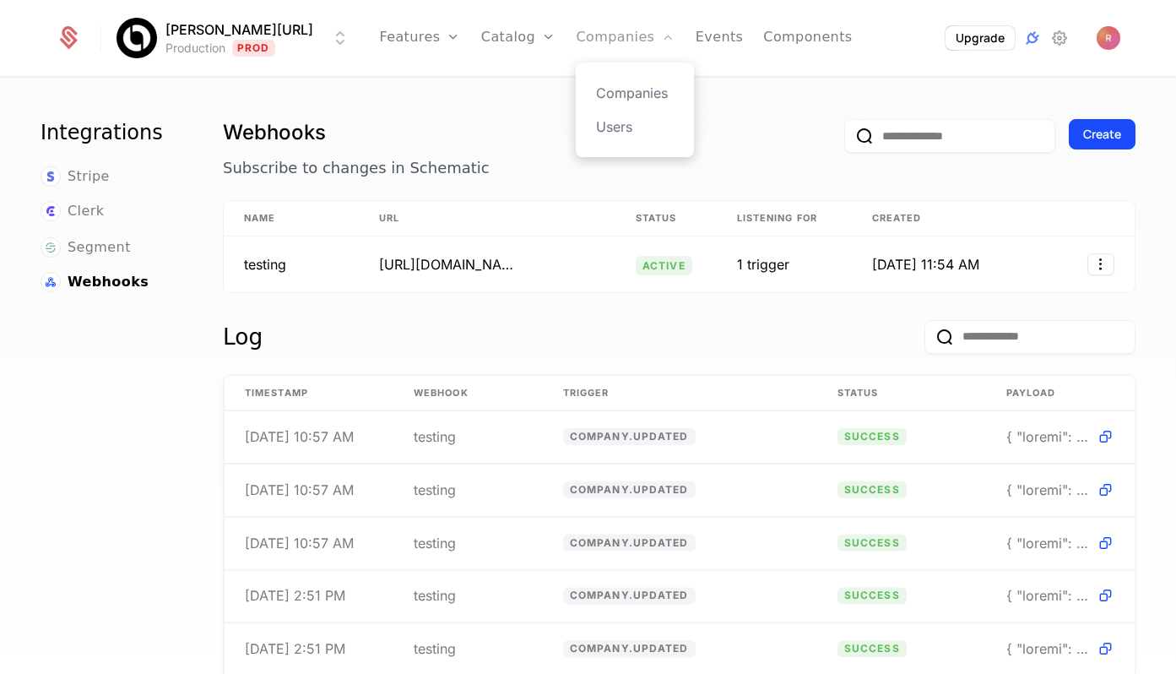
click at [587, 39] on link "Companies" at bounding box center [625, 38] width 99 height 76
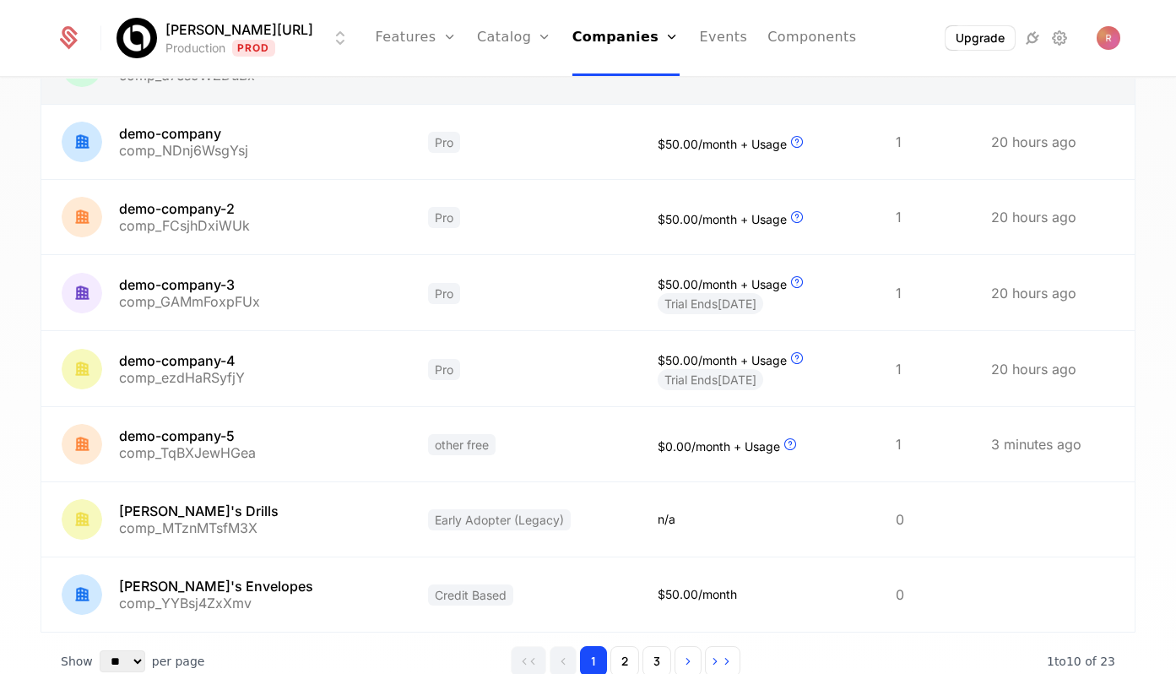
scroll to position [443, 0]
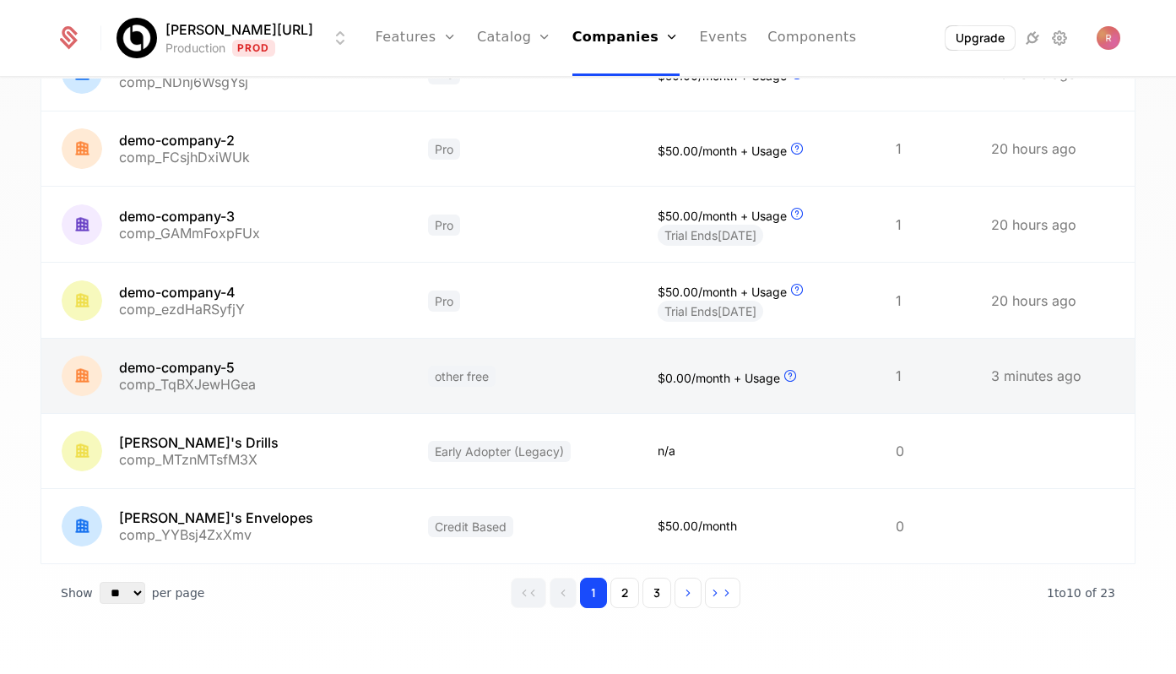
click at [465, 383] on link at bounding box center [523, 376] width 230 height 74
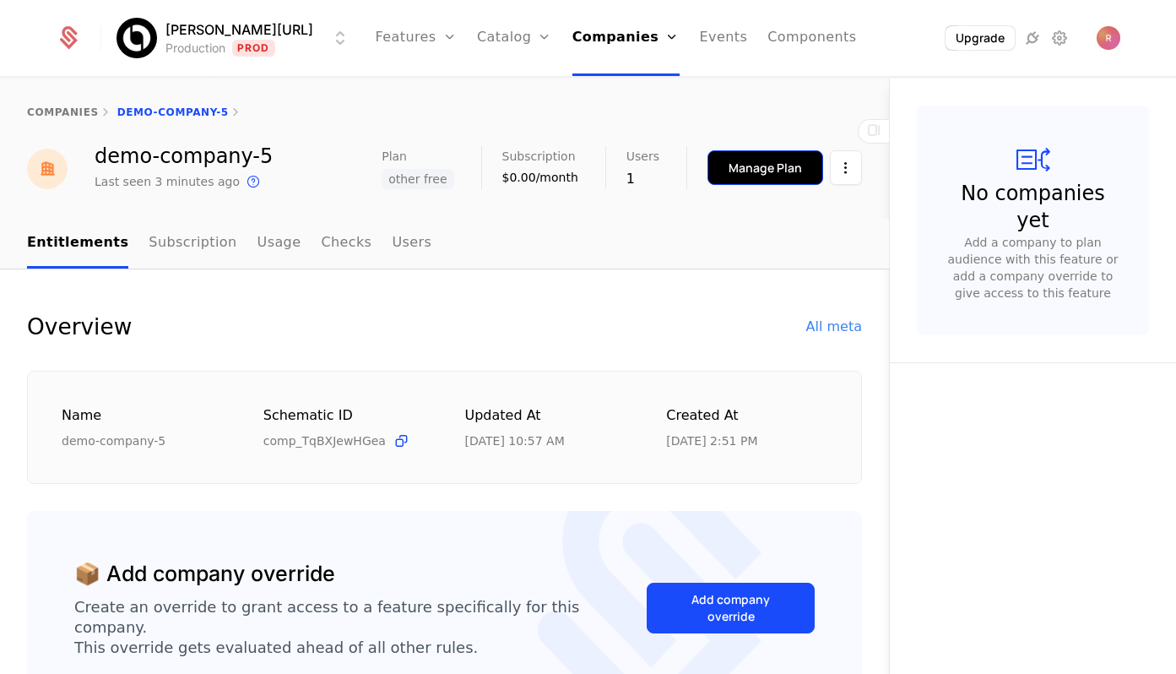
click at [765, 160] on div "Manage Plan" at bounding box center [765, 168] width 73 height 17
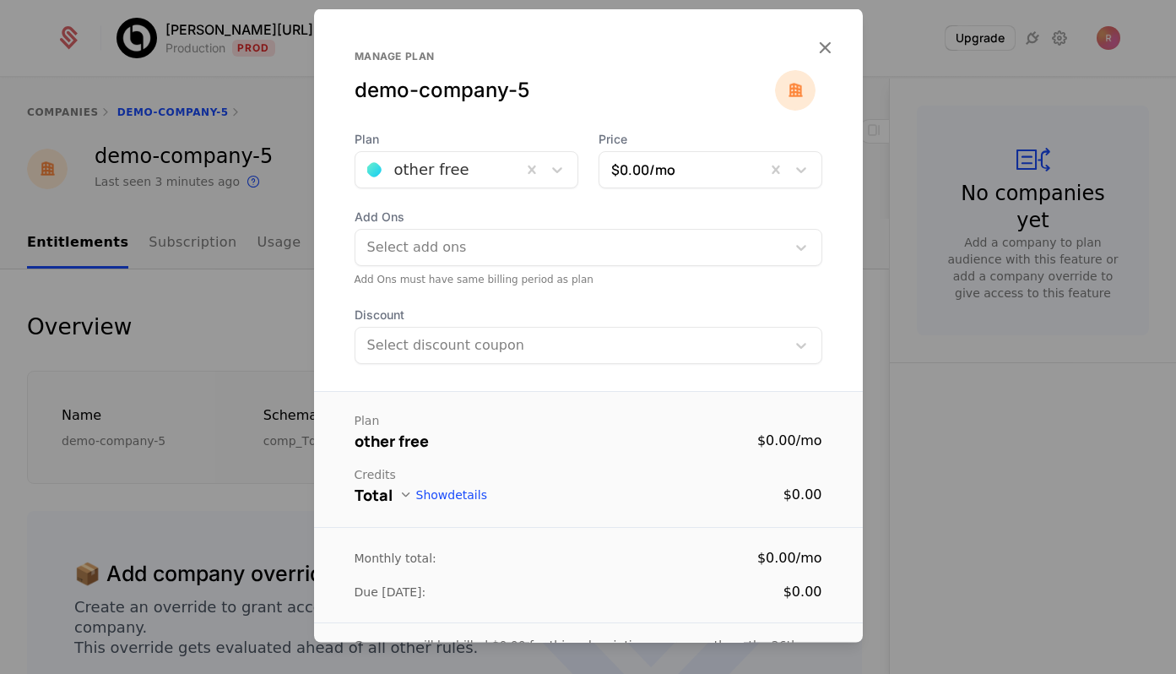
click at [879, 126] on div at bounding box center [588, 337] width 1176 height 674
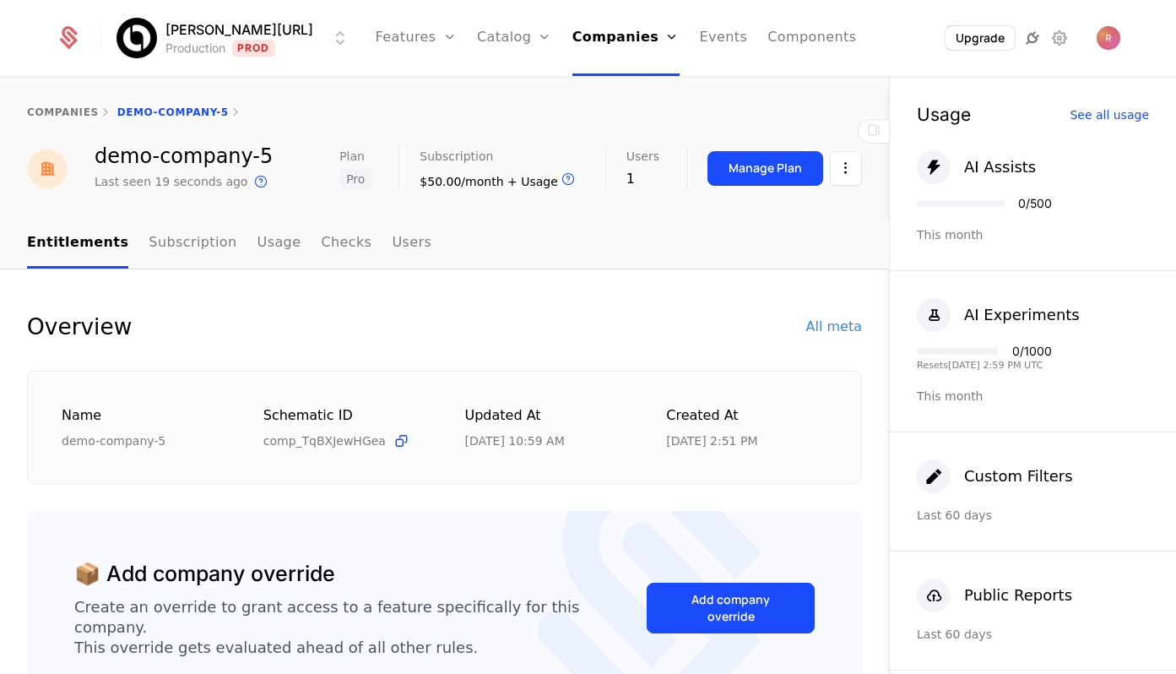
click at [1027, 46] on icon at bounding box center [1033, 38] width 20 height 20
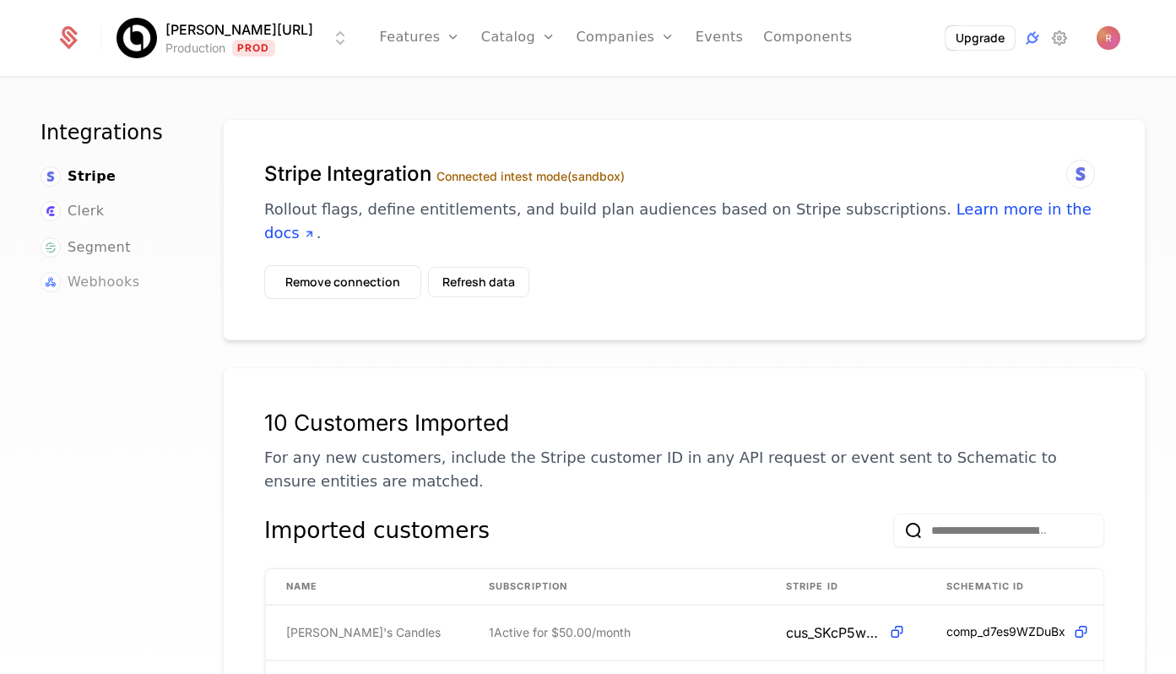
click at [70, 287] on span "Webhooks" at bounding box center [104, 282] width 72 height 20
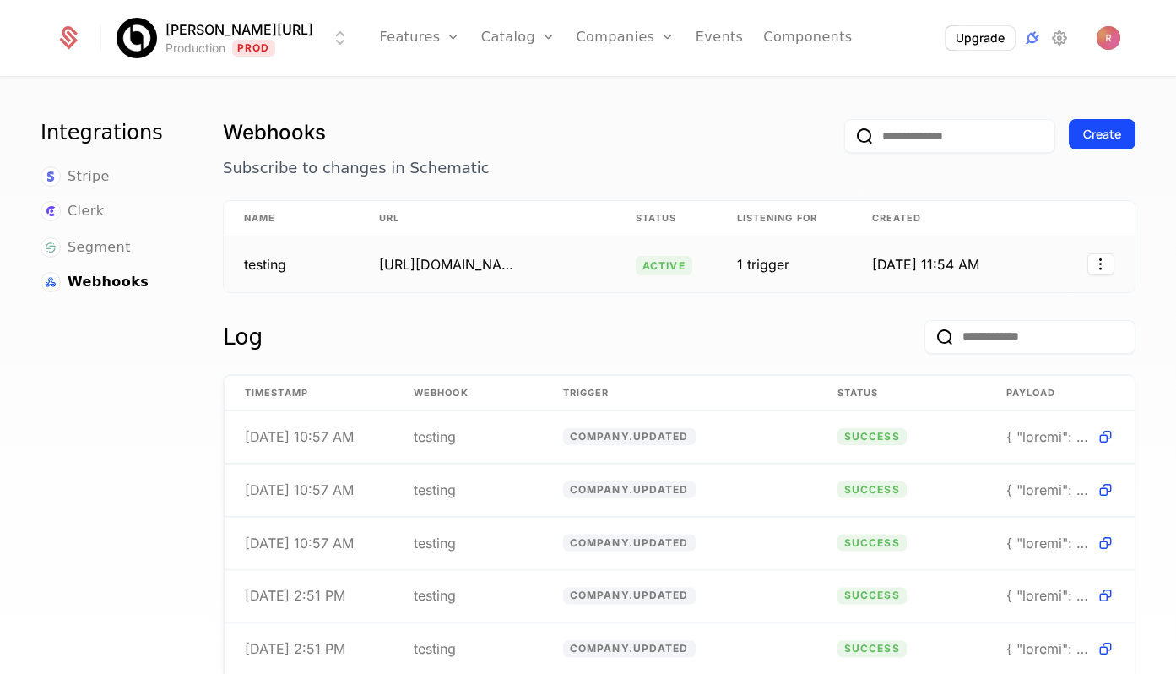
click at [768, 263] on td "1 trigger" at bounding box center [784, 264] width 135 height 56
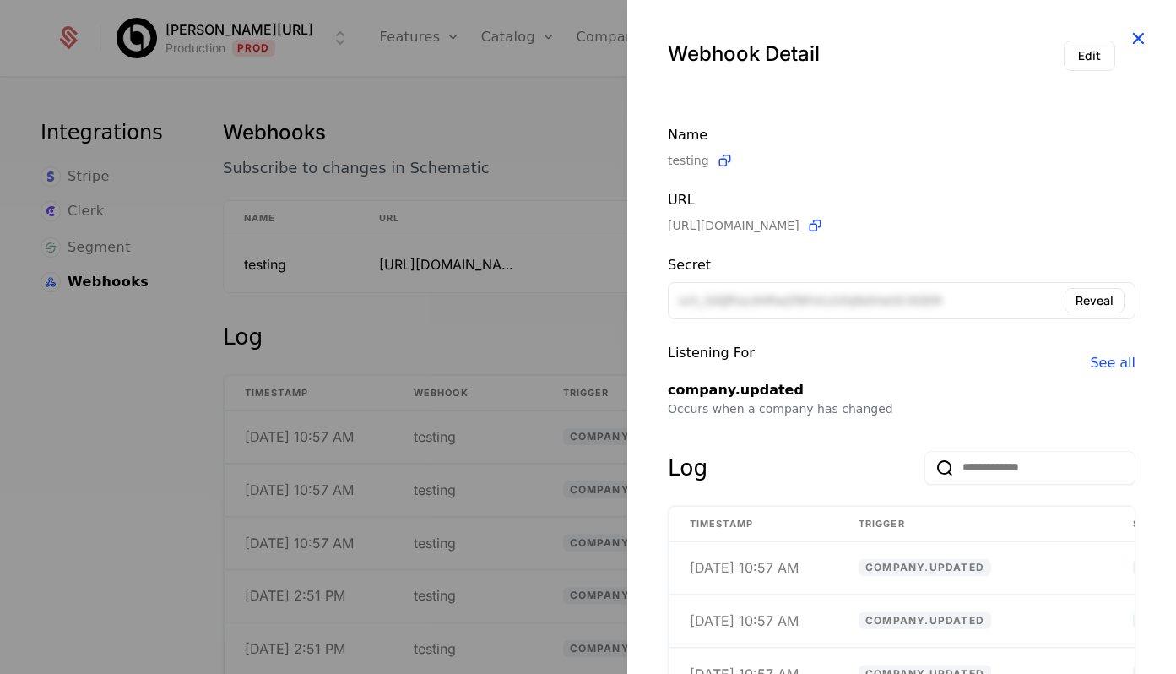
click at [1139, 47] on icon "button" at bounding box center [1138, 38] width 22 height 22
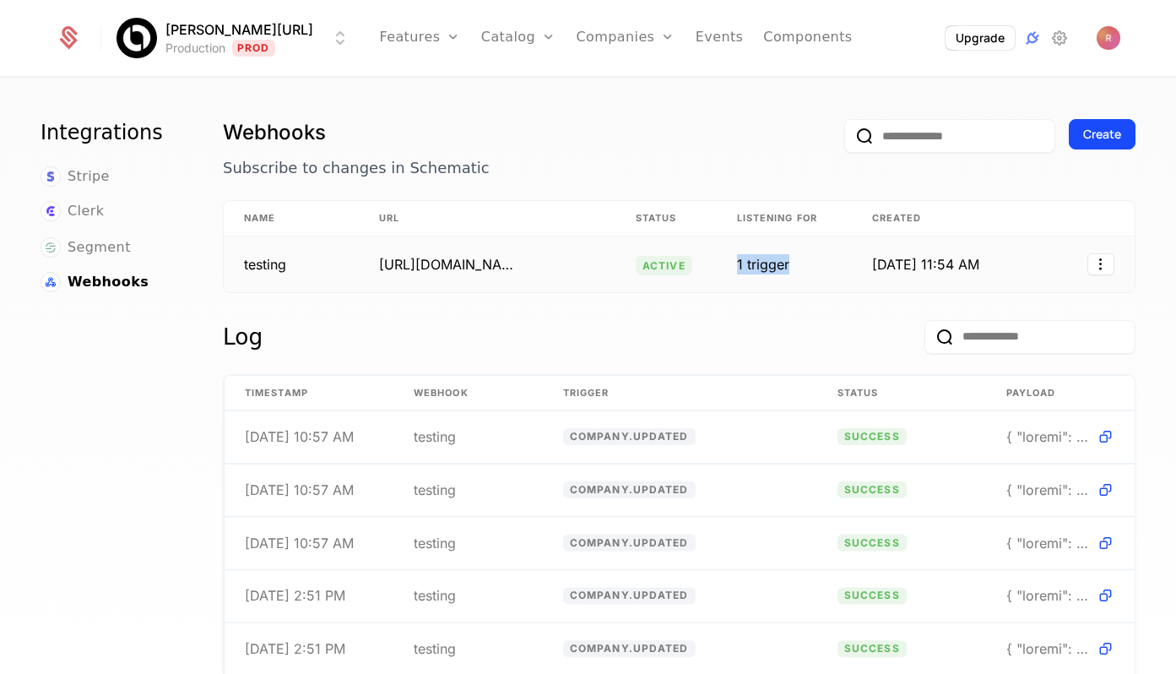
drag, startPoint x: 733, startPoint y: 264, endPoint x: 789, endPoint y: 273, distance: 56.4
click at [789, 273] on td "1 trigger" at bounding box center [784, 264] width 135 height 56
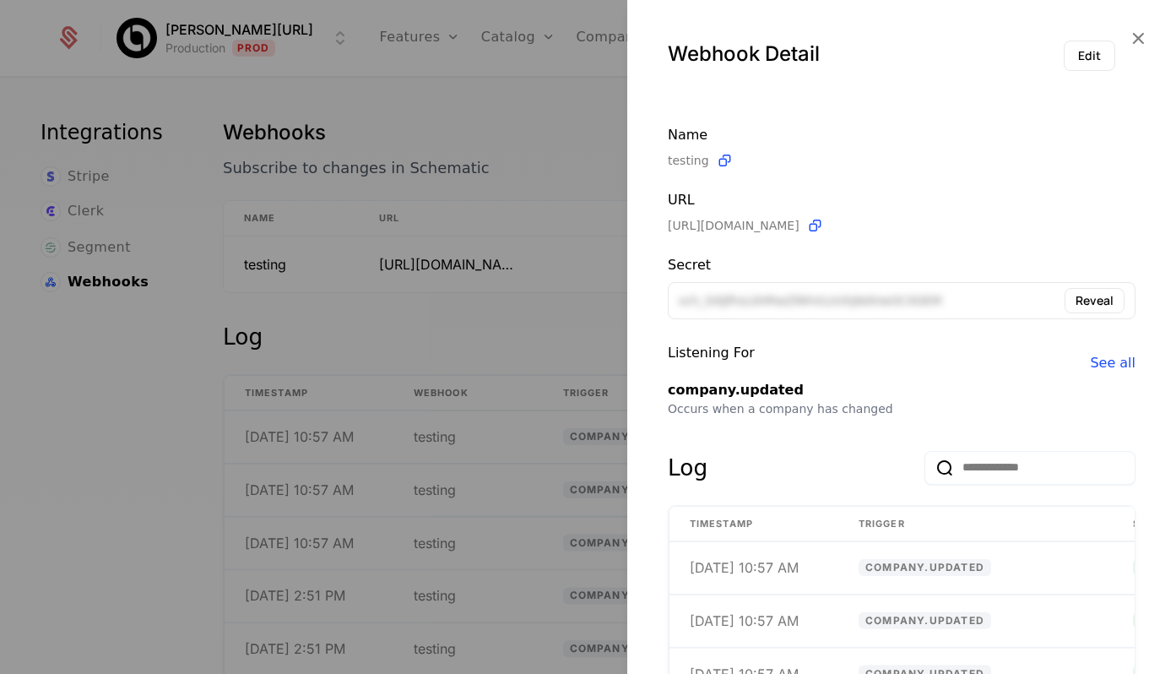
click at [570, 345] on div at bounding box center [588, 337] width 1176 height 674
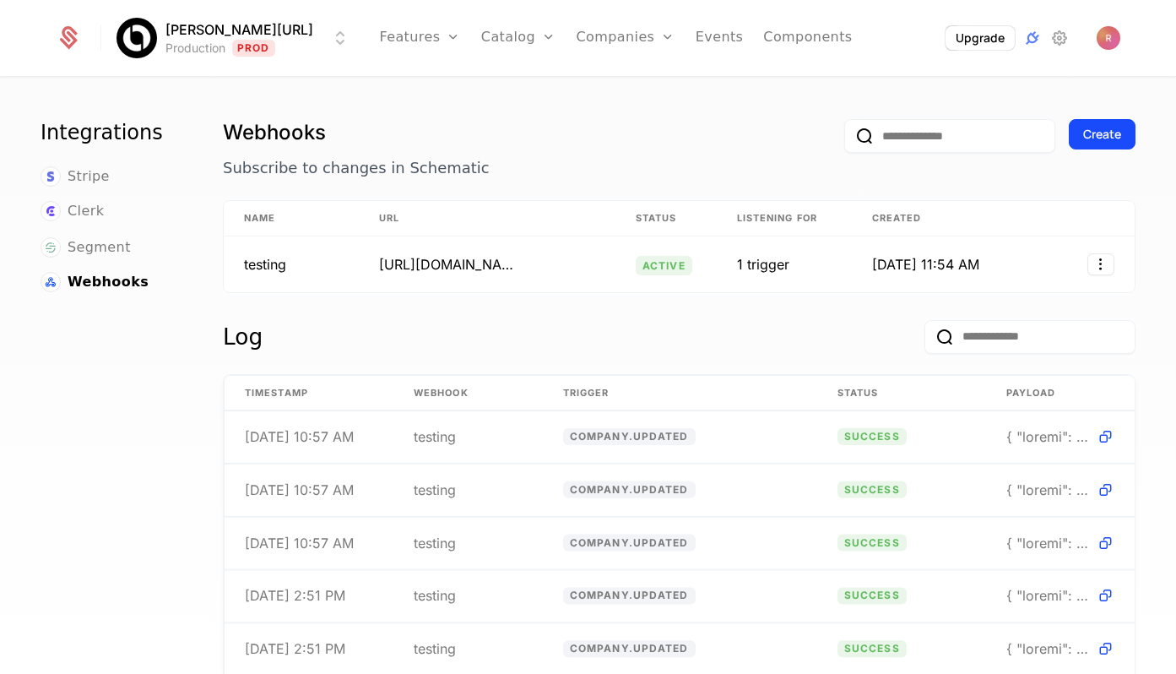
click at [570, 345] on div "Log" at bounding box center [679, 347] width 913 height 54
drag, startPoint x: 223, startPoint y: 338, endPoint x: 268, endPoint y: 338, distance: 44.8
click at [268, 338] on div "Log" at bounding box center [679, 347] width 913 height 54
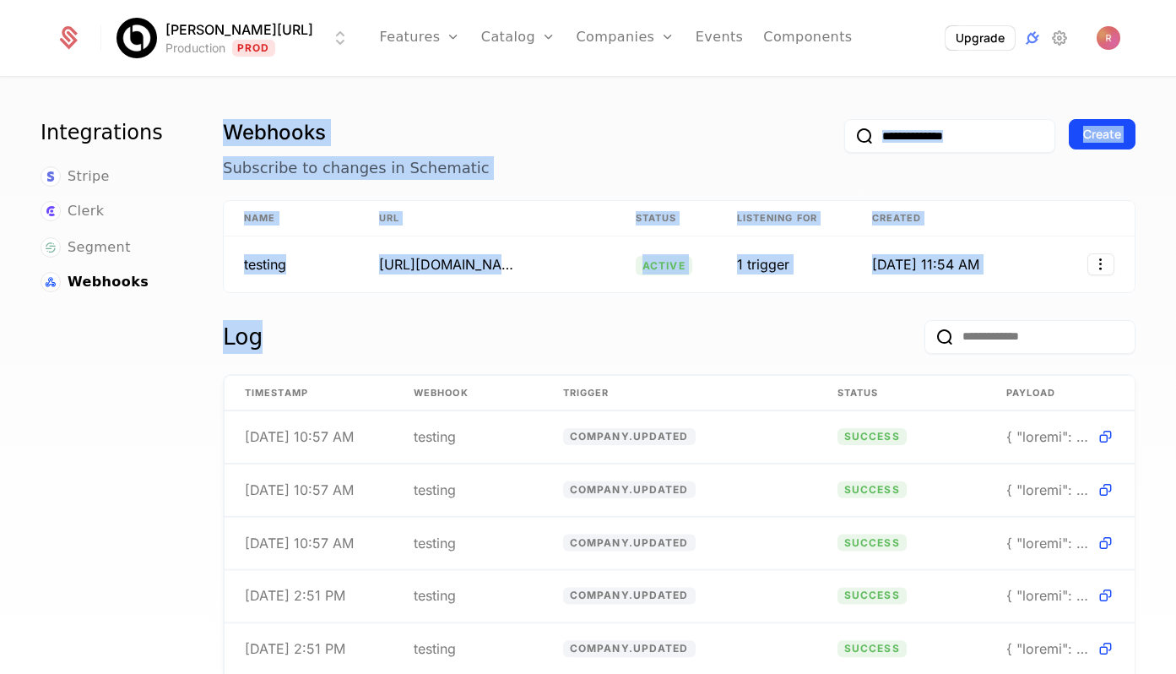
drag, startPoint x: 268, startPoint y: 338, endPoint x: 185, endPoint y: 338, distance: 82.8
click at [185, 338] on div "Integrations Stripe Clerk Segment Webhooks Webhooks Subscribe to changes in Sch…" at bounding box center [588, 507] width 1095 height 777
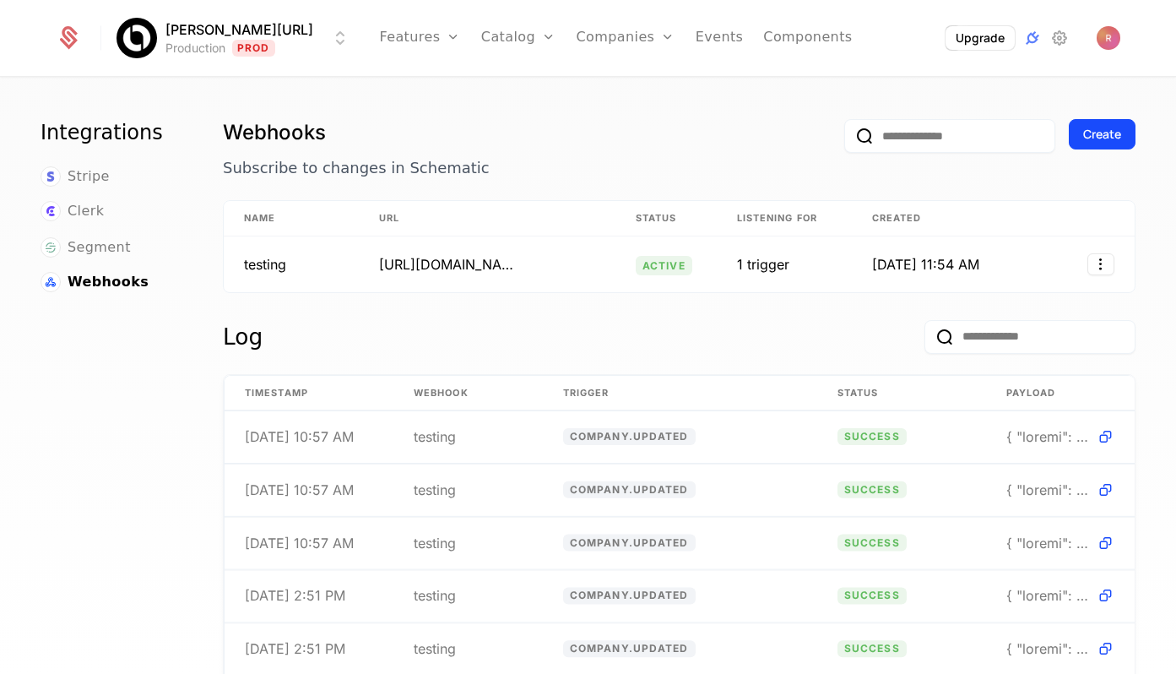
click at [236, 338] on div "Log" at bounding box center [243, 337] width 40 height 34
